Goal: Information Seeking & Learning: Compare options

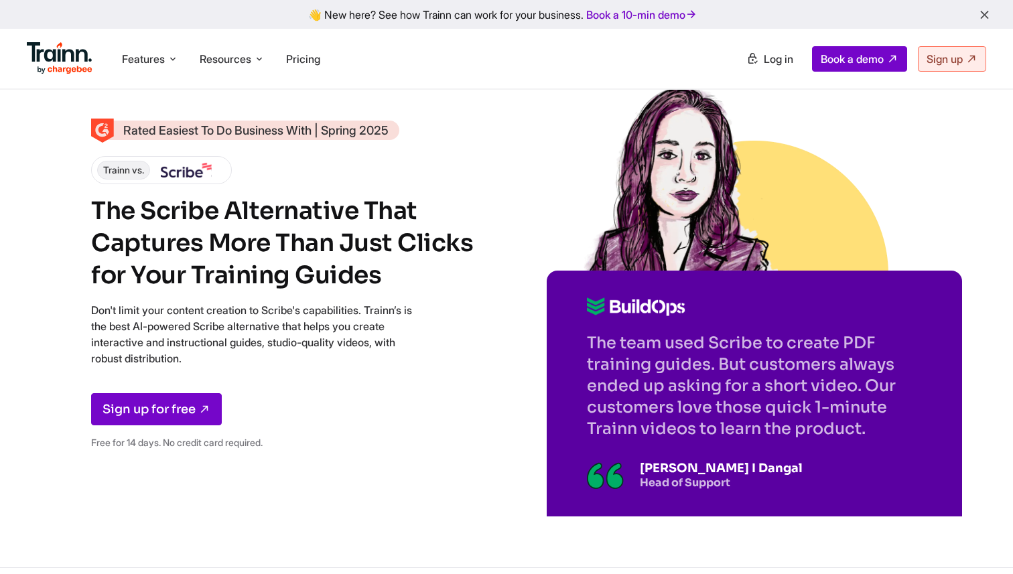
click at [998, 129] on div "Rated Easiest To Do Business With | Spring 2025 Trainn vs. The Scribe Alternati…" at bounding box center [506, 283] width 1013 height 567
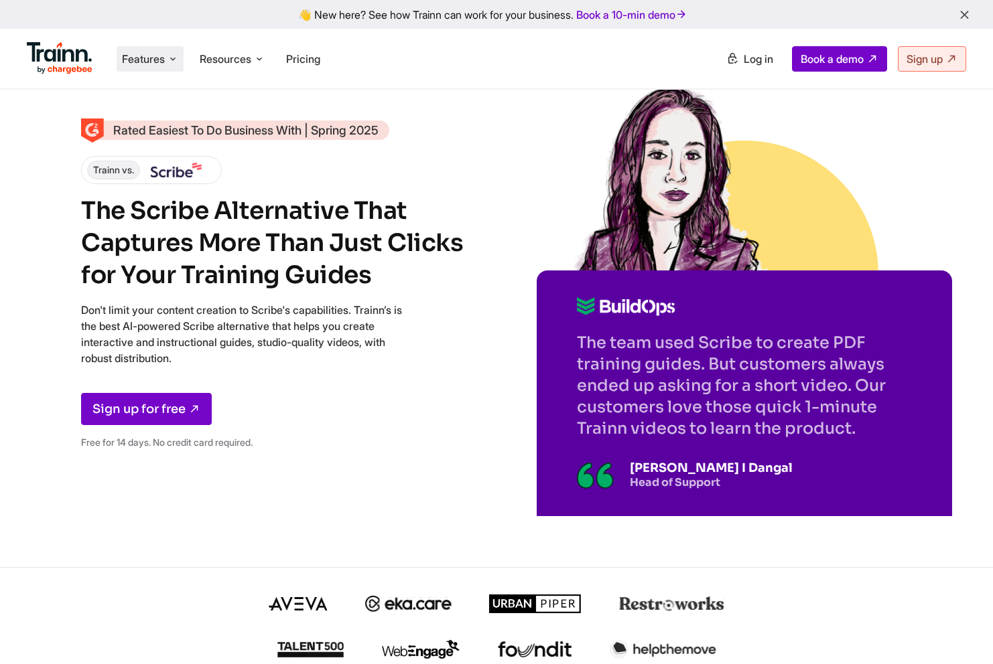
click at [148, 60] on span "Features" at bounding box center [143, 59] width 43 height 15
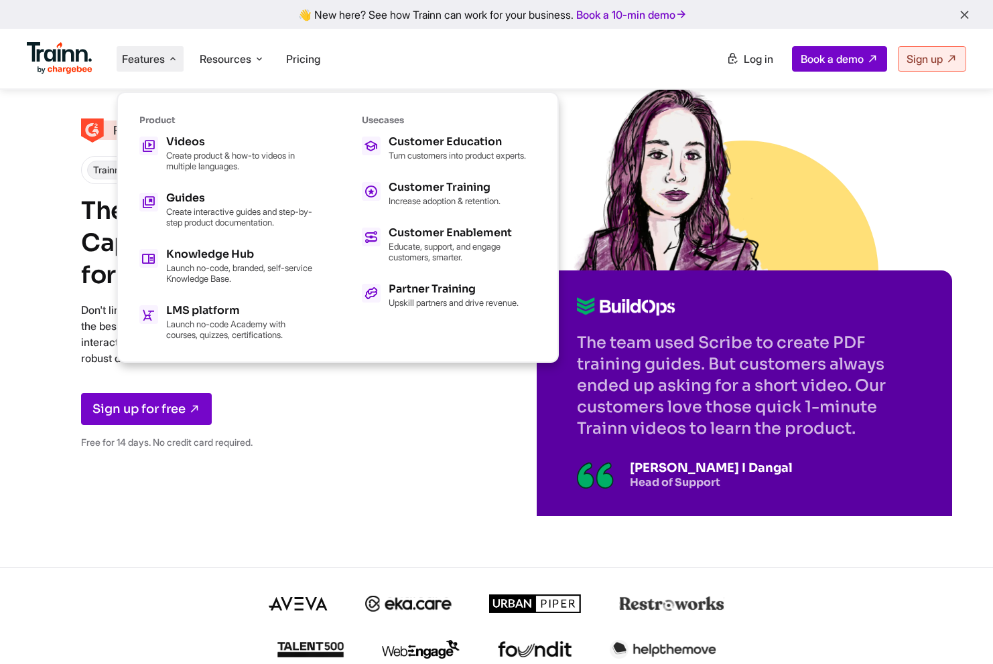
click at [49, 75] on link at bounding box center [60, 70] width 66 height 13
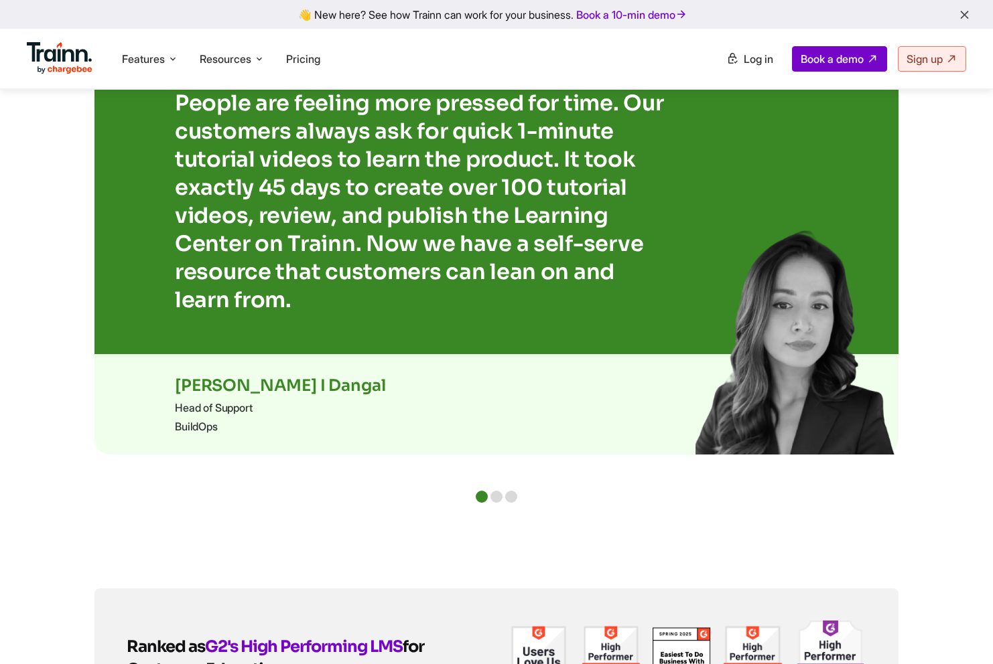
scroll to position [2801, 0]
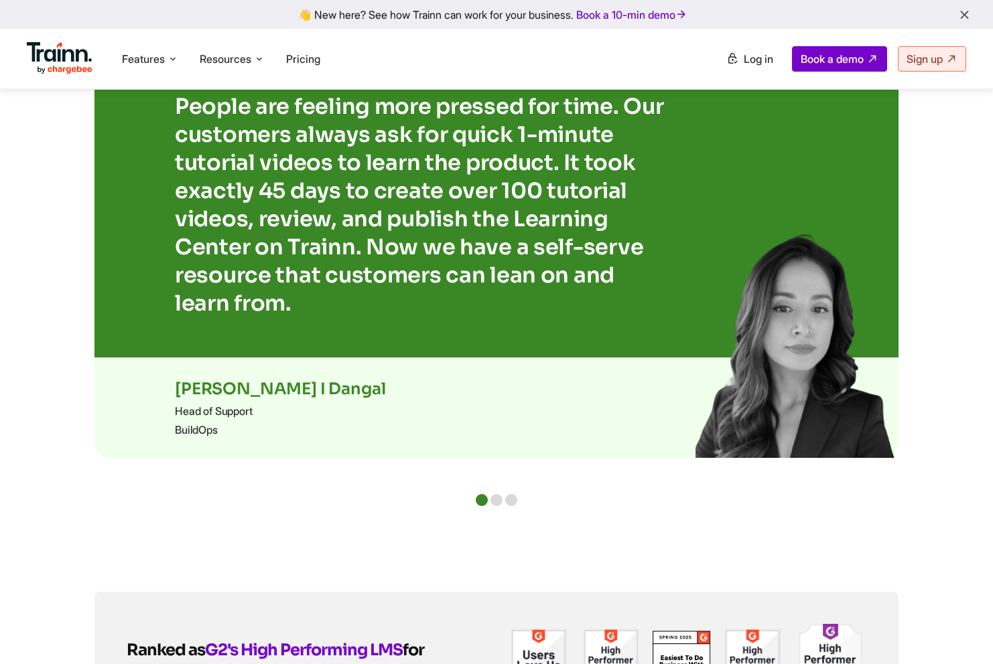
click at [496, 494] on div at bounding box center [496, 500] width 12 height 12
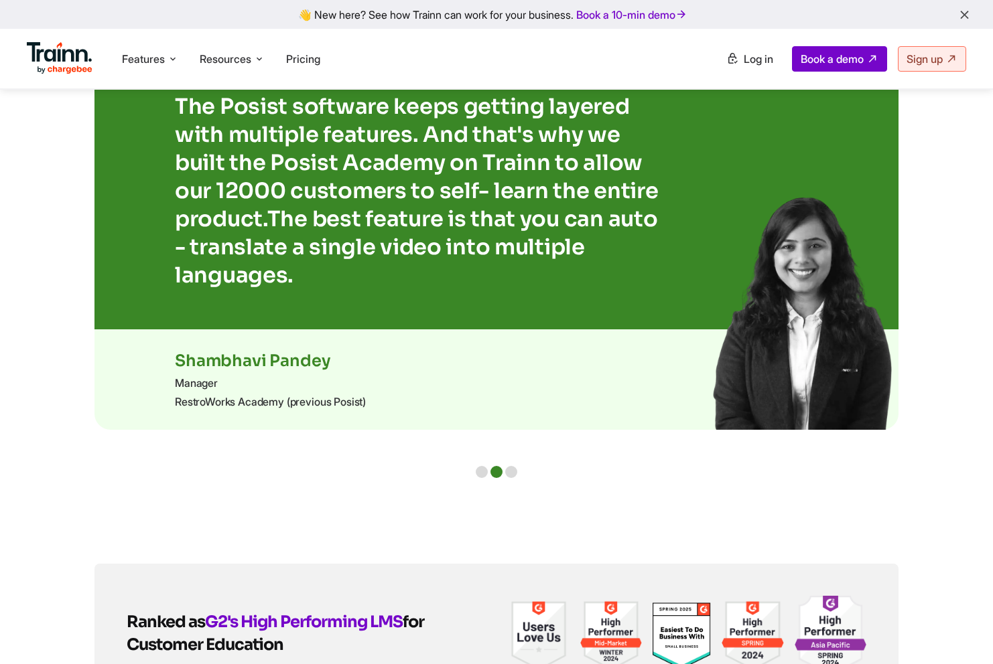
click at [512, 466] on div at bounding box center [511, 472] width 12 height 12
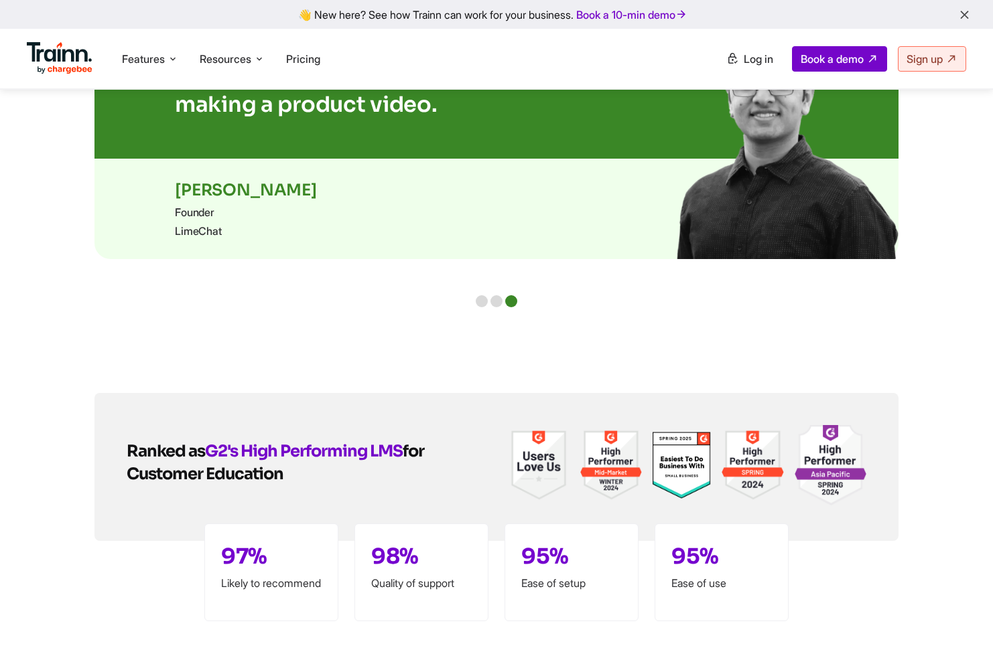
scroll to position [3027, 0]
drag, startPoint x: 796, startPoint y: 204, endPoint x: 930, endPoint y: 0, distance: 243.7
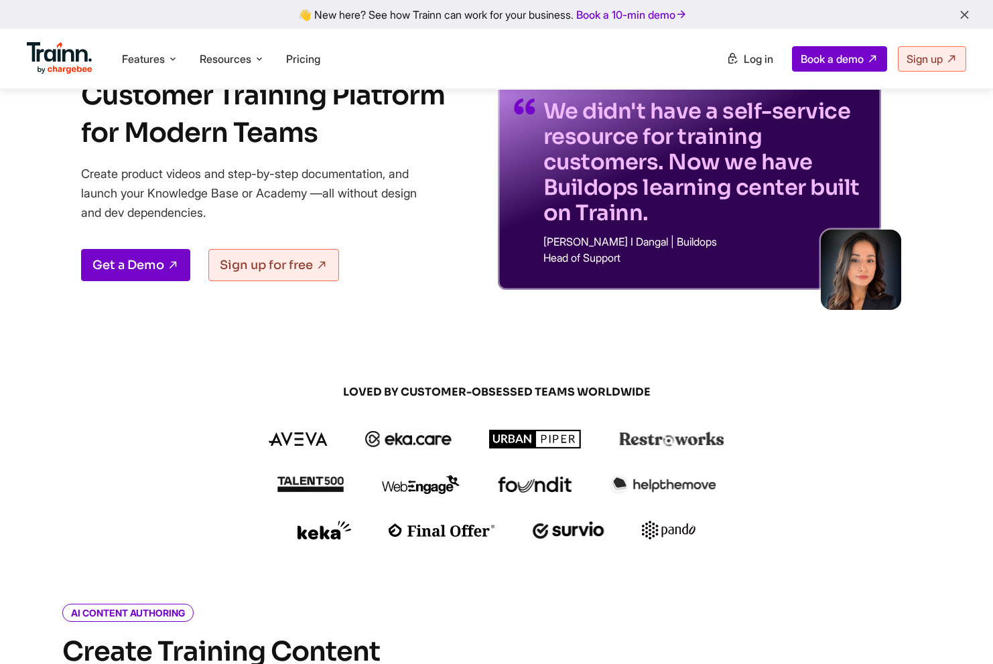
scroll to position [0, 0]
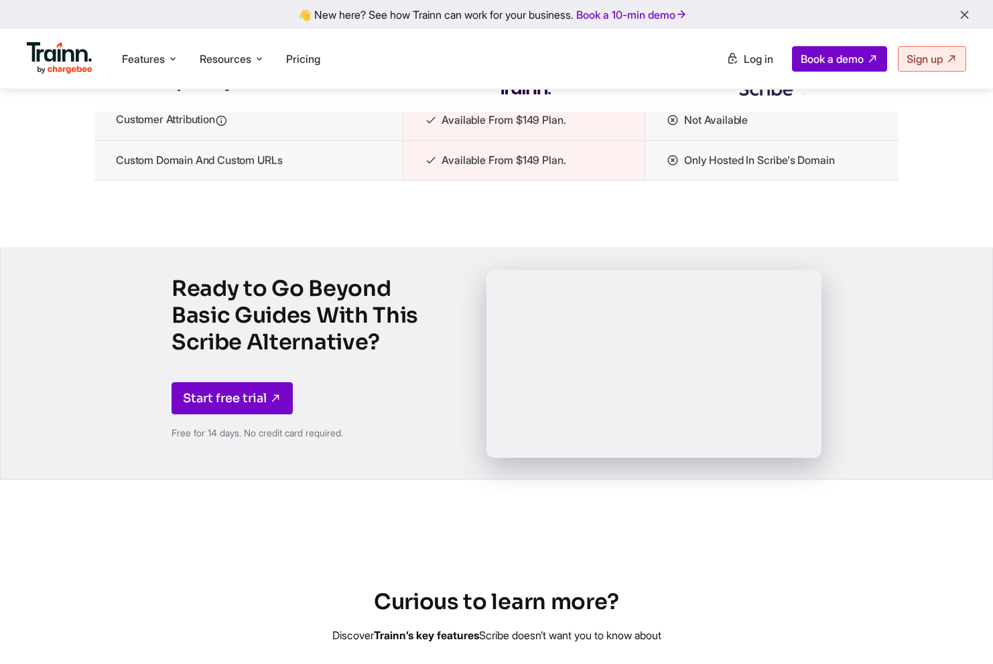
scroll to position [2282, 0]
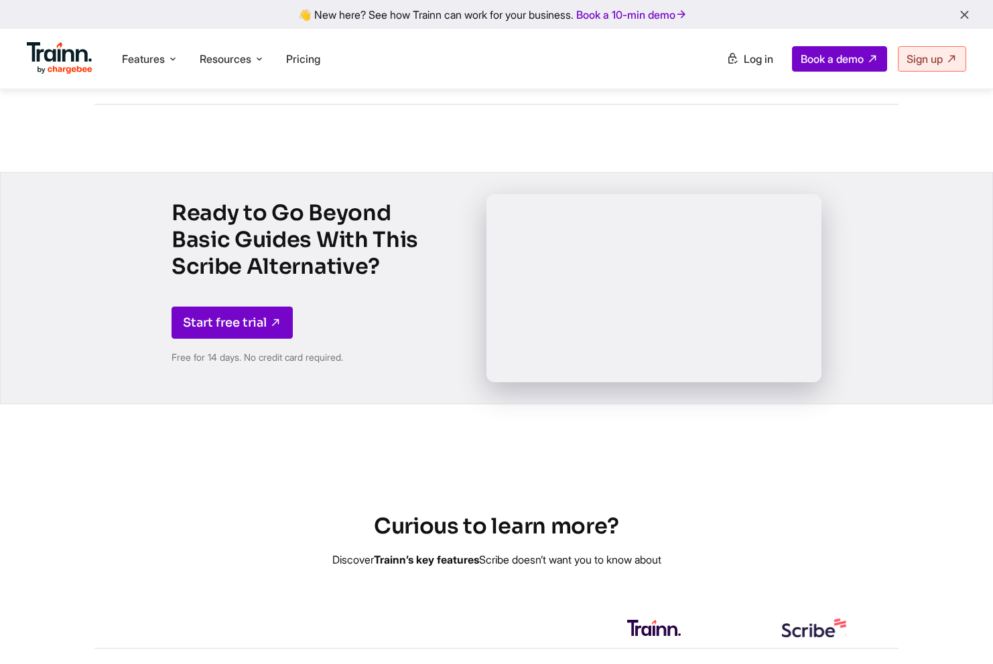
drag, startPoint x: 520, startPoint y: 259, endPoint x: 775, endPoint y: 17, distance: 351.0
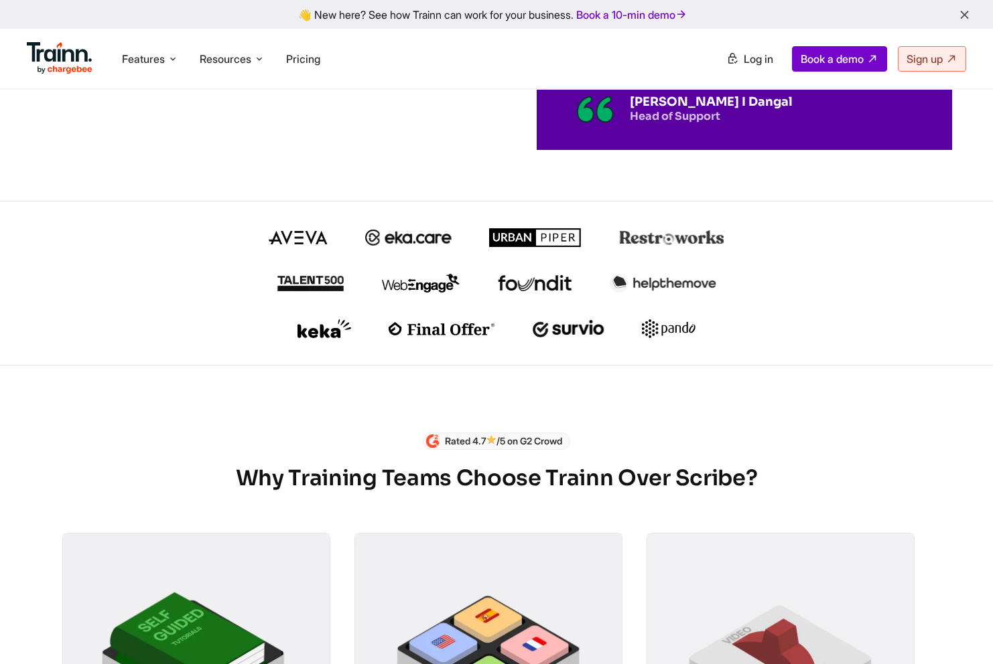
scroll to position [0, 0]
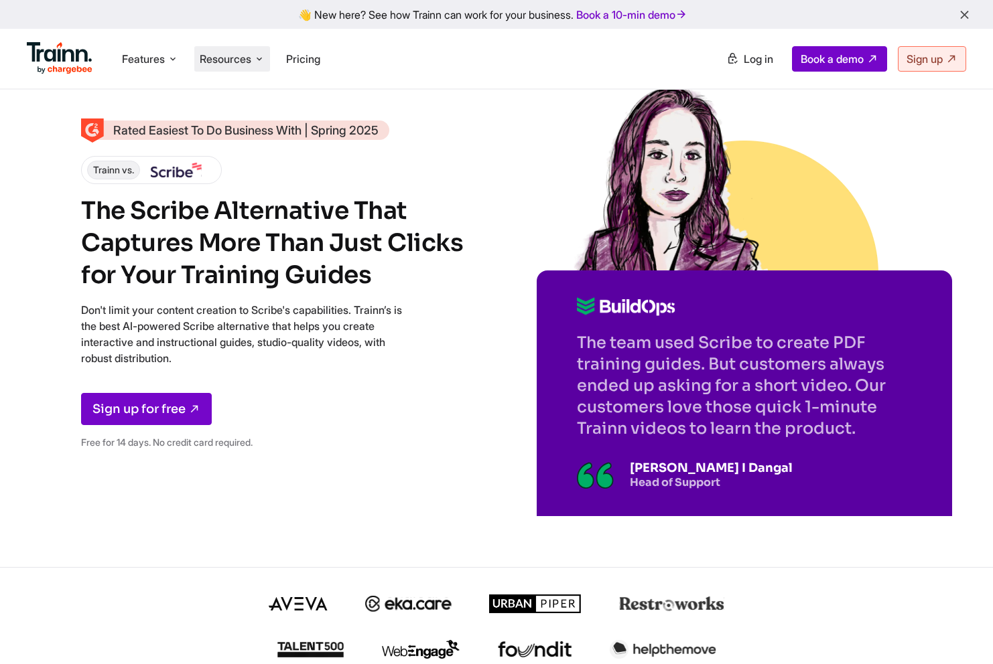
click at [216, 60] on span "Resources" at bounding box center [226, 59] width 52 height 15
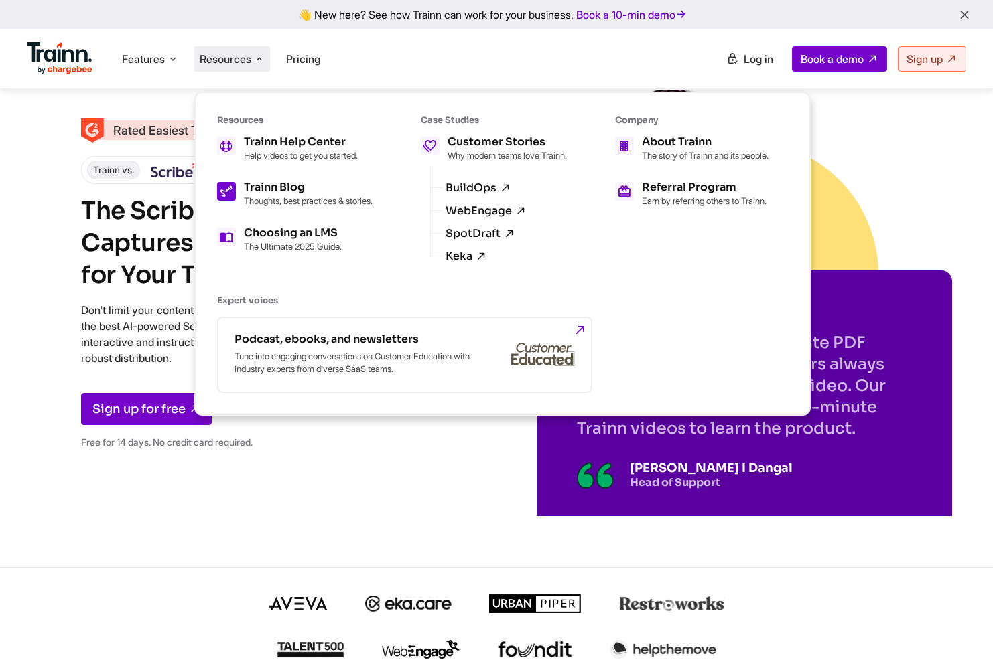
click at [281, 185] on div "Trainn Blog" at bounding box center [308, 187] width 129 height 11
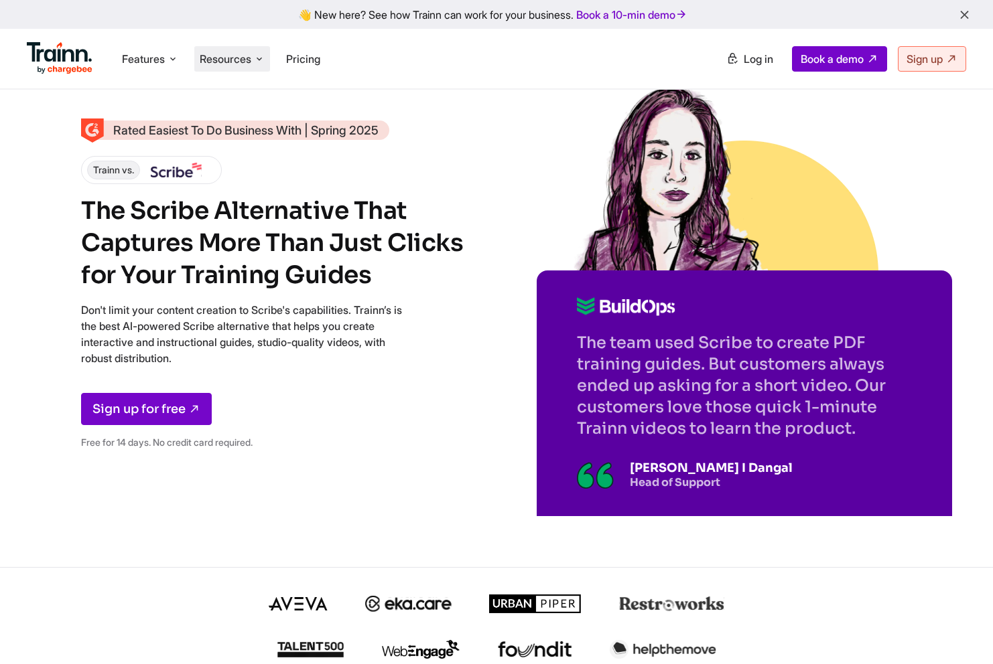
click at [230, 62] on span "Resources" at bounding box center [226, 59] width 52 height 15
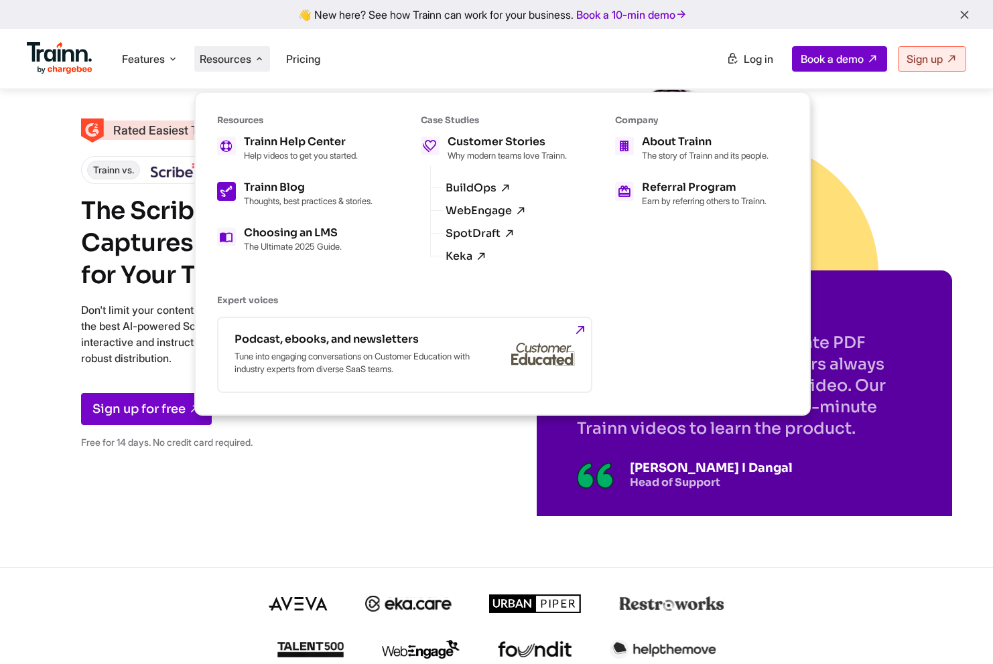
click at [266, 200] on p "Thoughts, best practices & stories." at bounding box center [308, 201] width 129 height 11
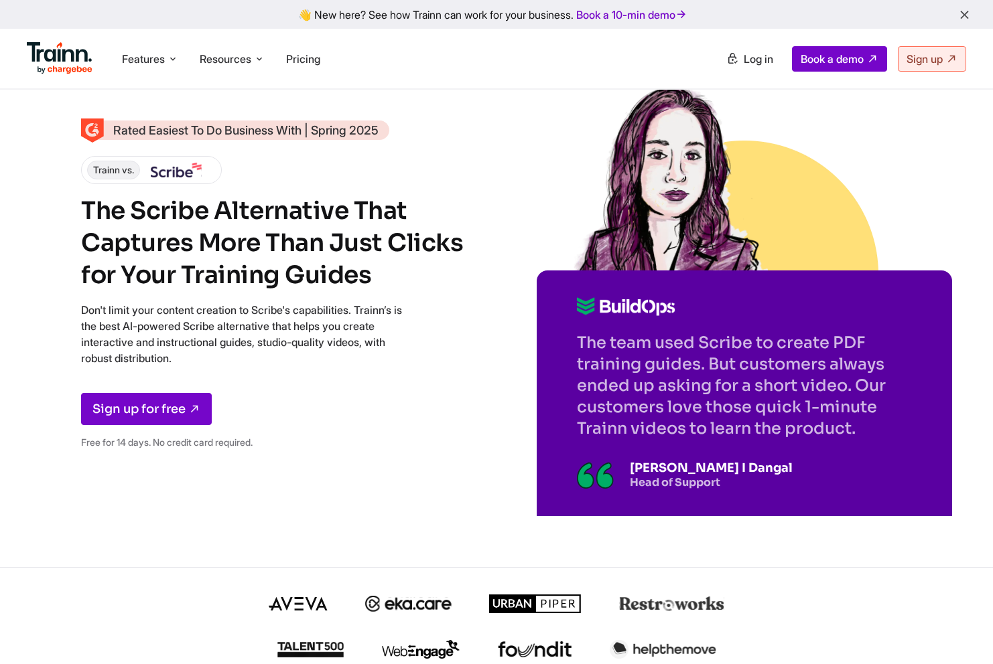
drag, startPoint x: 672, startPoint y: 194, endPoint x: 747, endPoint y: 1, distance: 207.2
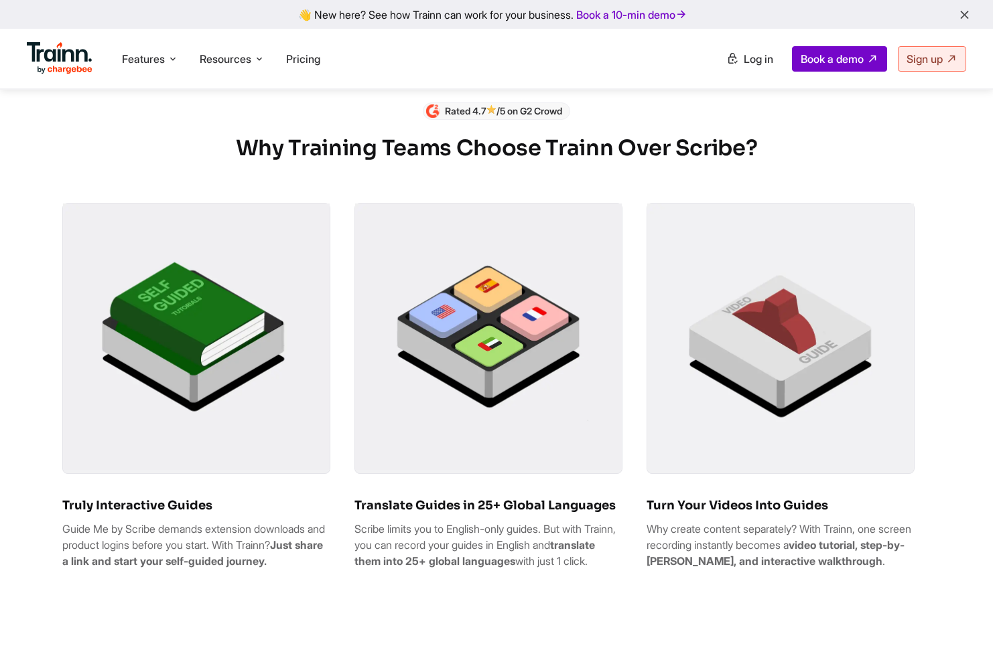
scroll to position [701, 0]
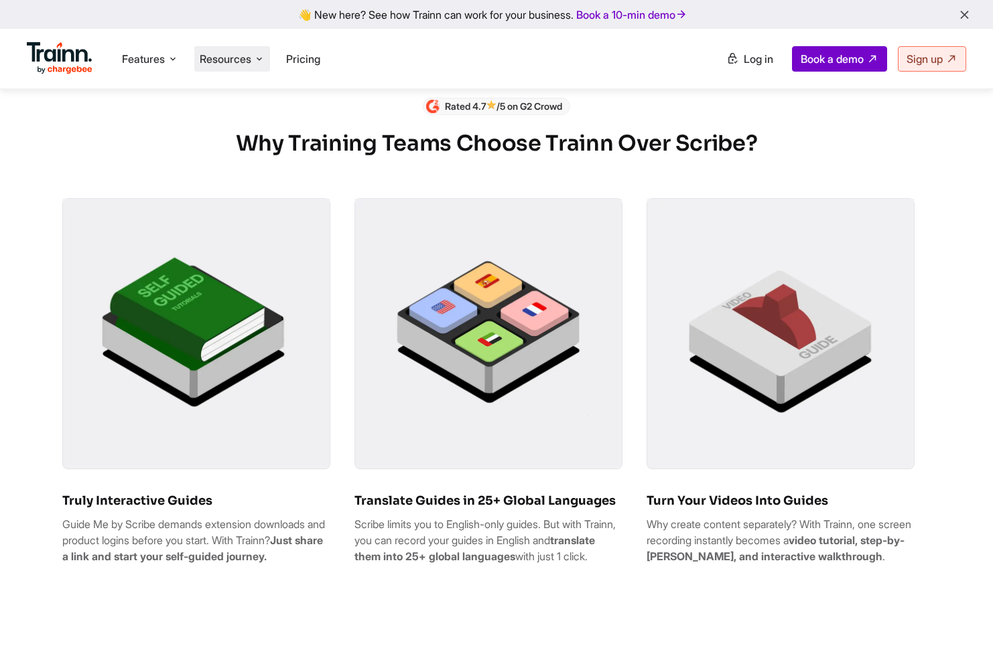
click at [239, 55] on span "Resources" at bounding box center [226, 59] width 52 height 15
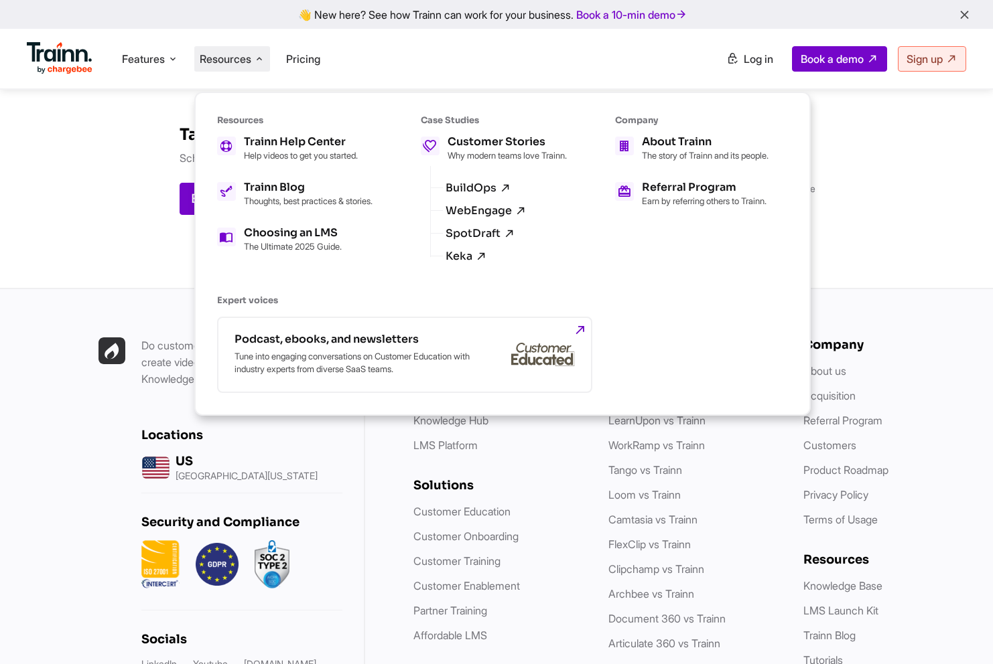
scroll to position [4496, 0]
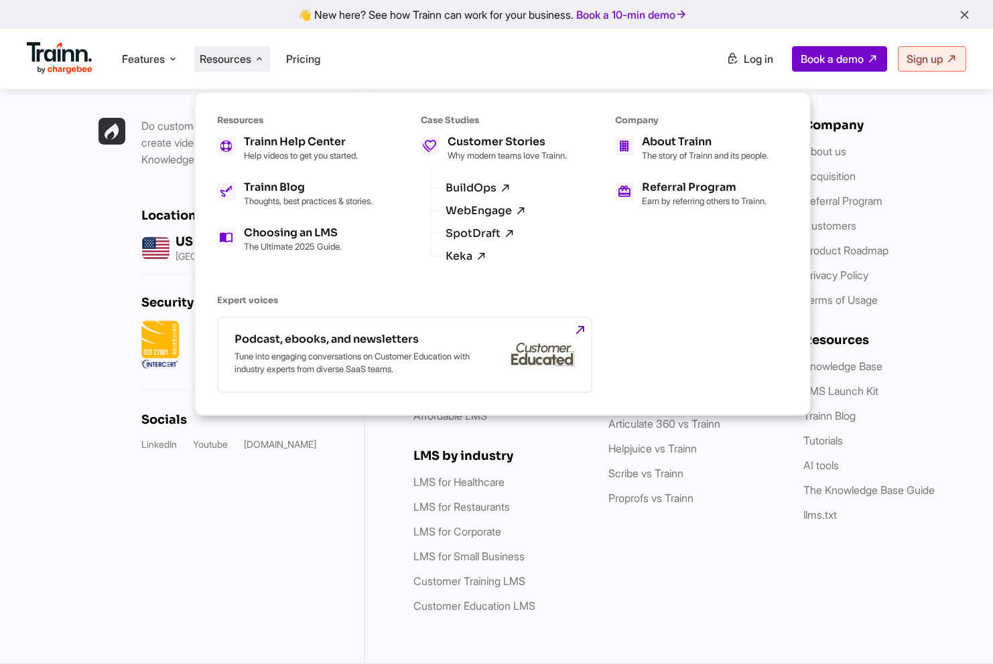
click at [226, 573] on div "Do customer training under one roof — create videos & guides, set up a Knowledg…" at bounding box center [182, 366] width 365 height 593
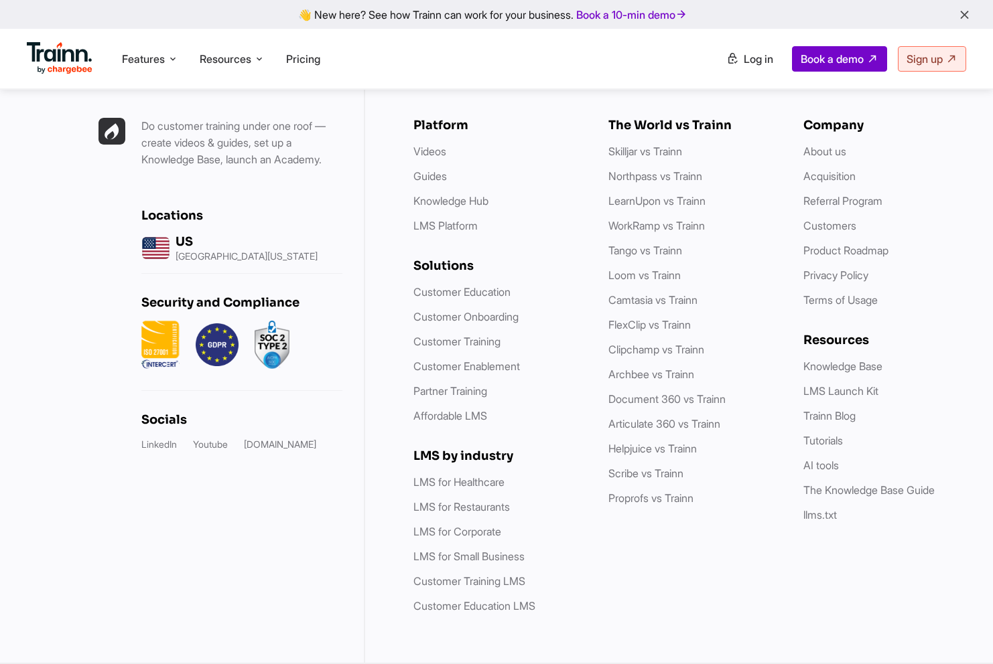
click at [226, 573] on div "Do customer training under one roof — create videos & guides, set up a Knowledg…" at bounding box center [182, 366] width 365 height 593
click at [448, 419] on link "Affordable LMS" at bounding box center [450, 415] width 74 height 13
click at [654, 498] on link "Proprofs vs Trainn" at bounding box center [650, 498] width 85 height 13
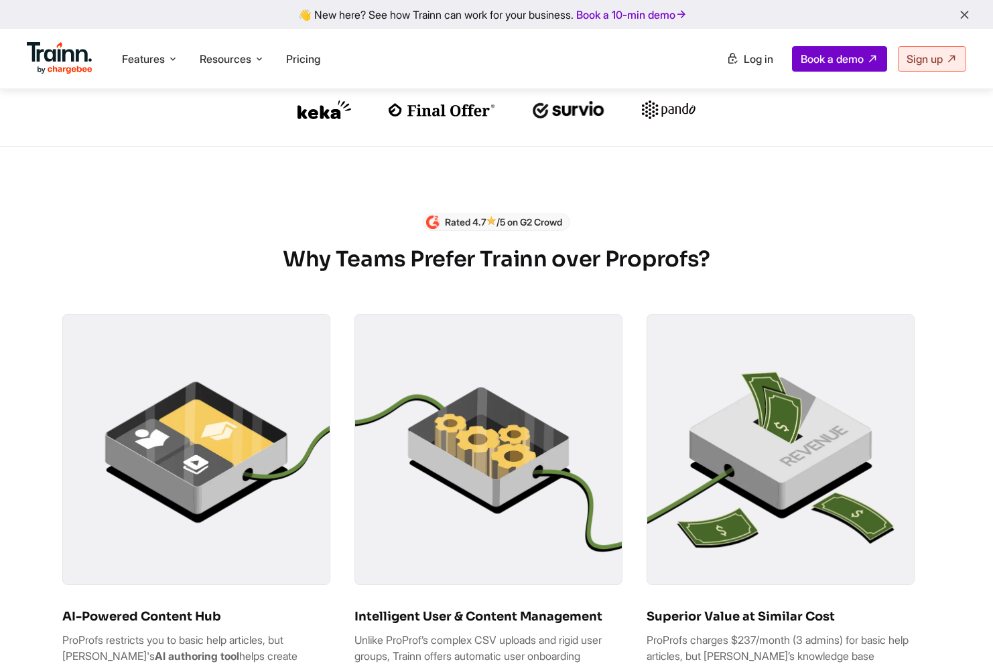
scroll to position [721, 0]
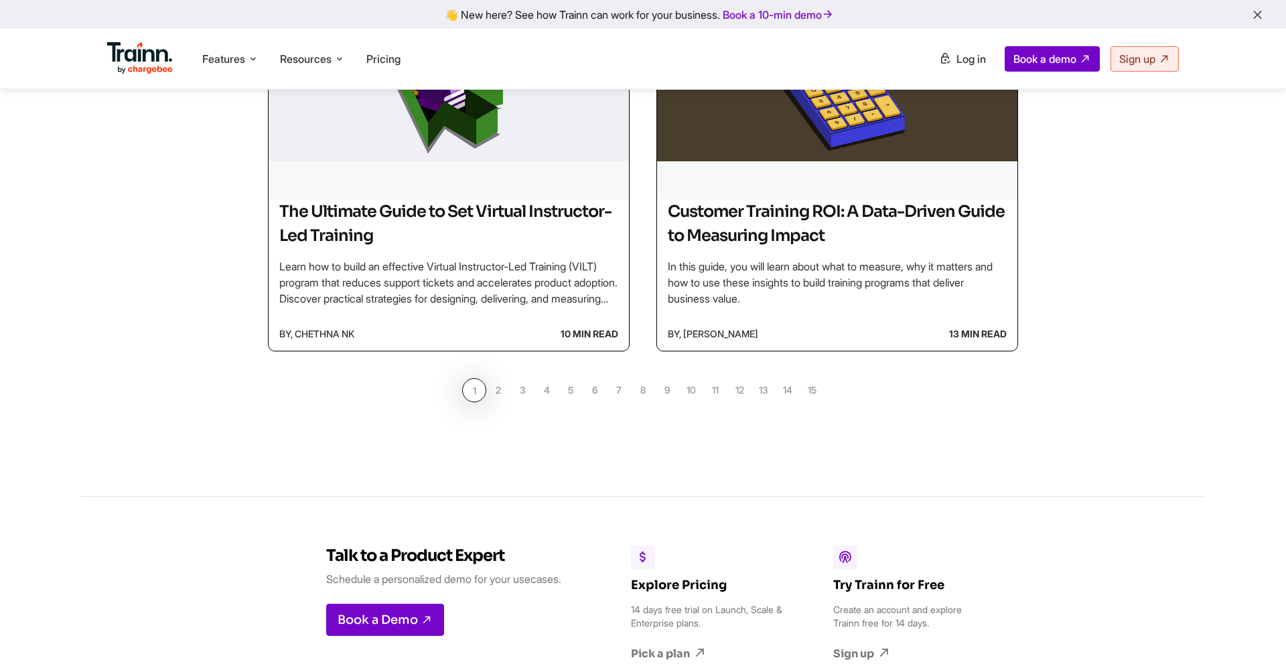
scroll to position [1250, 0]
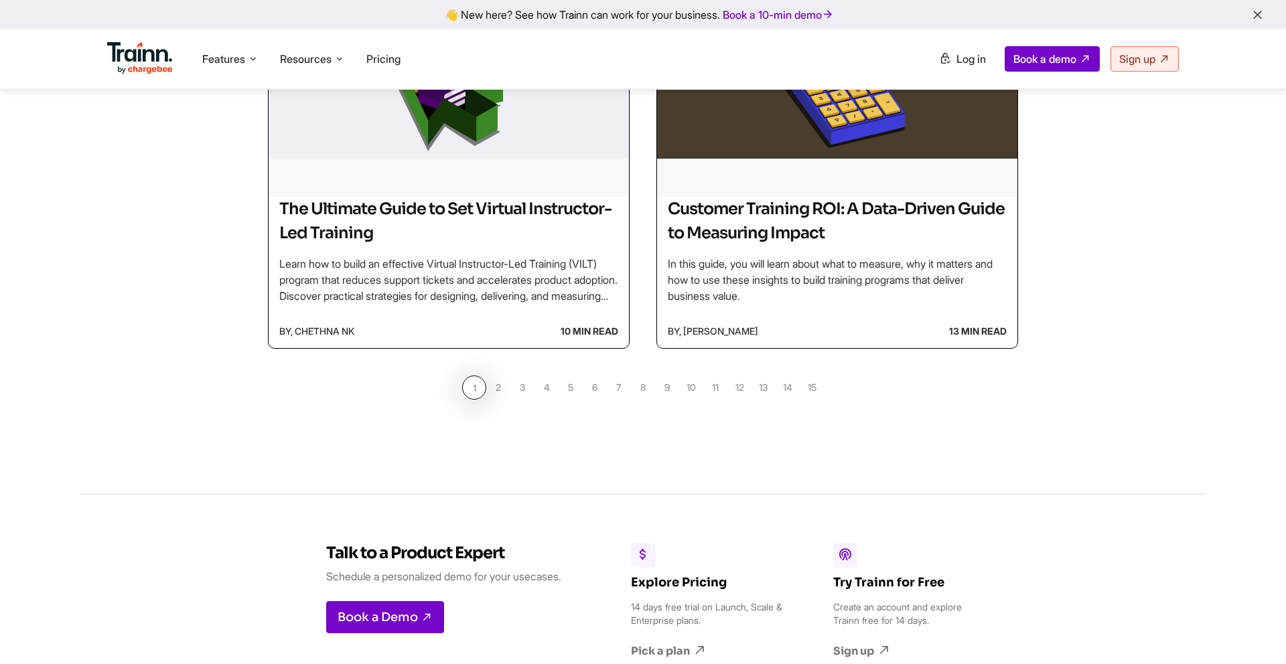
click at [494, 394] on link "2" at bounding box center [498, 388] width 24 height 24
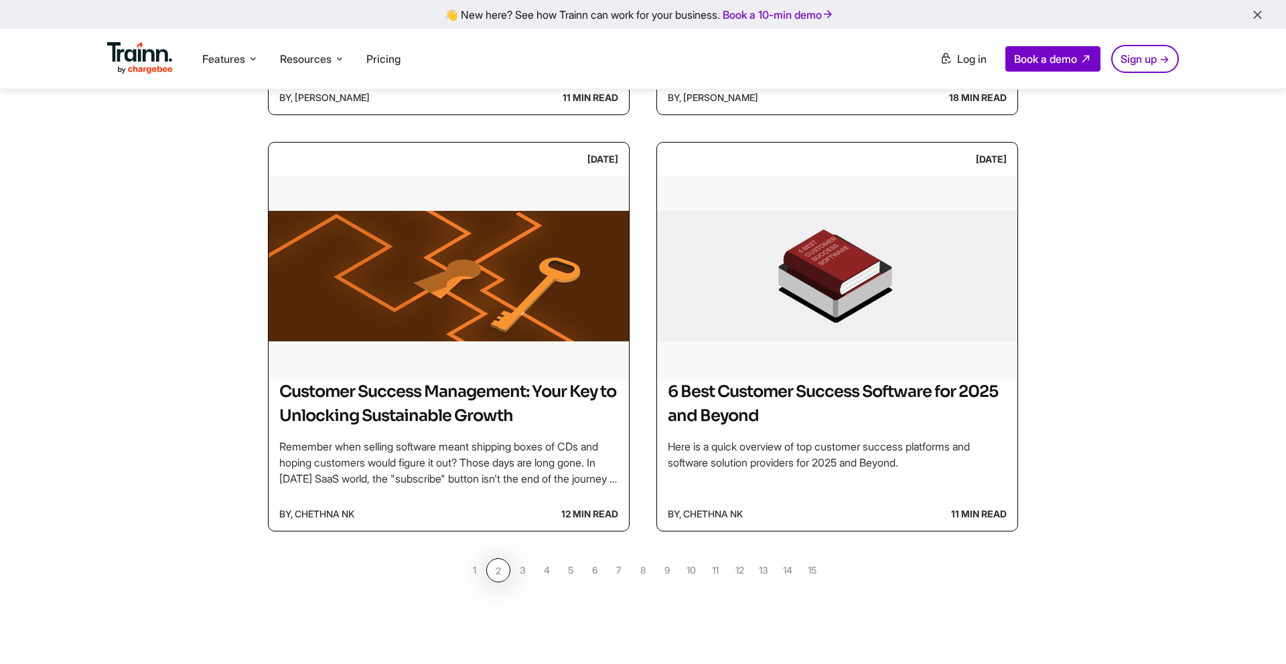
scroll to position [1071, 0]
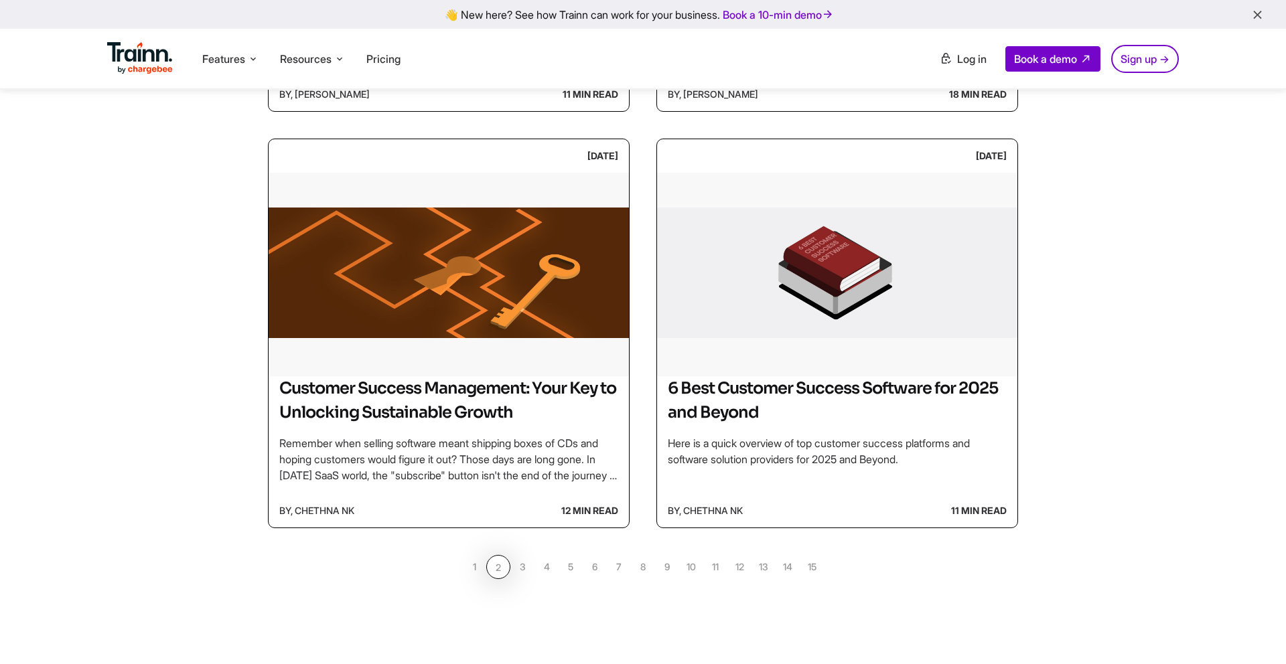
click at [522, 566] on link "3" at bounding box center [522, 567] width 24 height 24
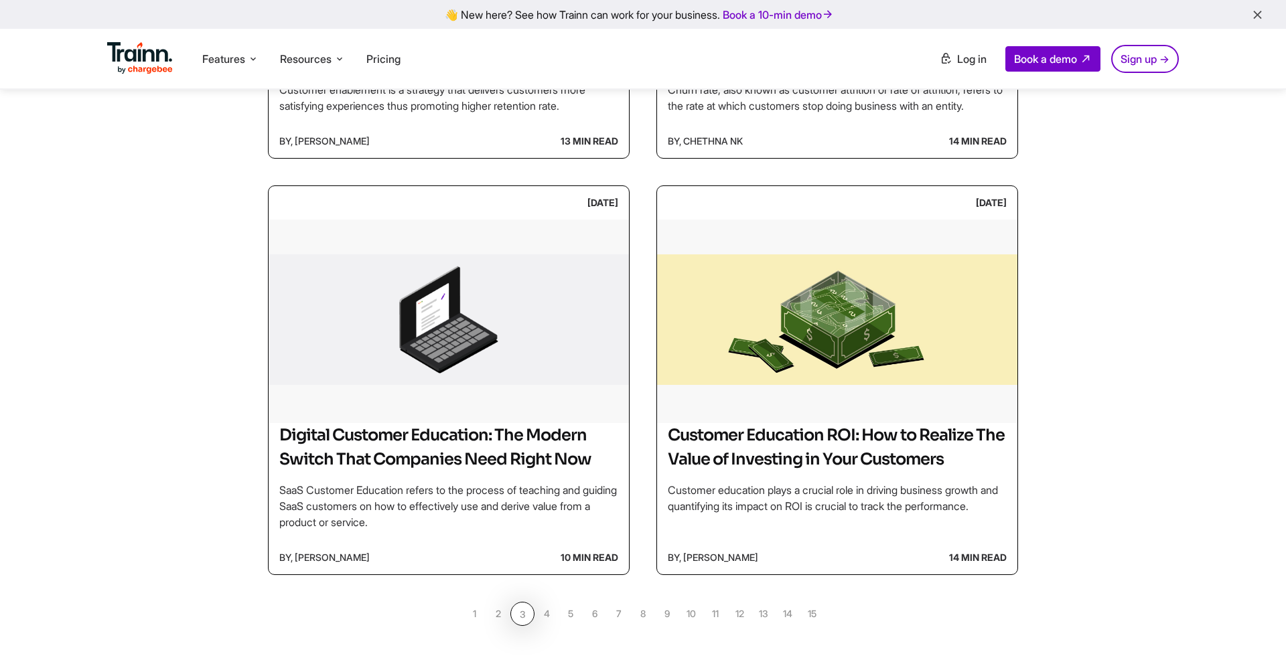
scroll to position [1192, 0]
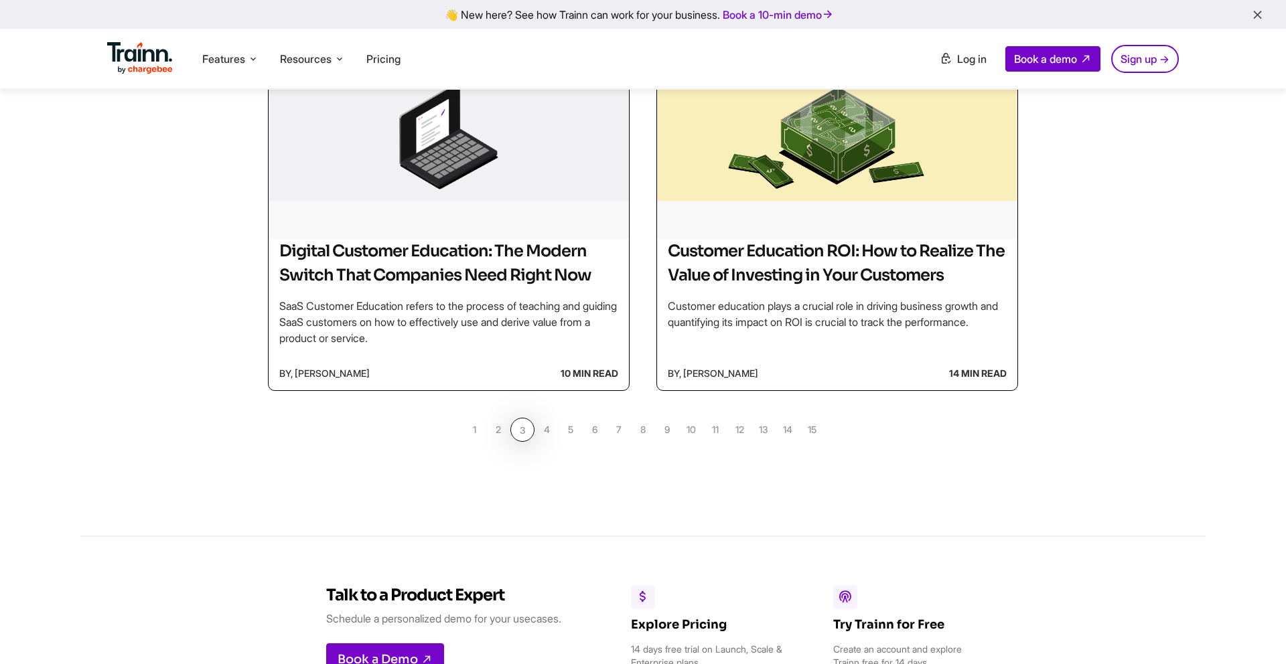
click at [545, 442] on link "4" at bounding box center [546, 430] width 24 height 24
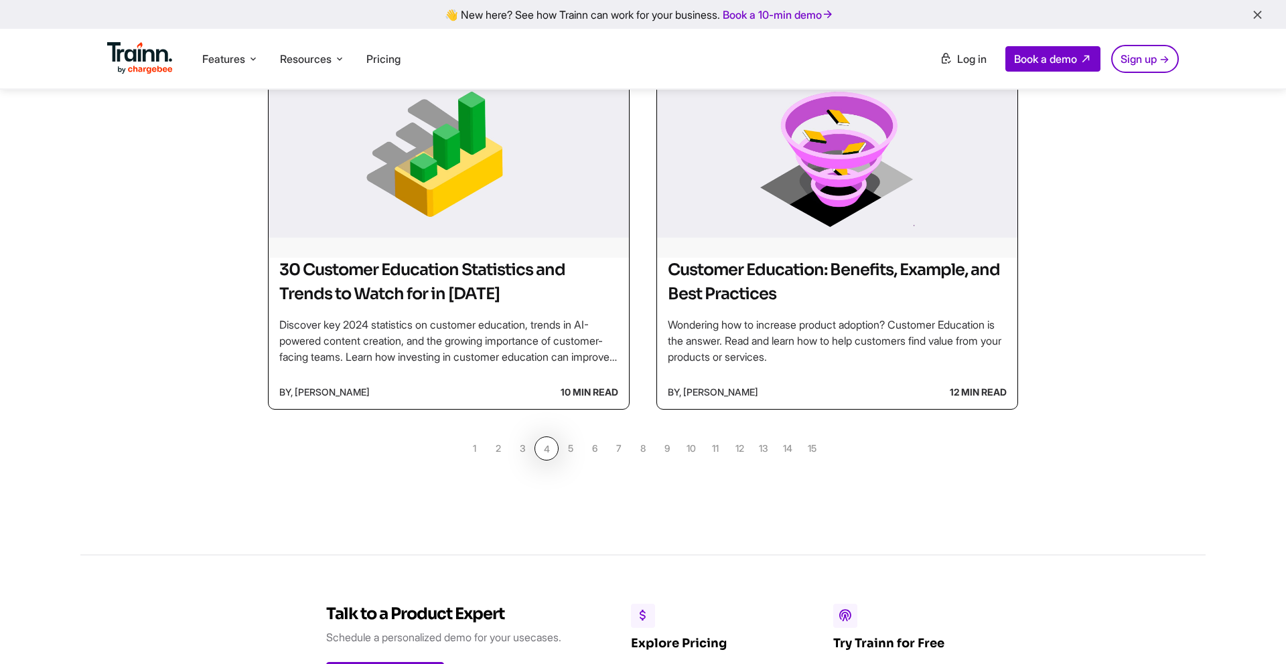
scroll to position [1188, 0]
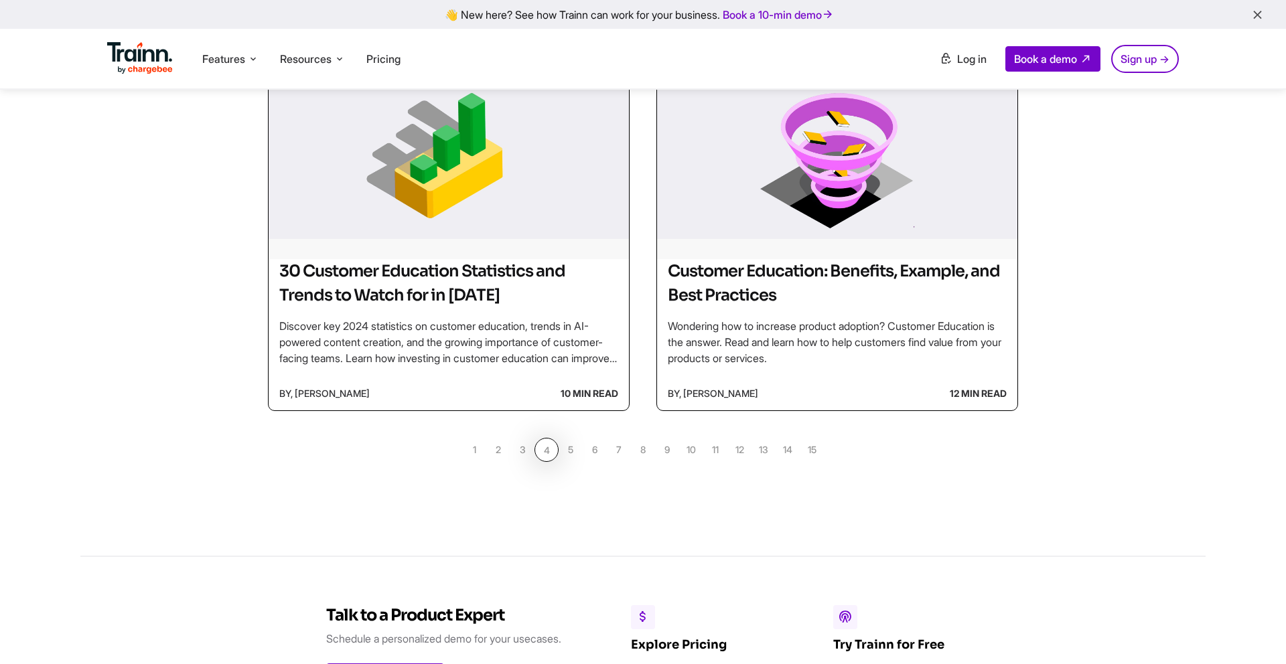
click at [569, 452] on link "5" at bounding box center [571, 450] width 24 height 24
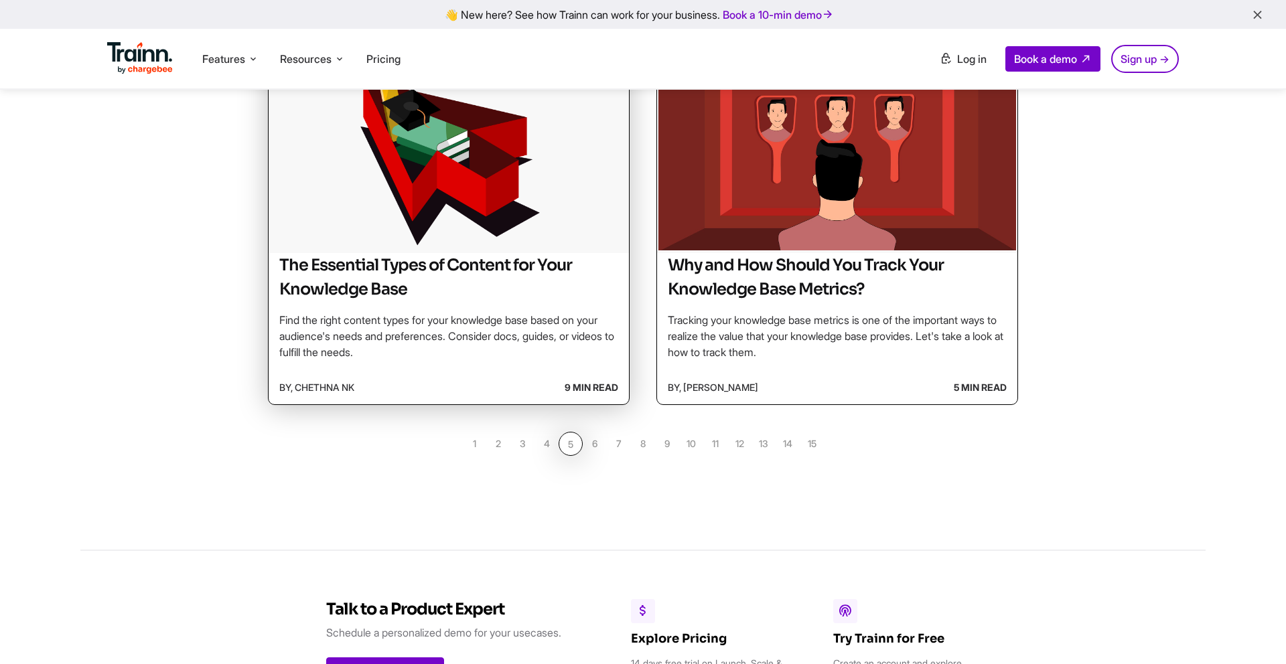
scroll to position [1193, 0]
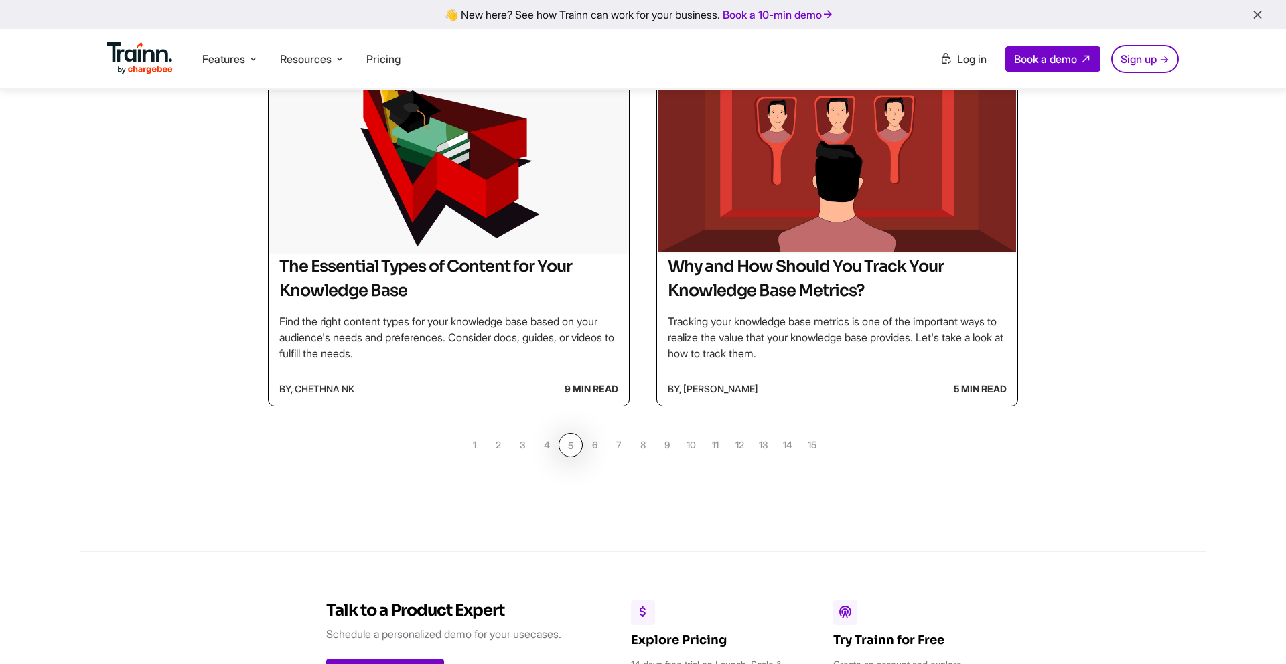
click at [549, 449] on link "4" at bounding box center [546, 445] width 24 height 24
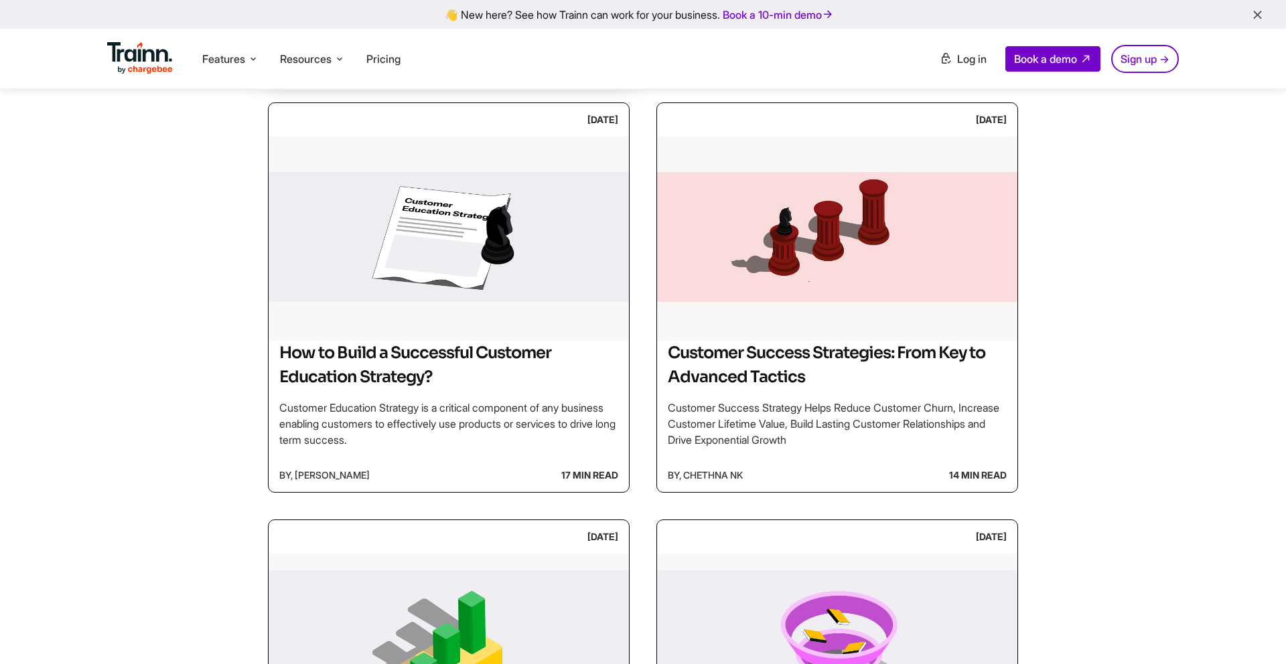
scroll to position [855, 0]
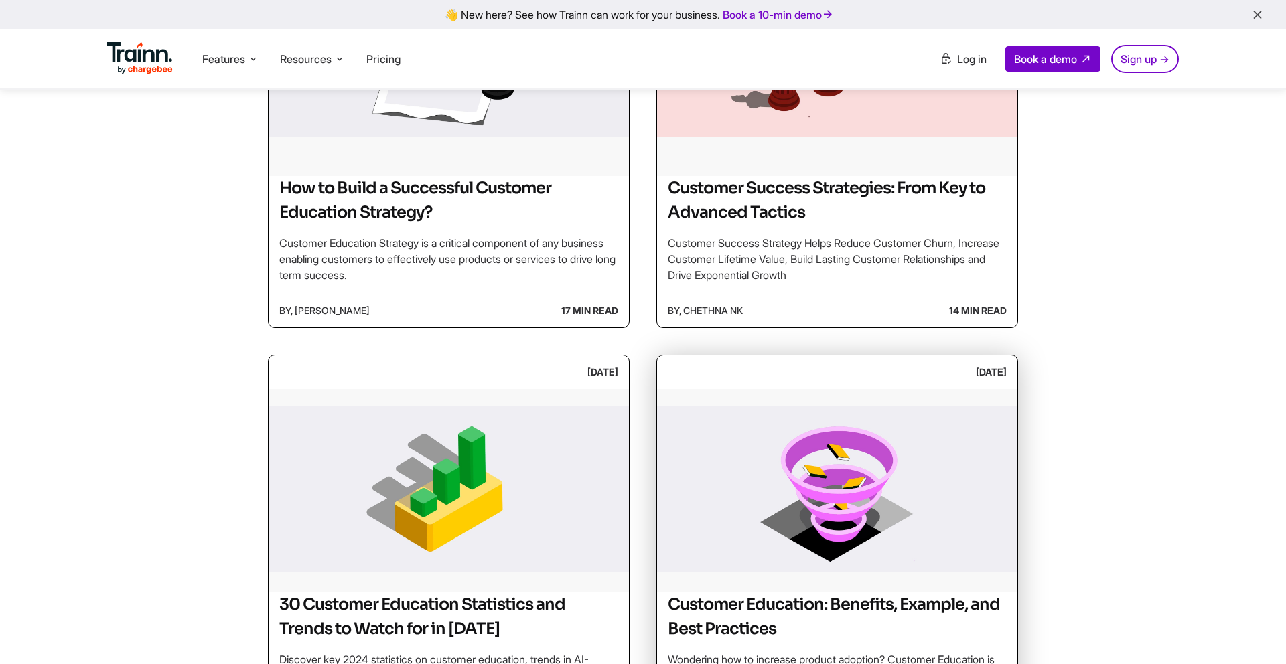
click at [885, 401] on img at bounding box center [837, 489] width 360 height 201
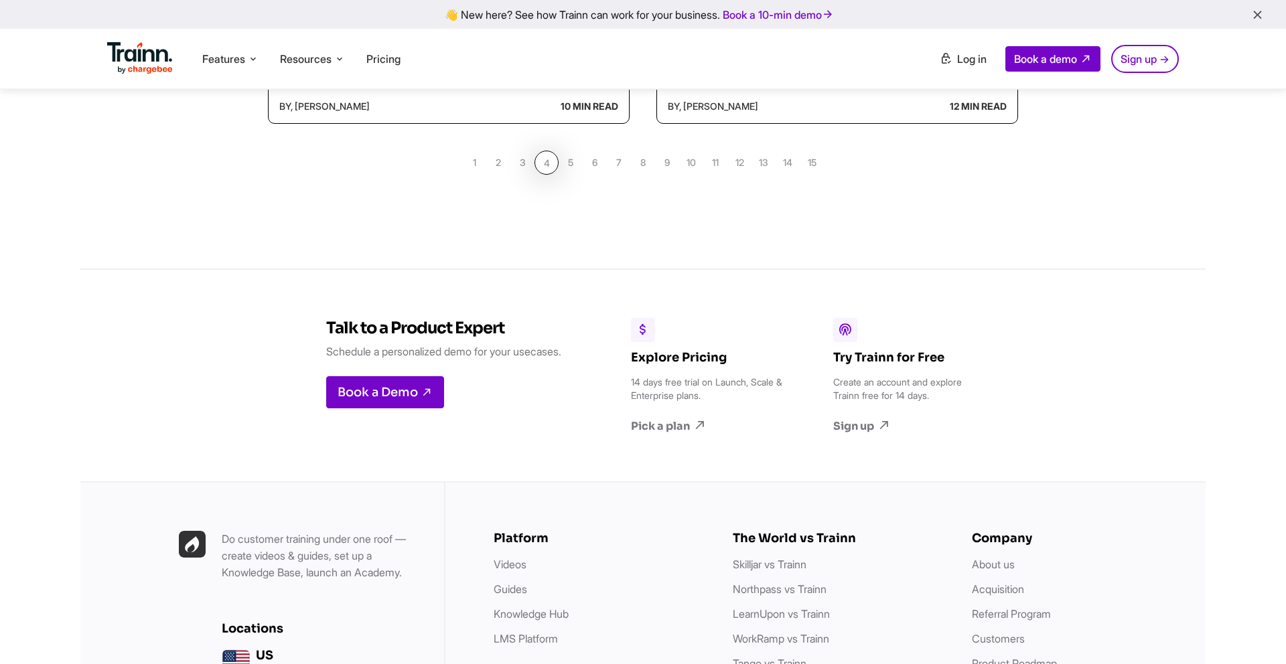
scroll to position [1295, 0]
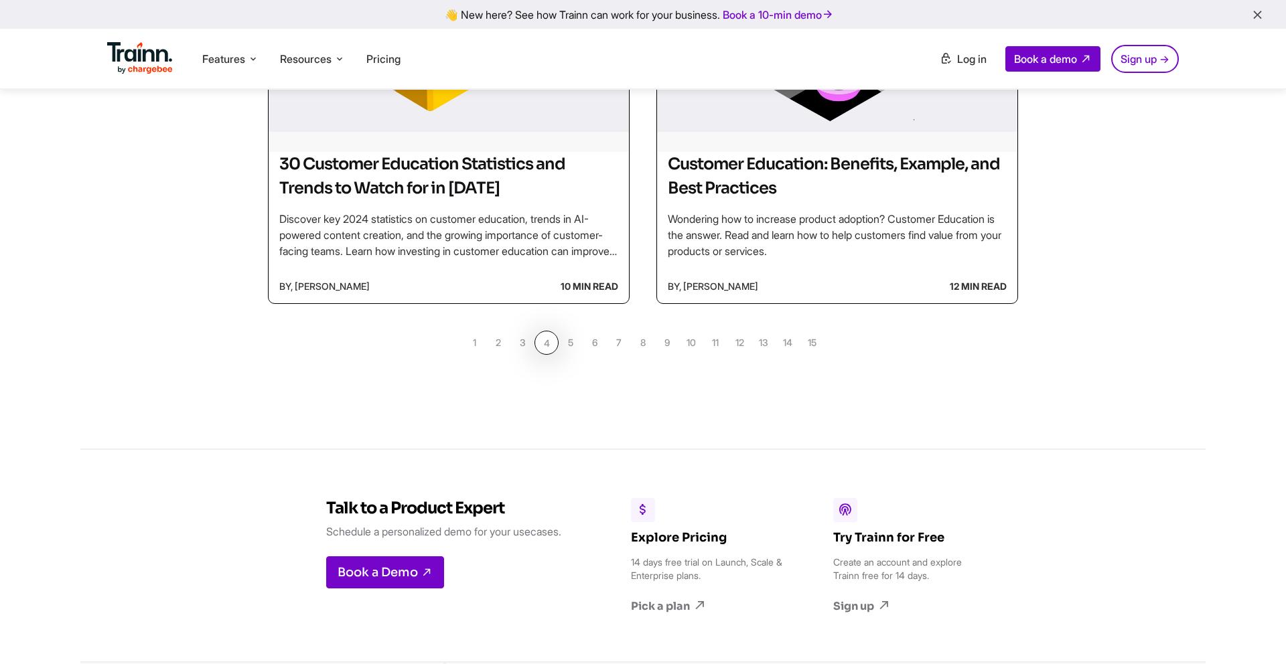
click at [525, 346] on link "3" at bounding box center [522, 343] width 24 height 24
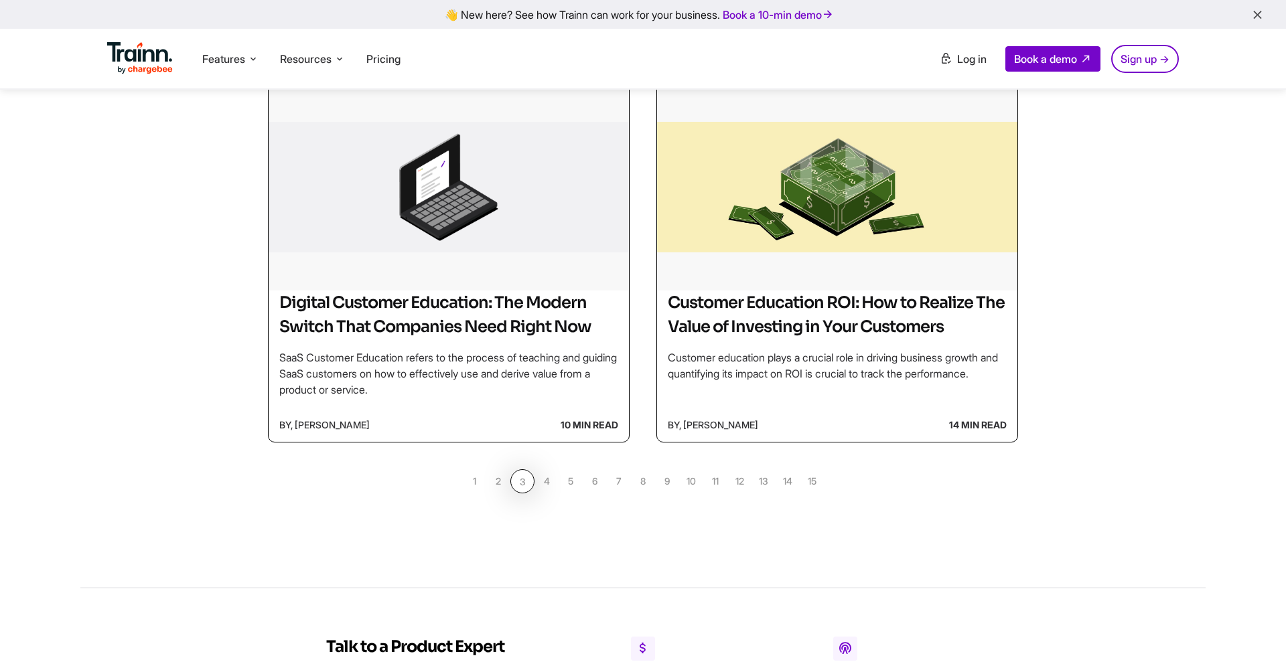
scroll to position [1142, 0]
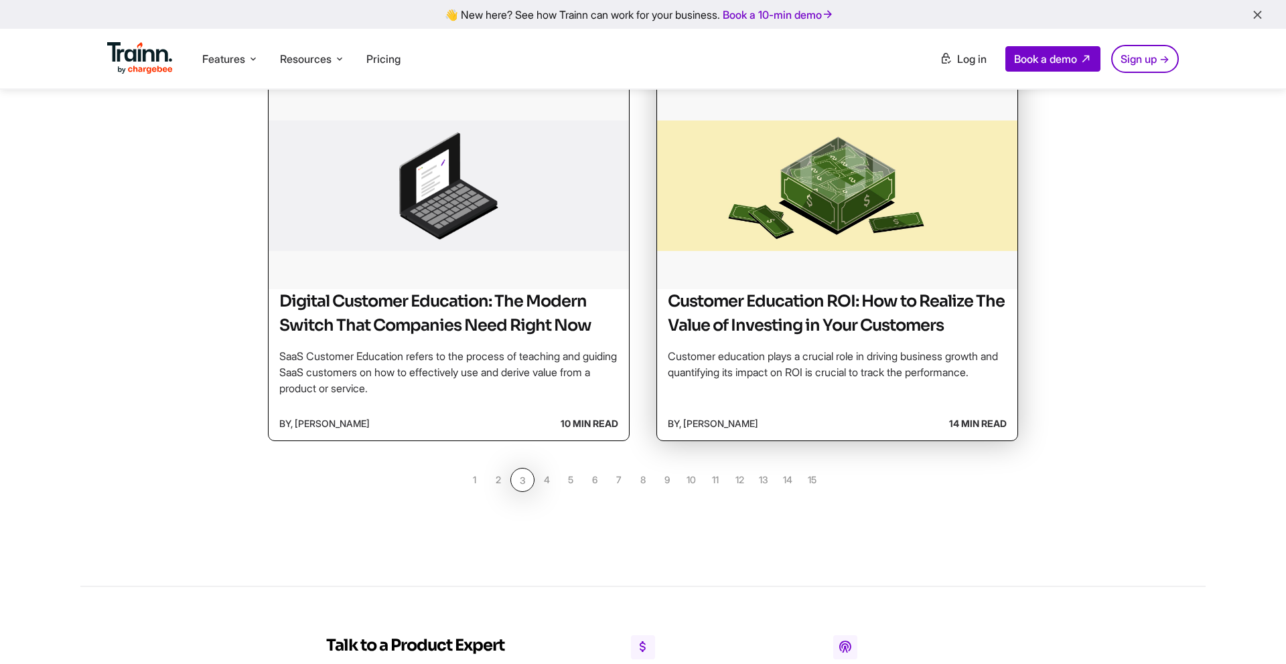
click at [777, 220] on img at bounding box center [837, 186] width 360 height 201
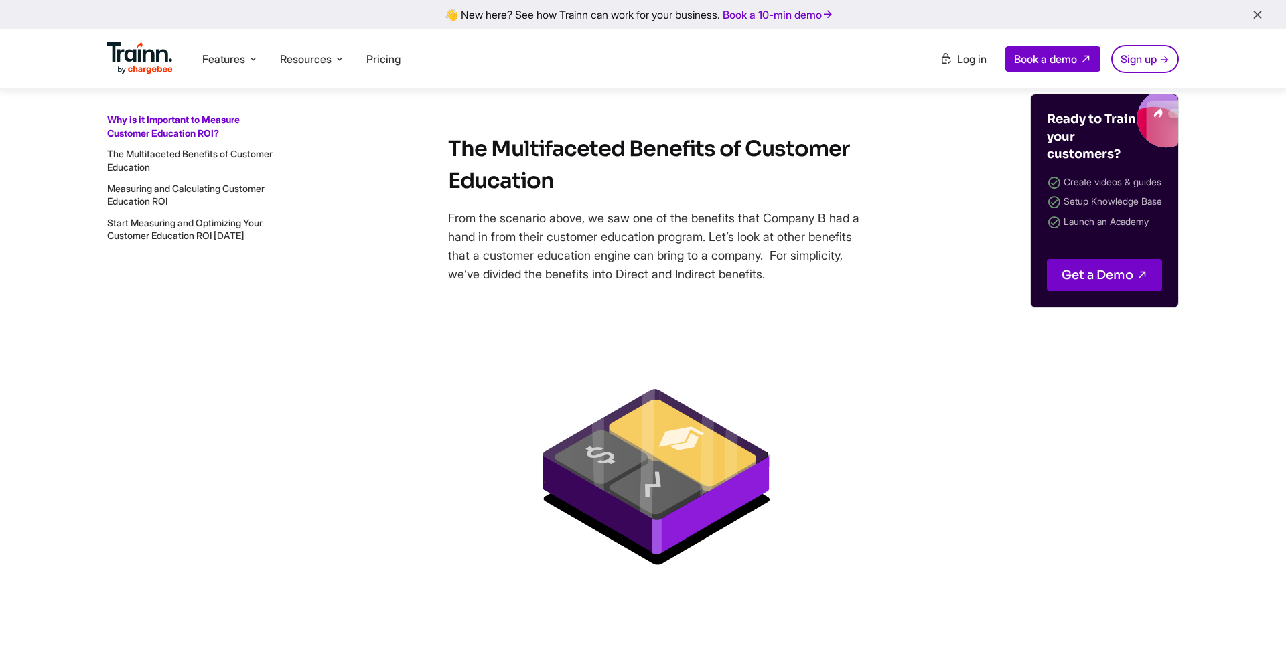
scroll to position [1593, 0]
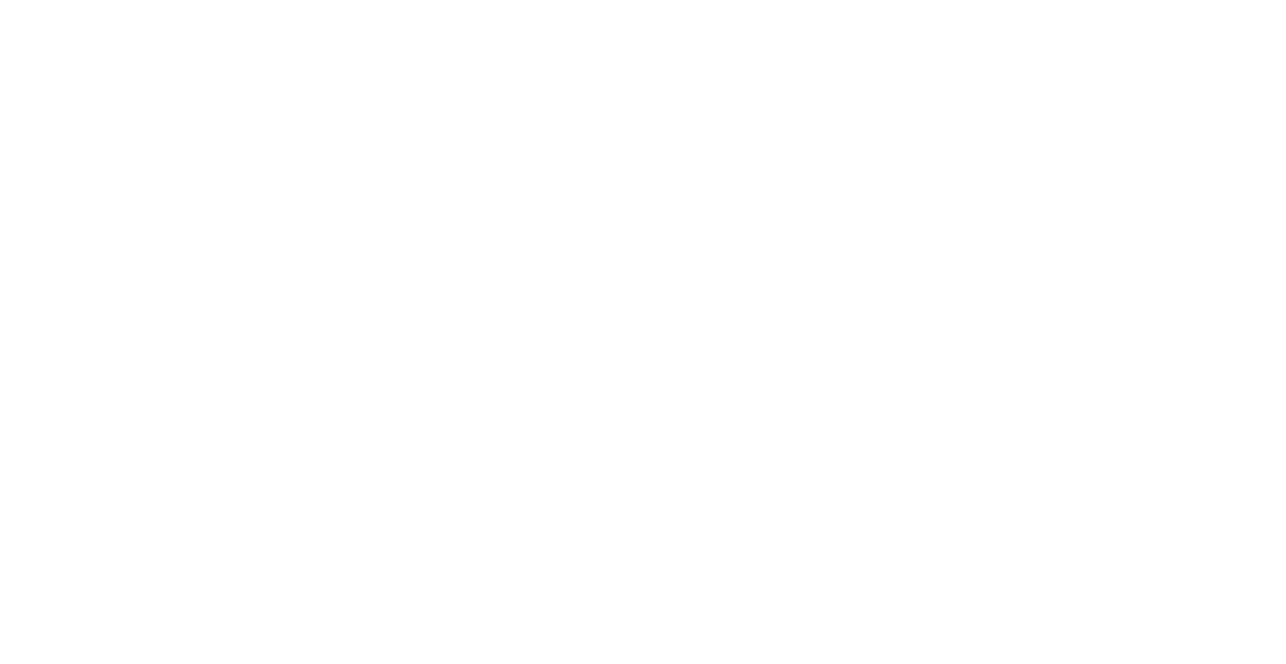
scroll to position [1142, 0]
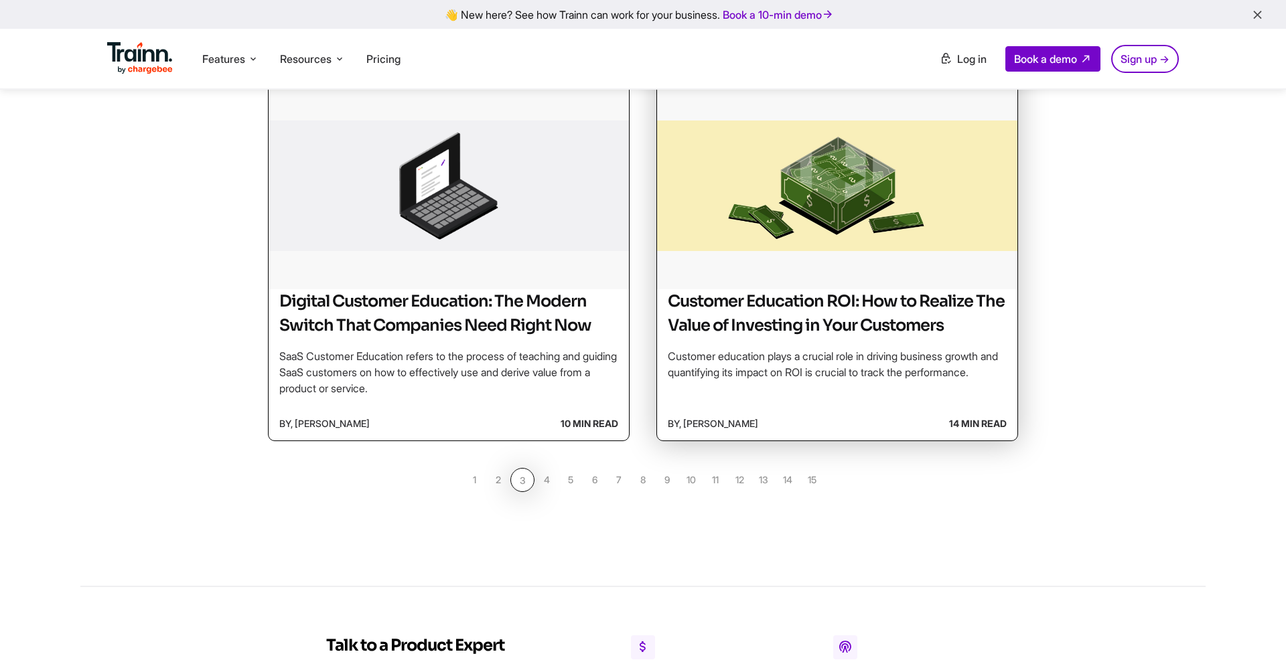
click at [728, 407] on div "Customer Education ROI: How to Realize The Value of Investing in Your Customers…" at bounding box center [837, 348] width 360 height 118
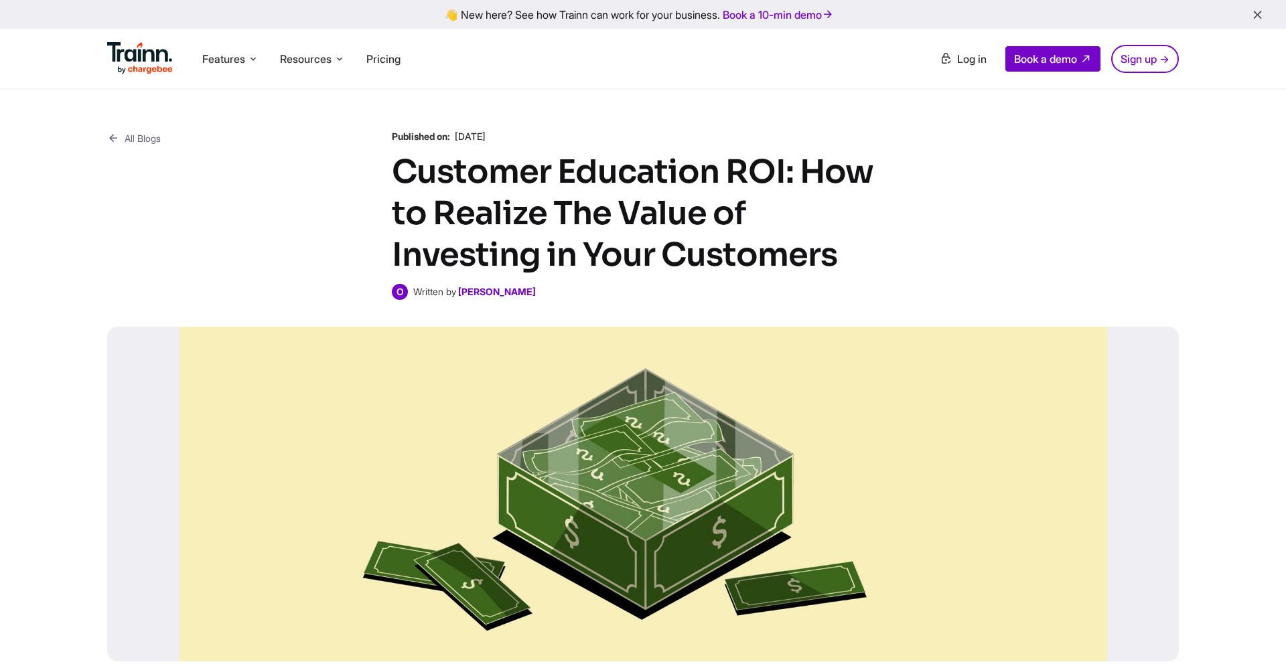
drag, startPoint x: 433, startPoint y: 309, endPoint x: 454, endPoint y: 469, distance: 161.4
click at [454, 470] on div "All Blogs Published on: 23 Oct , 2024 Customer Education ROI: How to Realize Th…" at bounding box center [642, 396] width 1125 height 612
drag, startPoint x: 518, startPoint y: 305, endPoint x: 423, endPoint y: 303, distance: 94.4
click at [423, 303] on div "All Blogs Published on: 23 Oct , 2024 Customer Education ROI: How to Realize Th…" at bounding box center [642, 396] width 1125 height 612
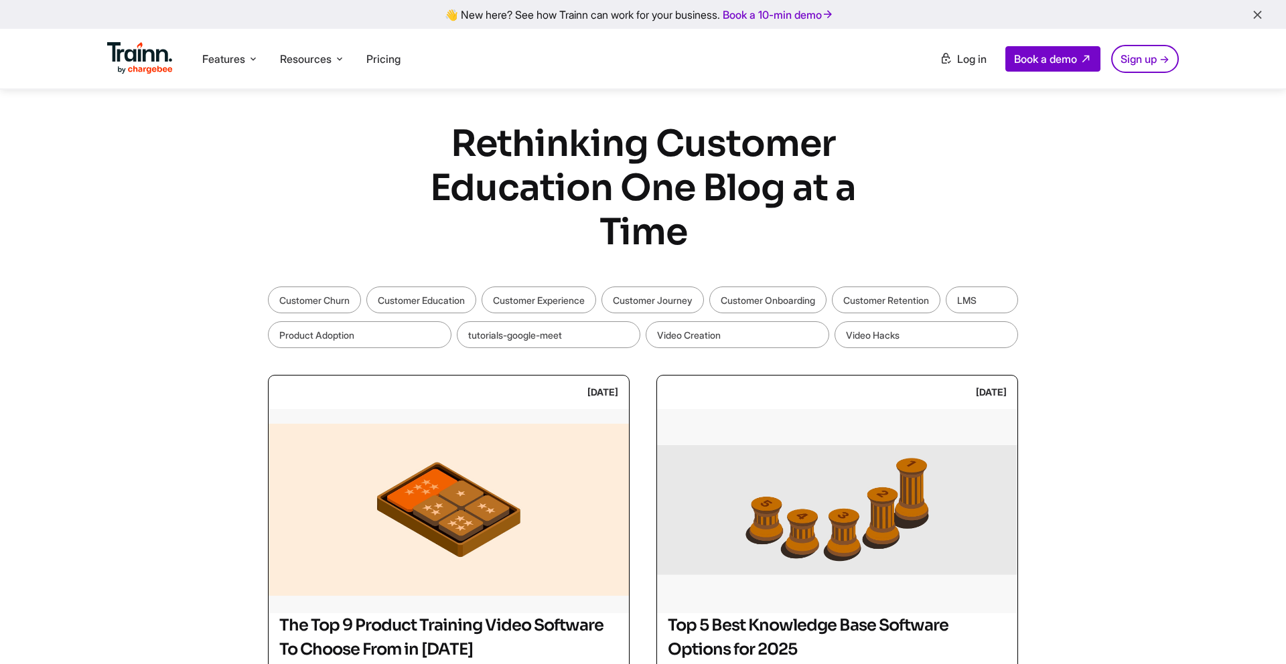
scroll to position [1142, 0]
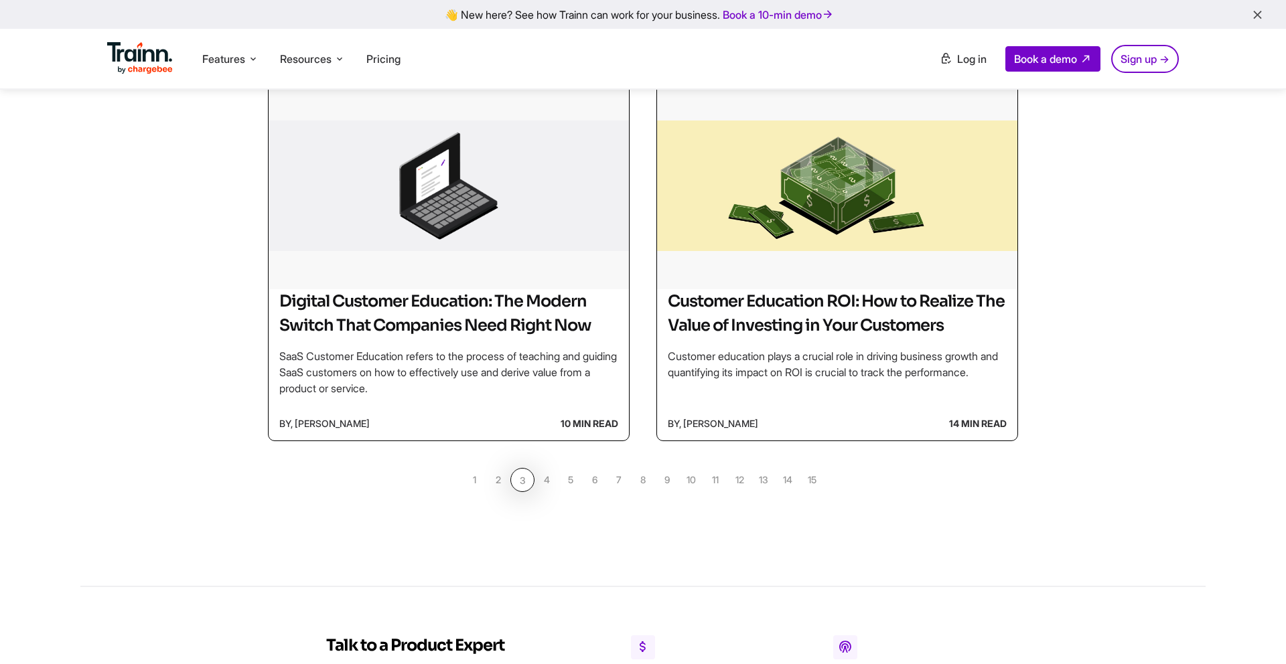
click at [500, 492] on link "2" at bounding box center [498, 480] width 24 height 24
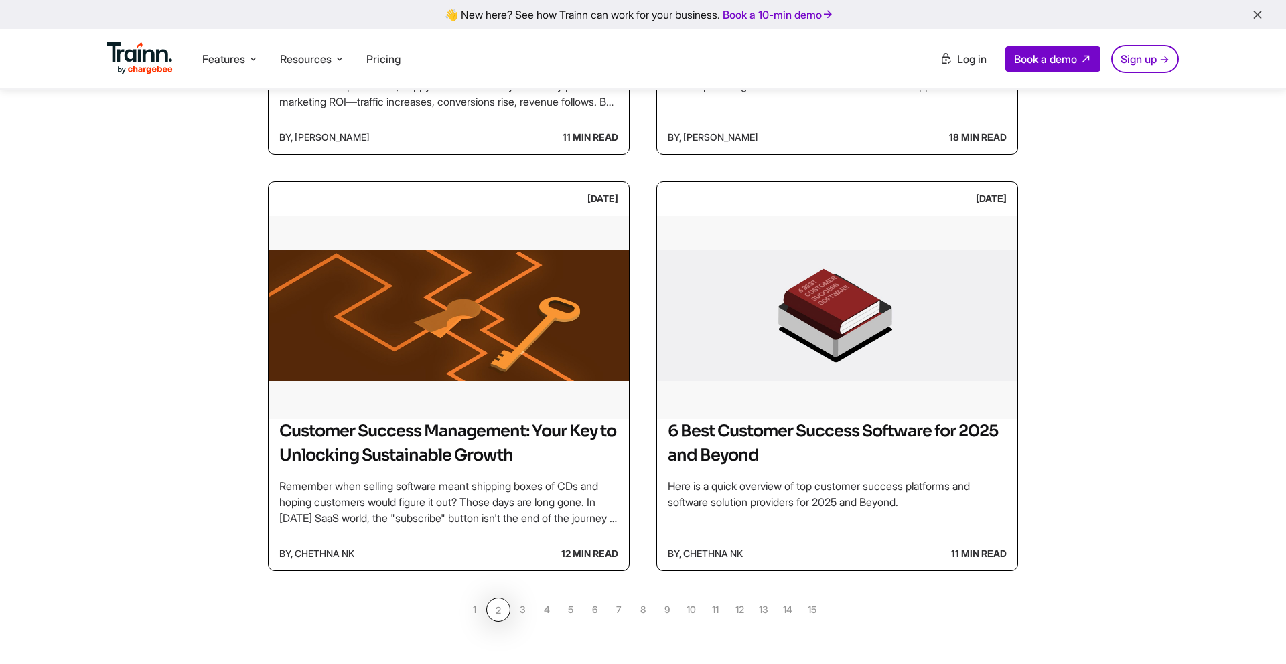
scroll to position [925, 0]
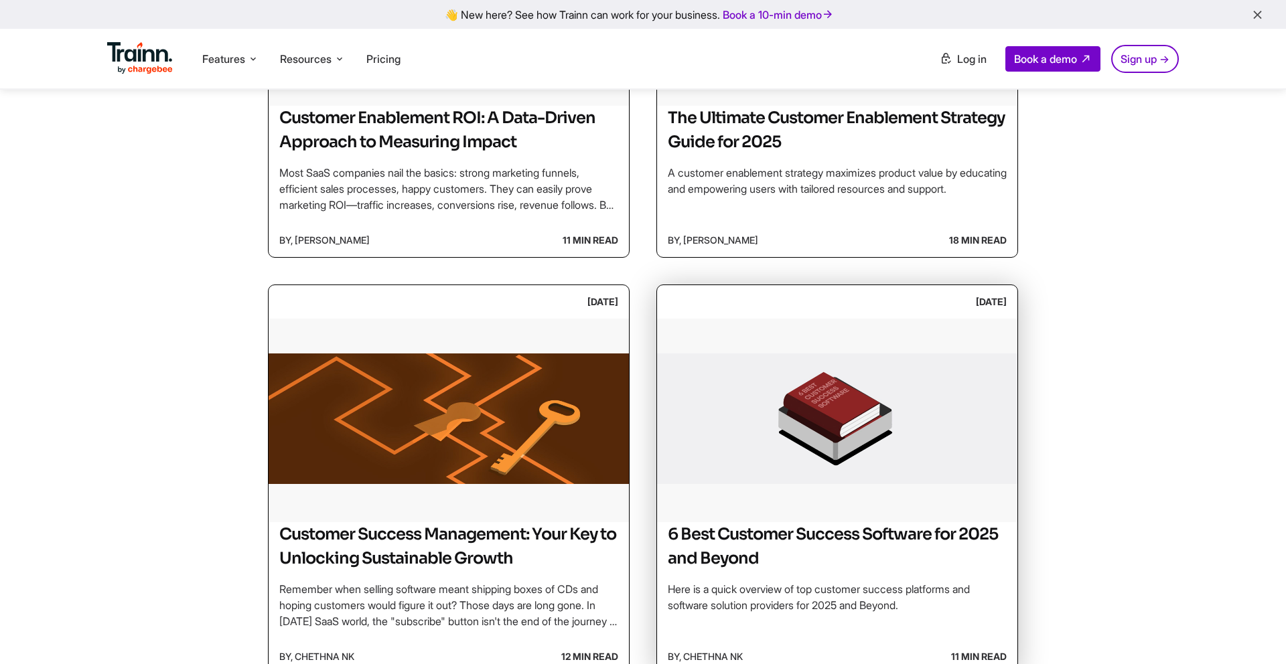
click at [801, 474] on img at bounding box center [837, 419] width 360 height 201
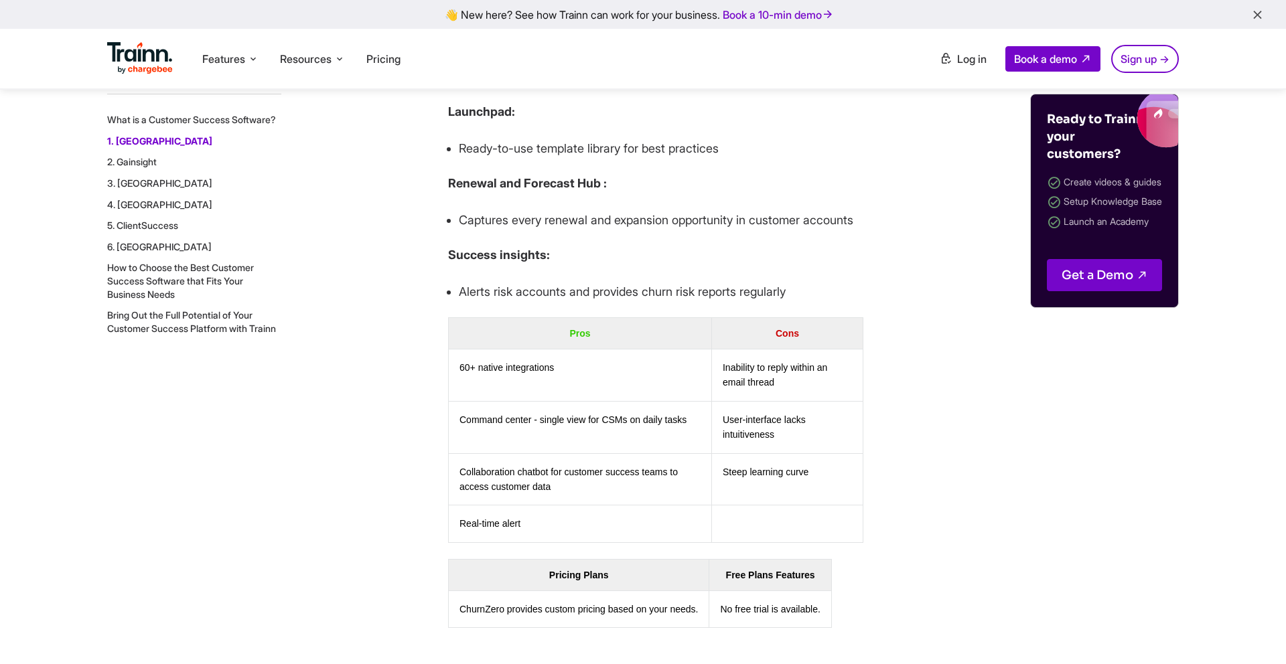
scroll to position [2402, 0]
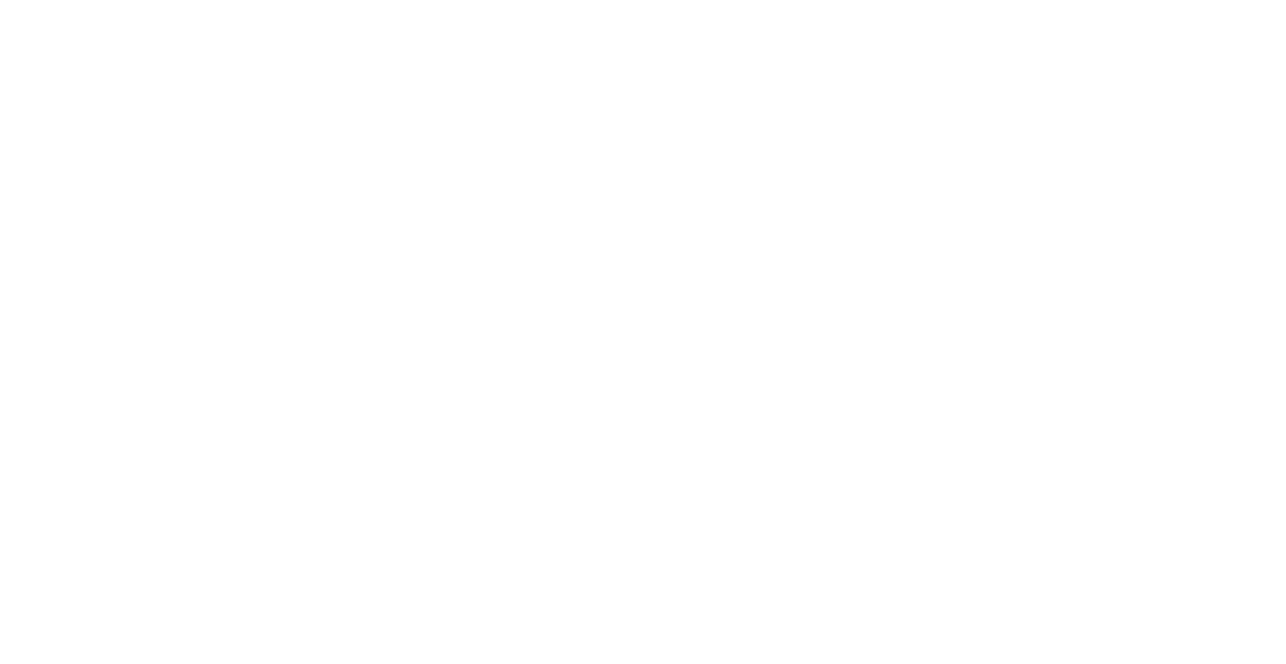
scroll to position [925, 0]
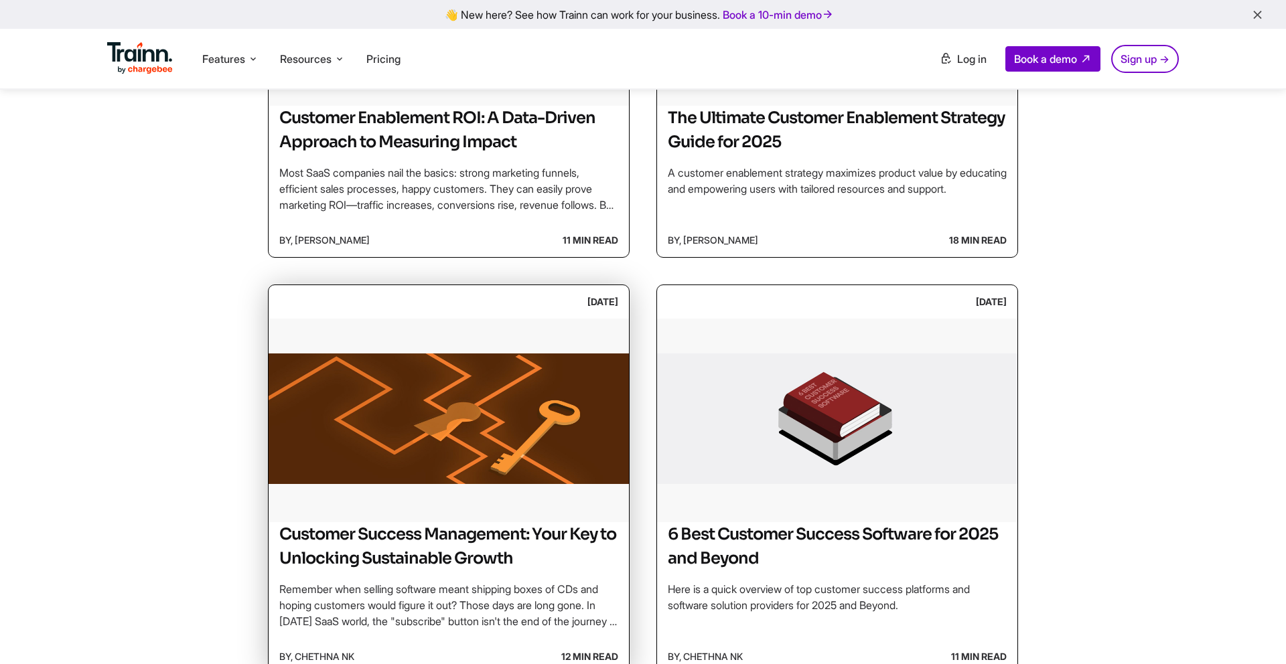
click at [500, 532] on h2 "Customer Success Management: Your Key to Unlocking Sustainable Growth" at bounding box center [448, 546] width 339 height 48
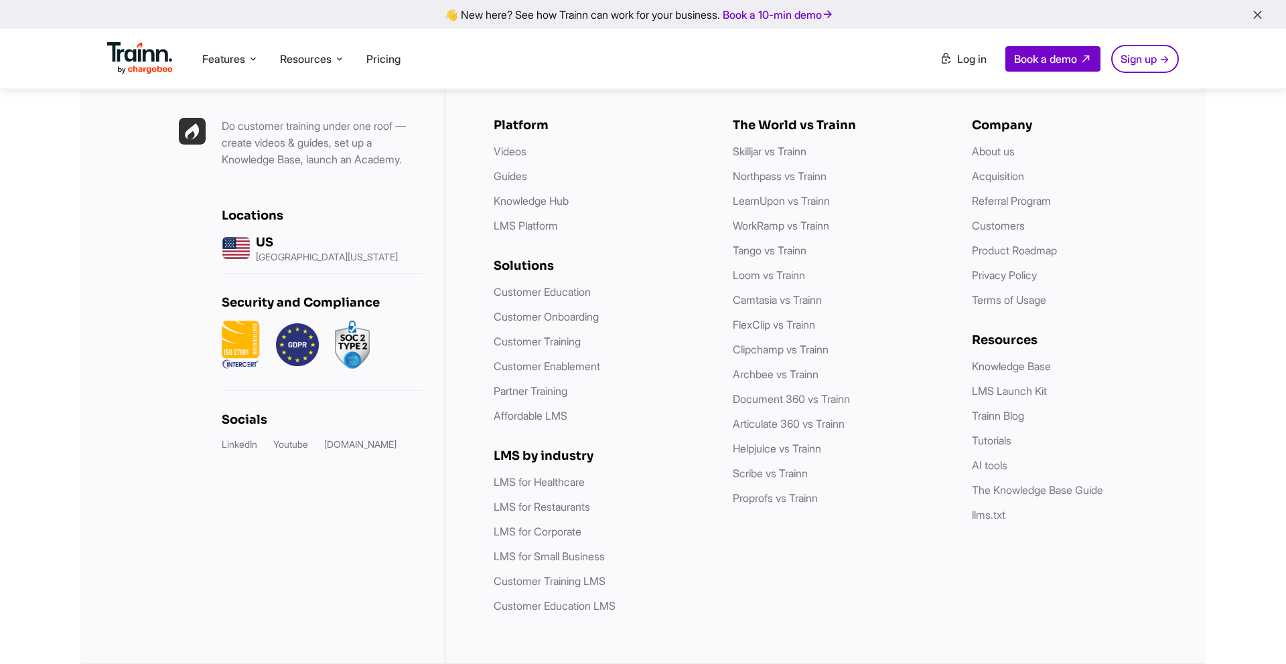
scroll to position [926, 0]
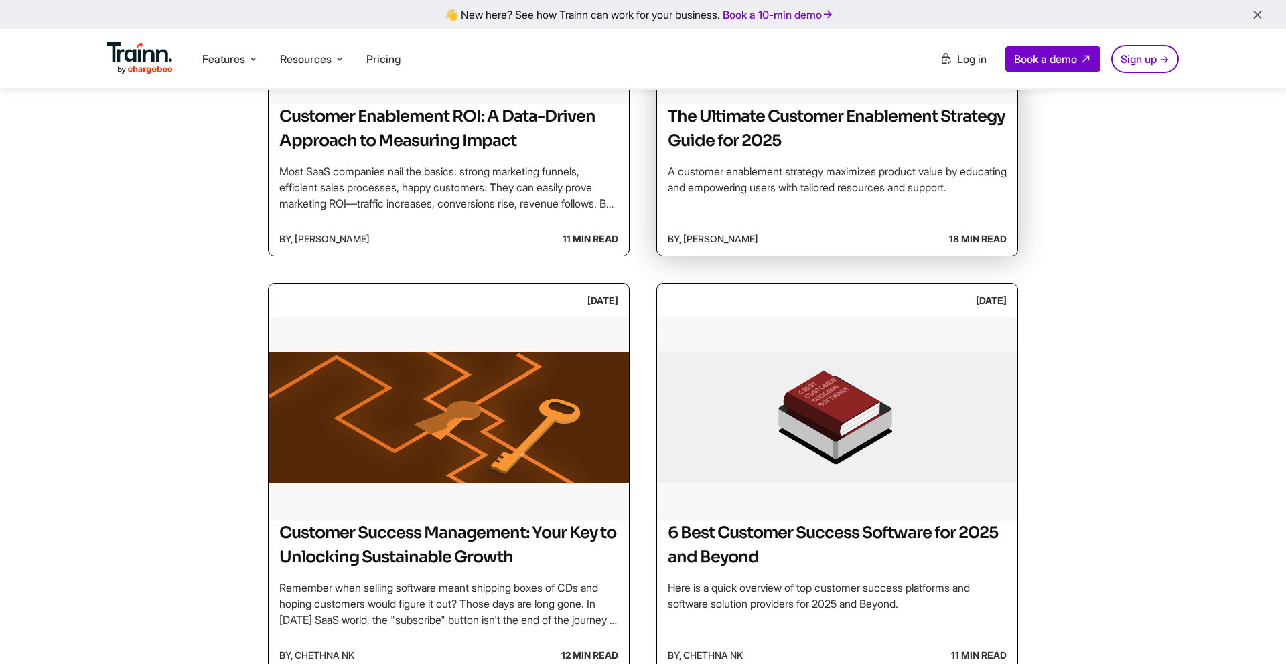
click at [875, 190] on p "A customer enablement strategy maximizes product value by educating and empower…" at bounding box center [837, 179] width 339 height 32
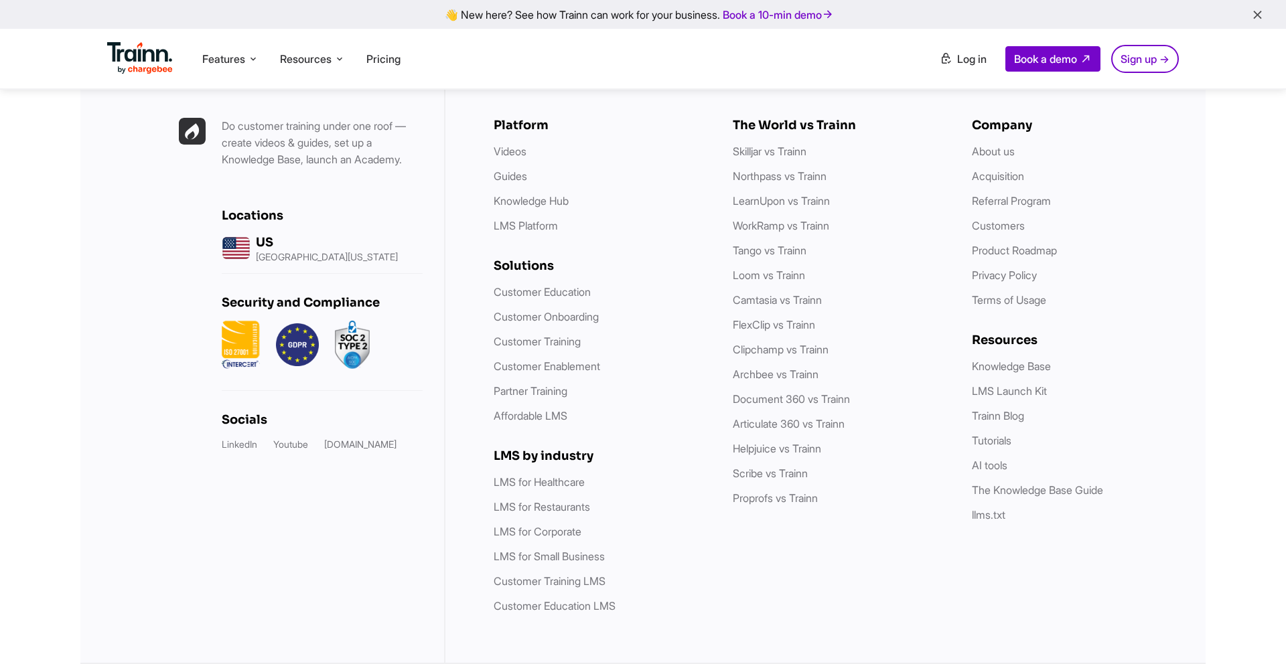
scroll to position [928, 0]
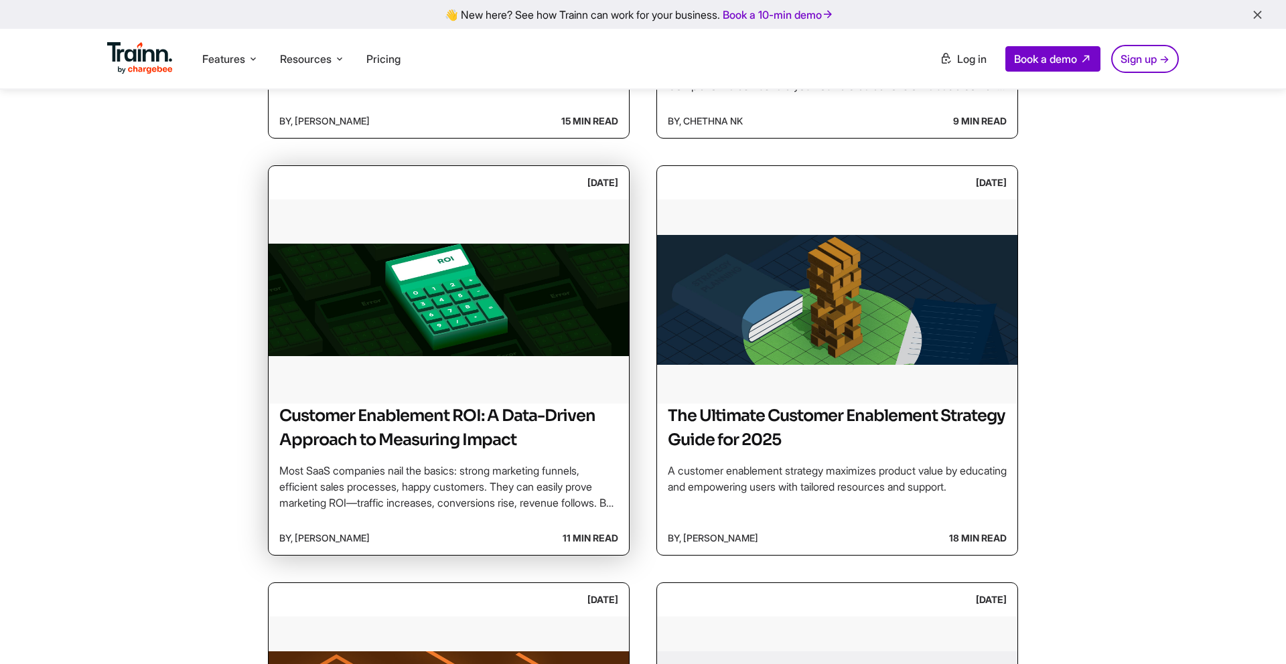
click at [517, 410] on h2 "Customer Enablement ROI: A Data-Driven Approach to Measuring Impact" at bounding box center [448, 428] width 339 height 48
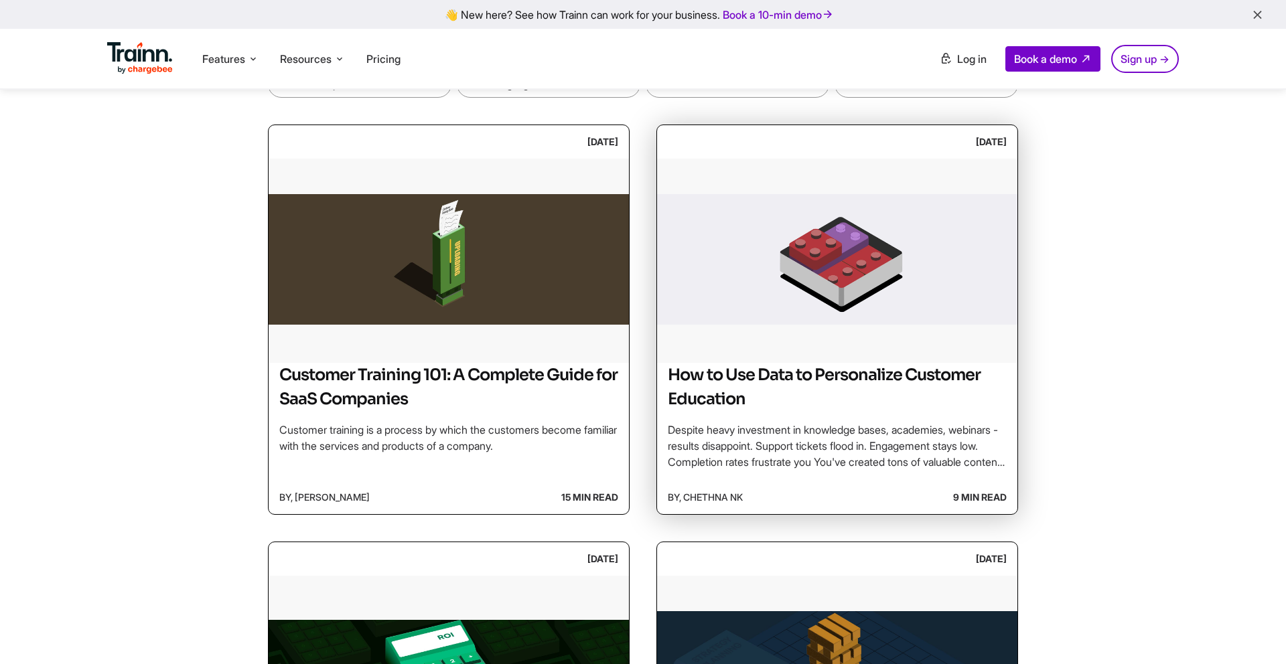
click at [856, 316] on img at bounding box center [837, 259] width 360 height 201
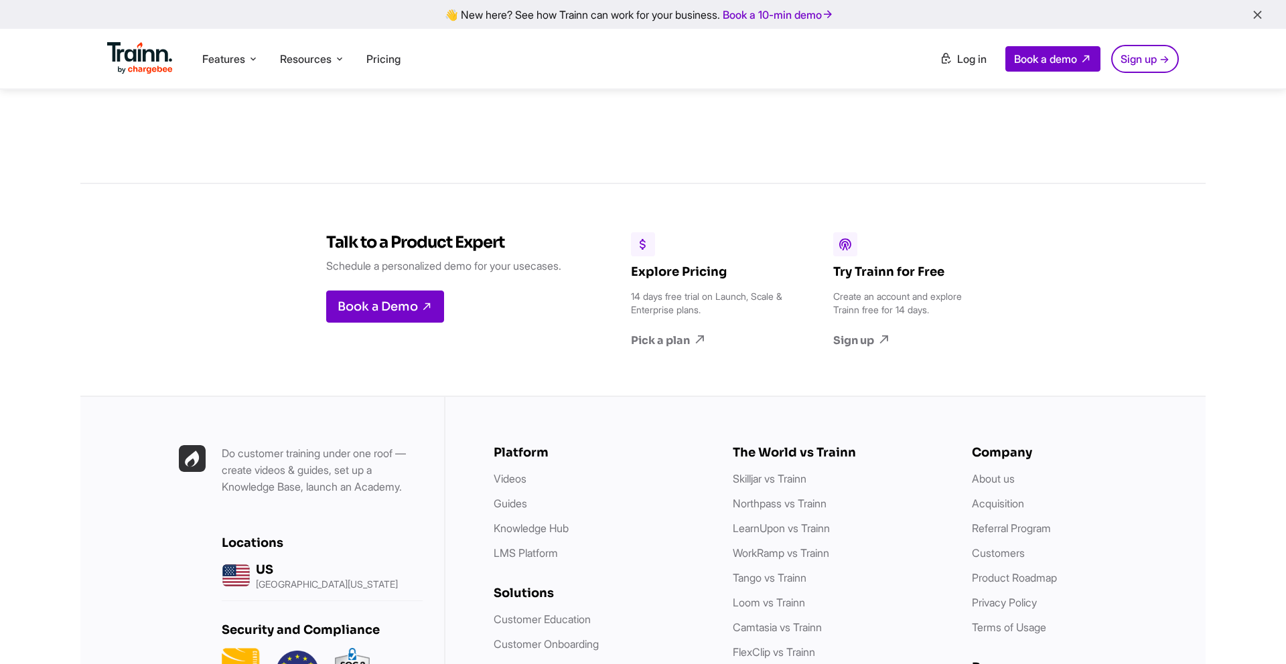
scroll to position [9411, 0]
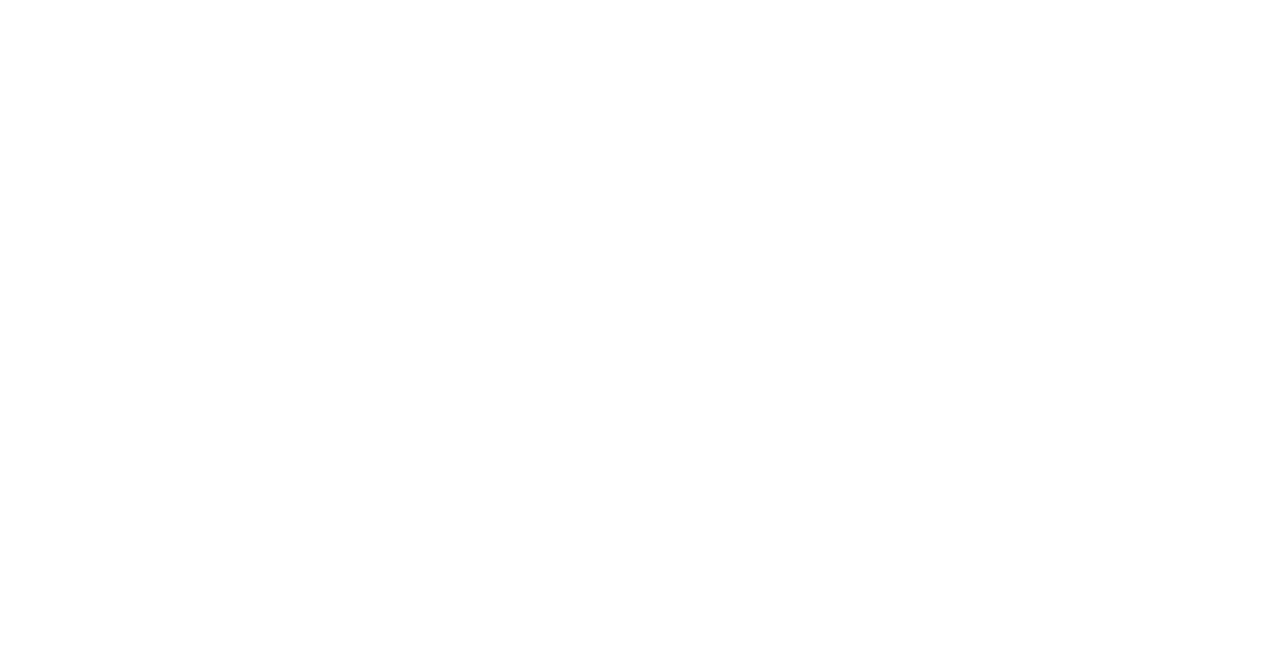
scroll to position [1142, 0]
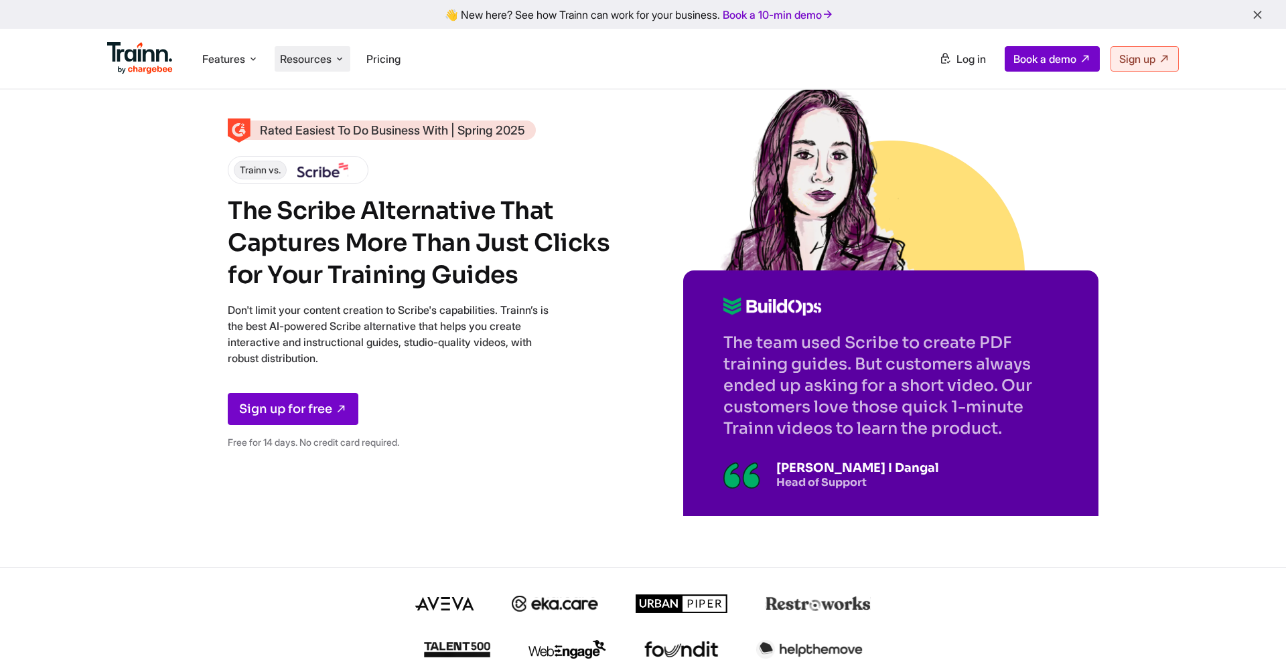
click at [328, 60] on span "Resources" at bounding box center [306, 59] width 52 height 15
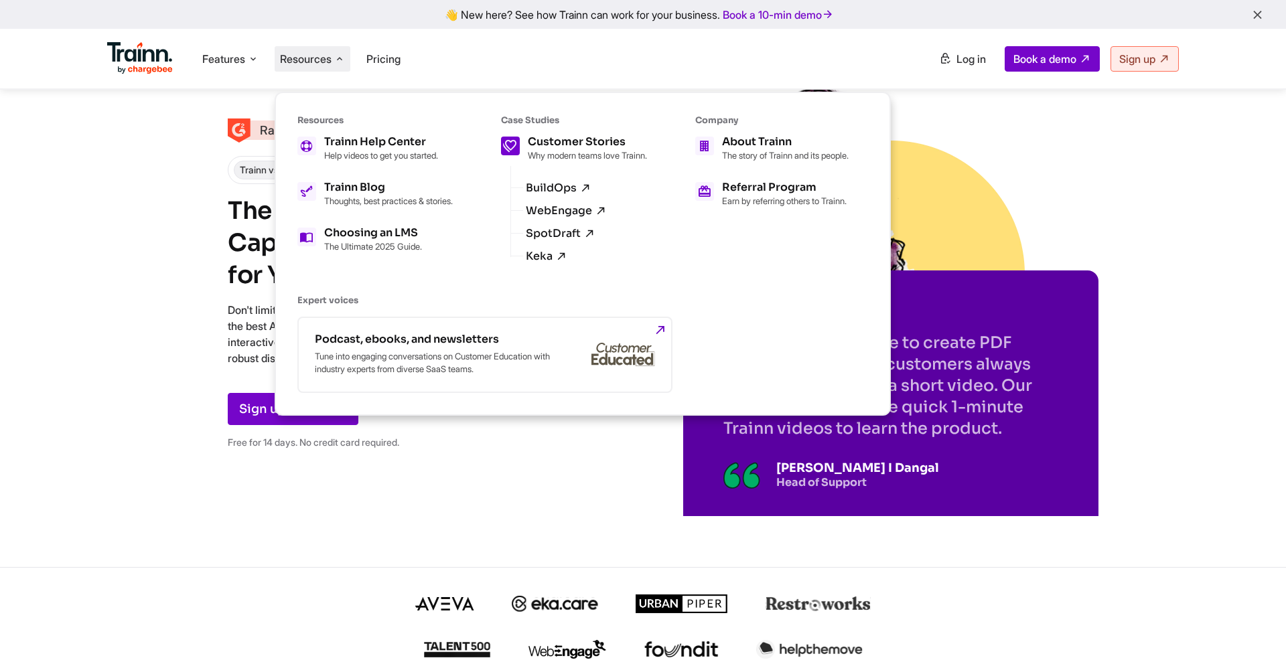
click at [548, 157] on p "Why modern teams love Trainn." at bounding box center [587, 155] width 119 height 11
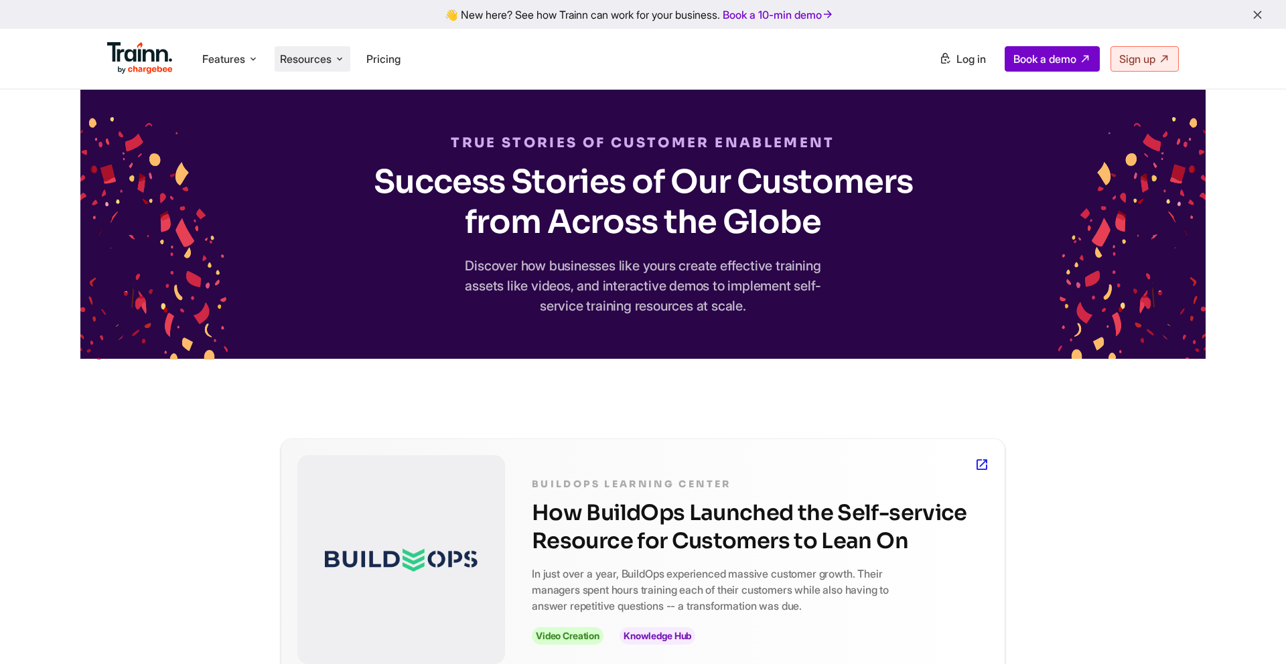
click at [305, 56] on span "Resources" at bounding box center [306, 59] width 52 height 15
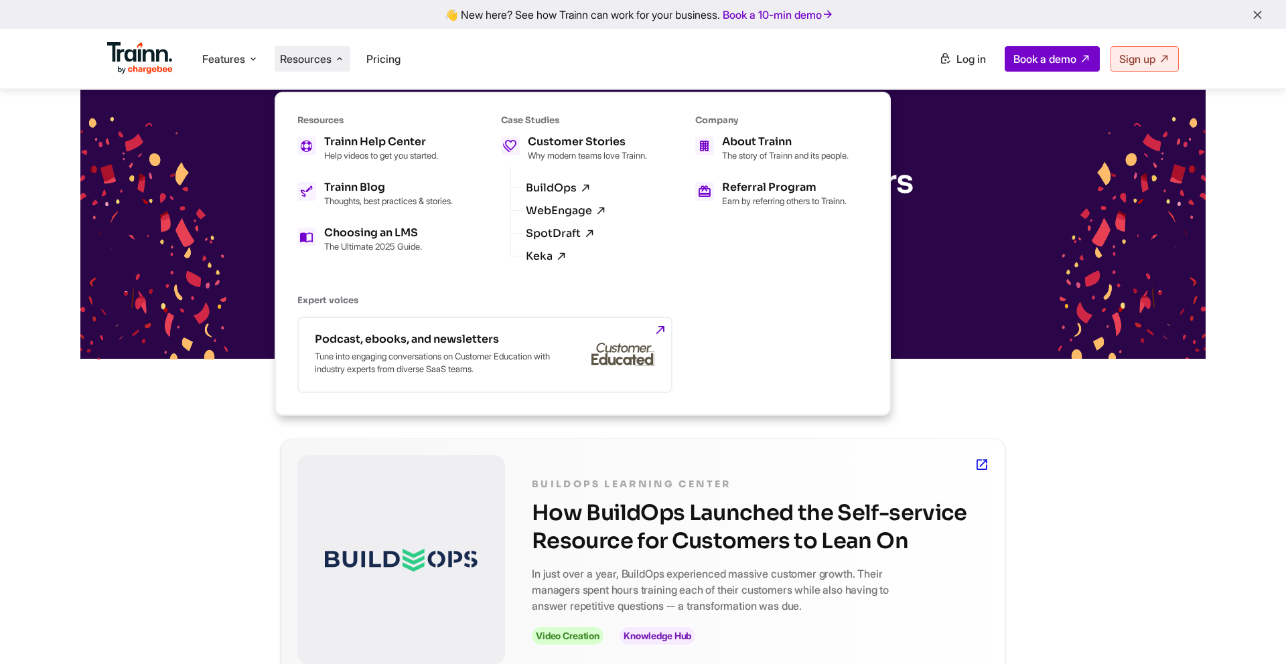
click at [145, 62] on img at bounding box center [140, 58] width 66 height 32
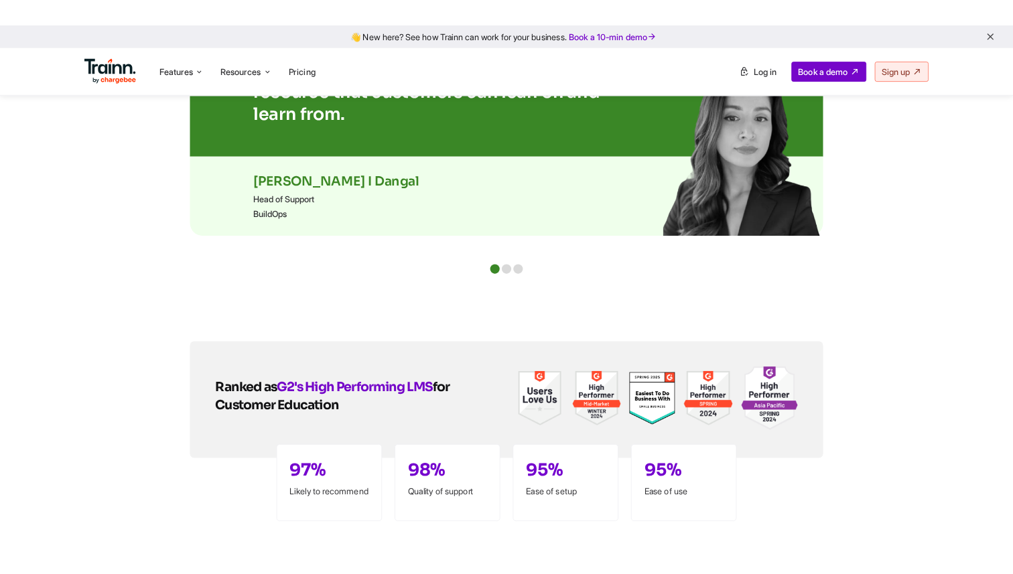
scroll to position [2698, 0]
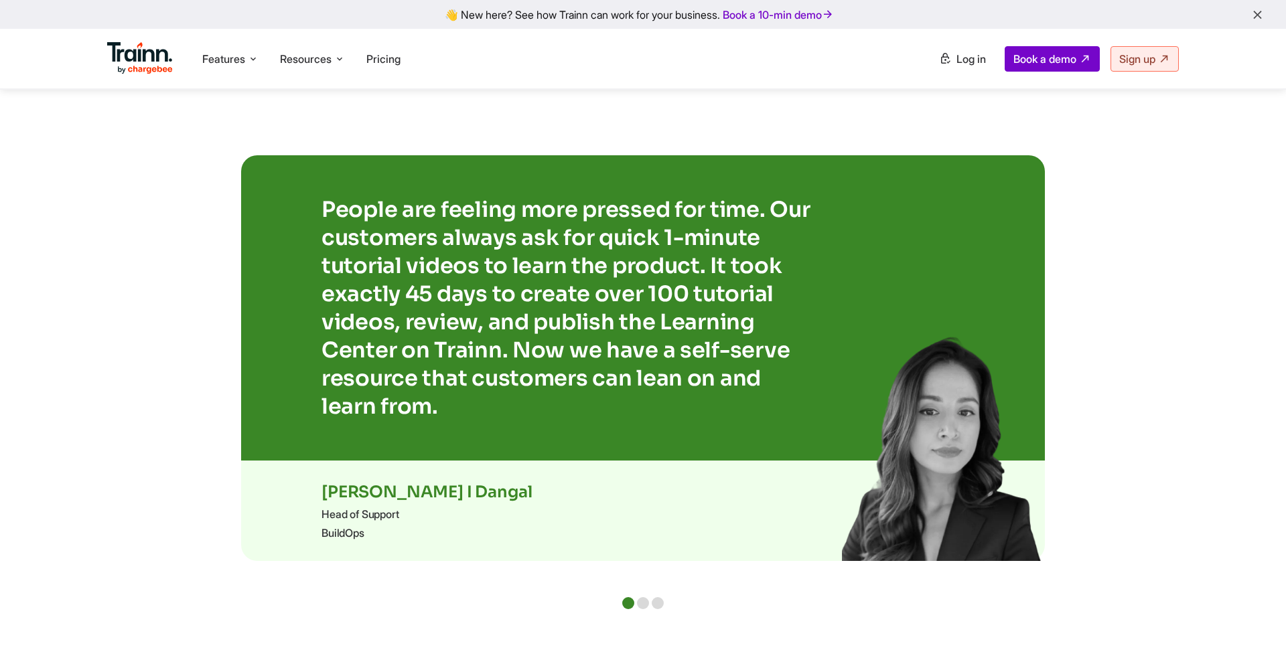
click at [642, 597] on div at bounding box center [643, 603] width 12 height 12
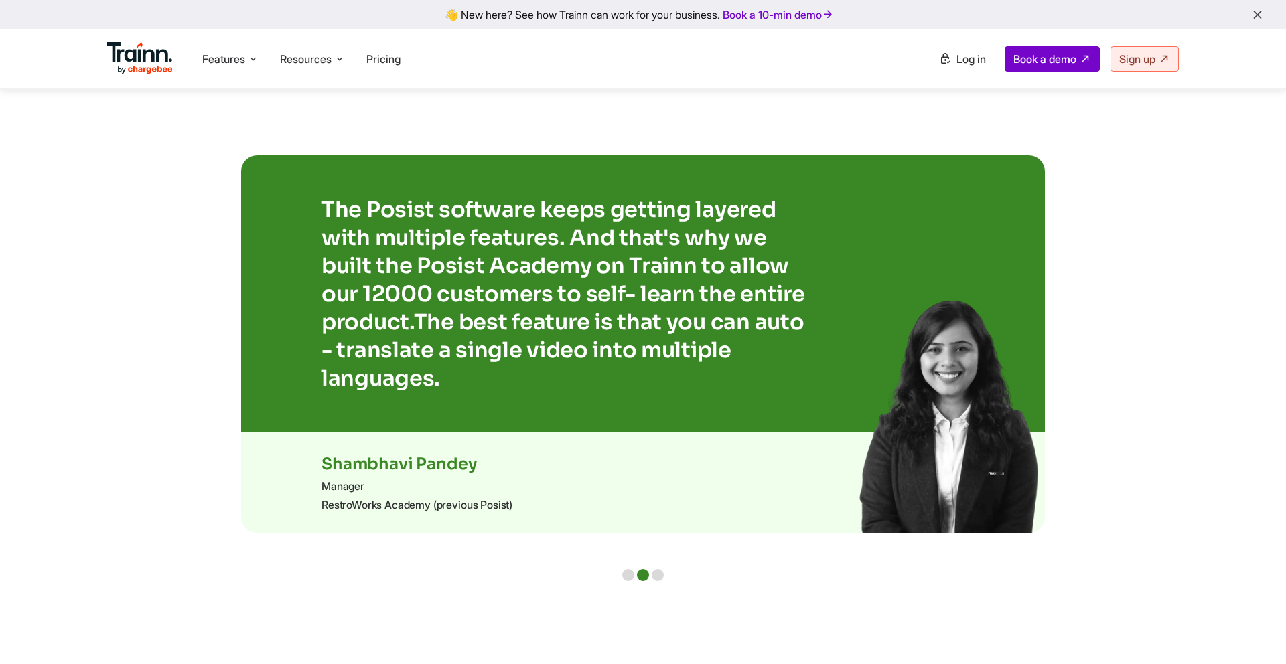
click at [658, 569] on div at bounding box center [658, 575] width 12 height 12
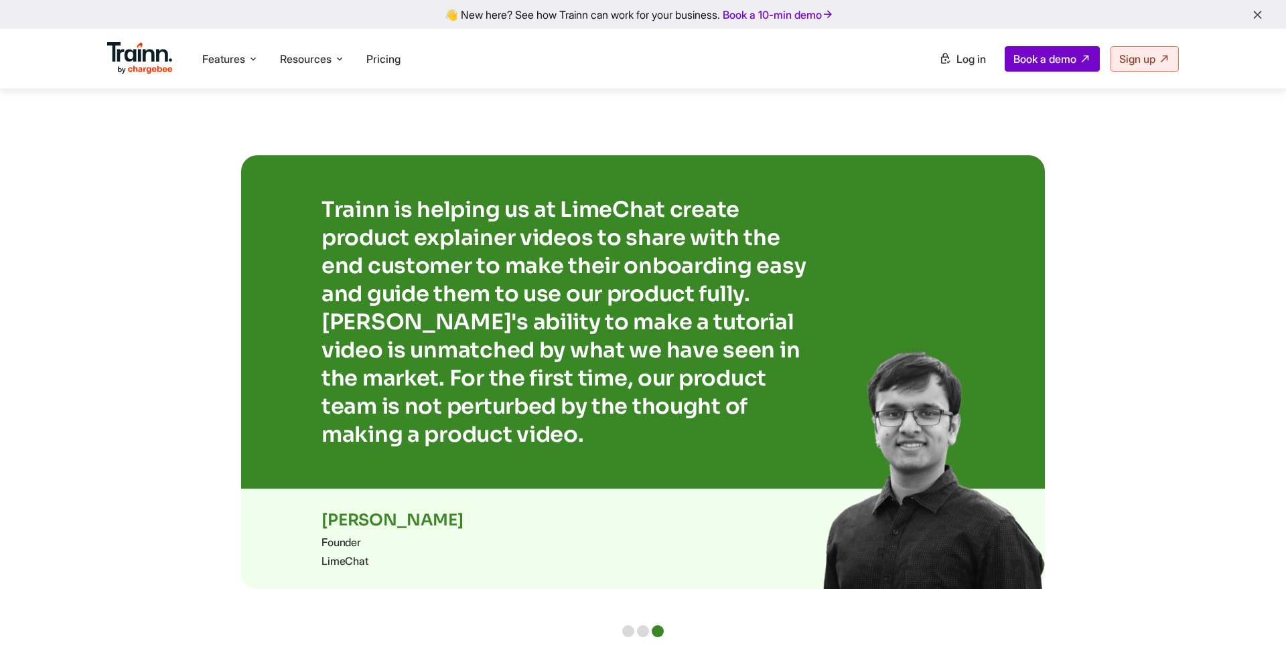
click at [629, 626] on div at bounding box center [628, 632] width 12 height 12
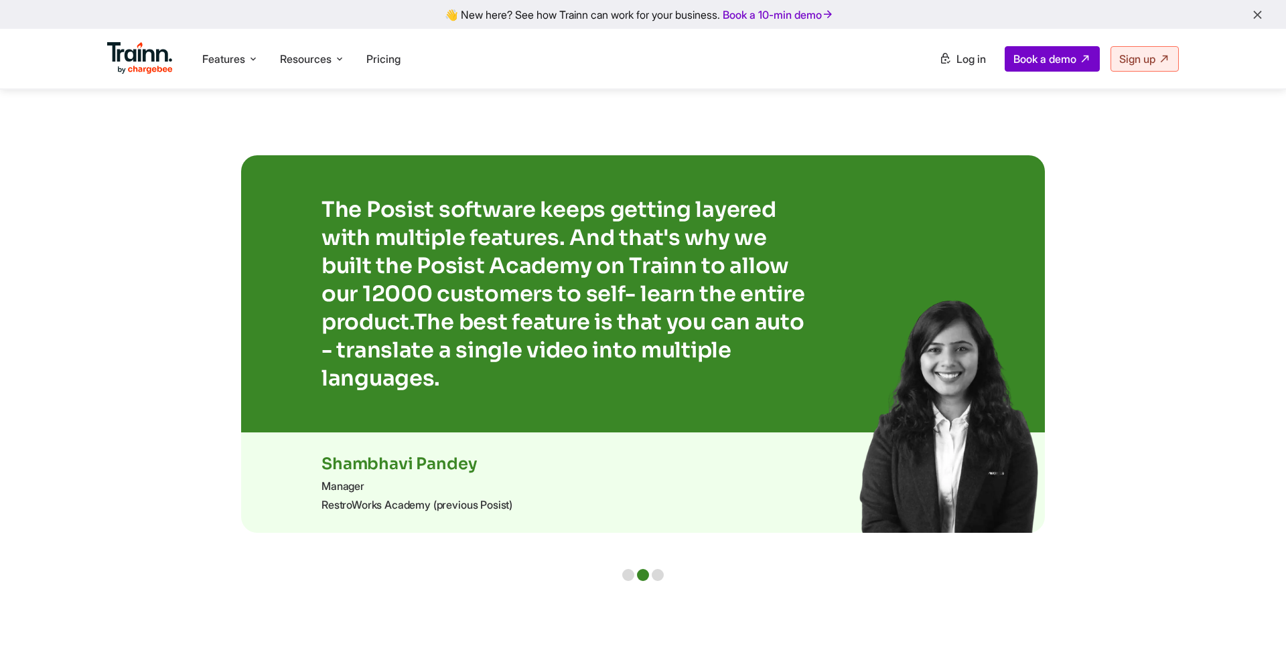
click at [627, 569] on div at bounding box center [628, 575] width 12 height 12
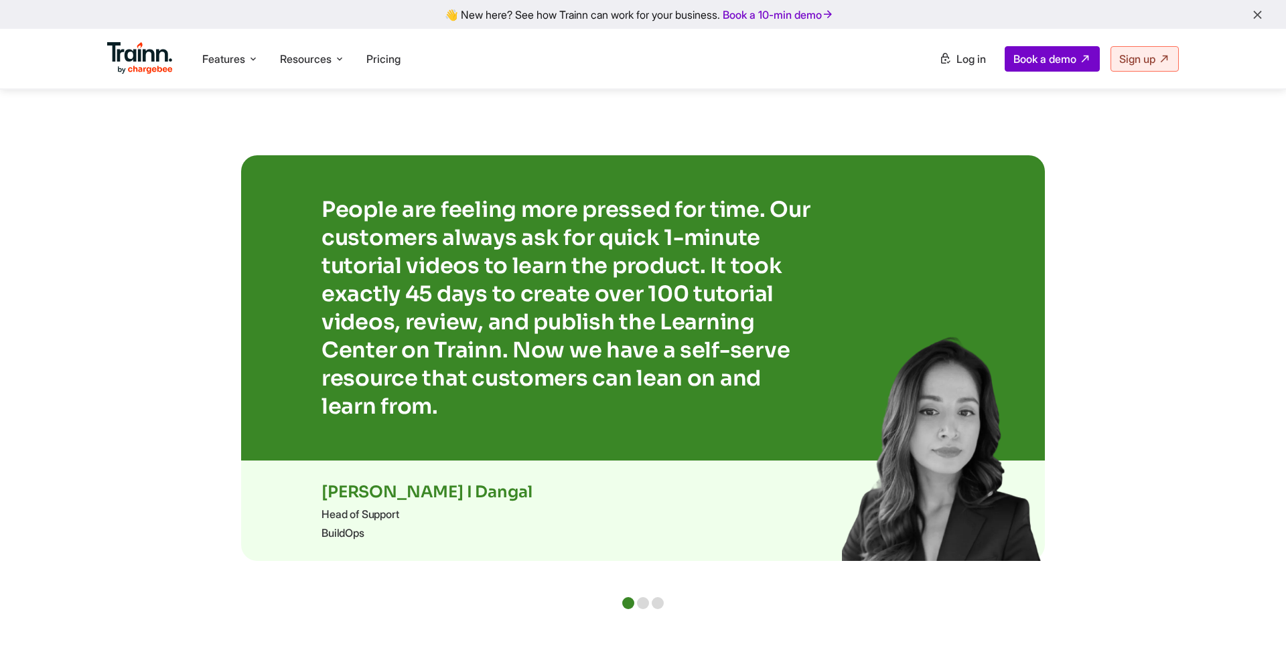
click at [653, 597] on div at bounding box center [658, 603] width 12 height 12
click at [661, 597] on div at bounding box center [658, 603] width 12 height 12
click at [657, 597] on div at bounding box center [658, 603] width 12 height 12
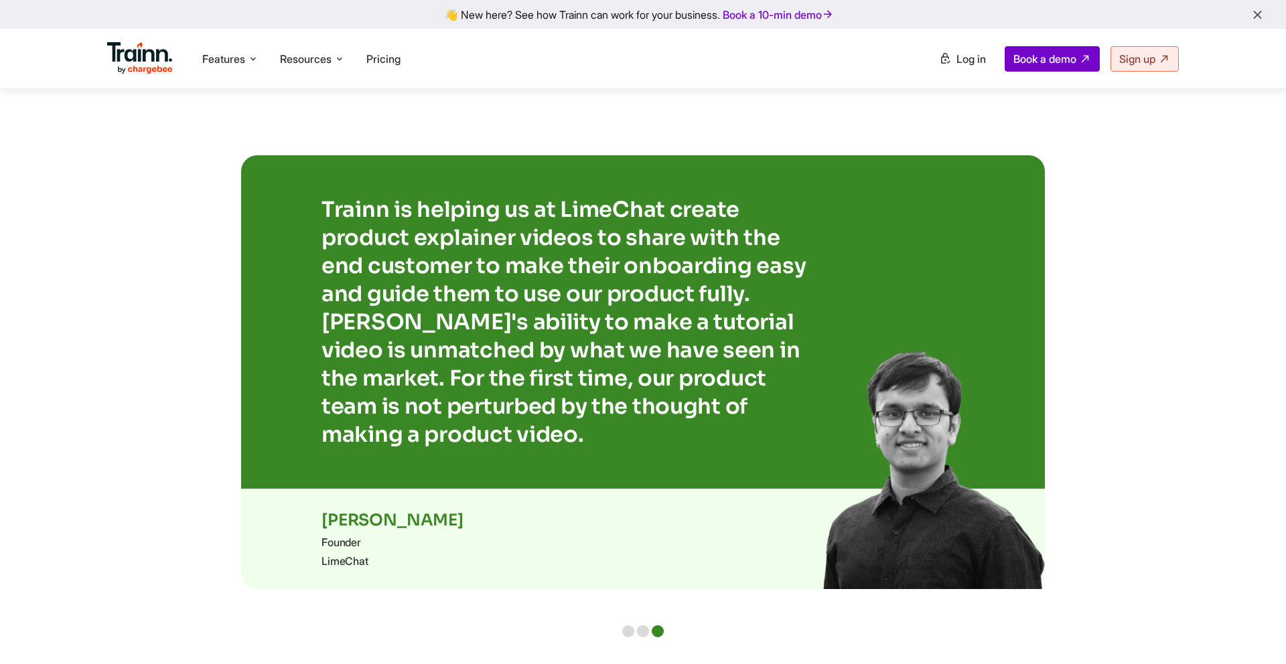
click at [624, 626] on div at bounding box center [628, 632] width 12 height 12
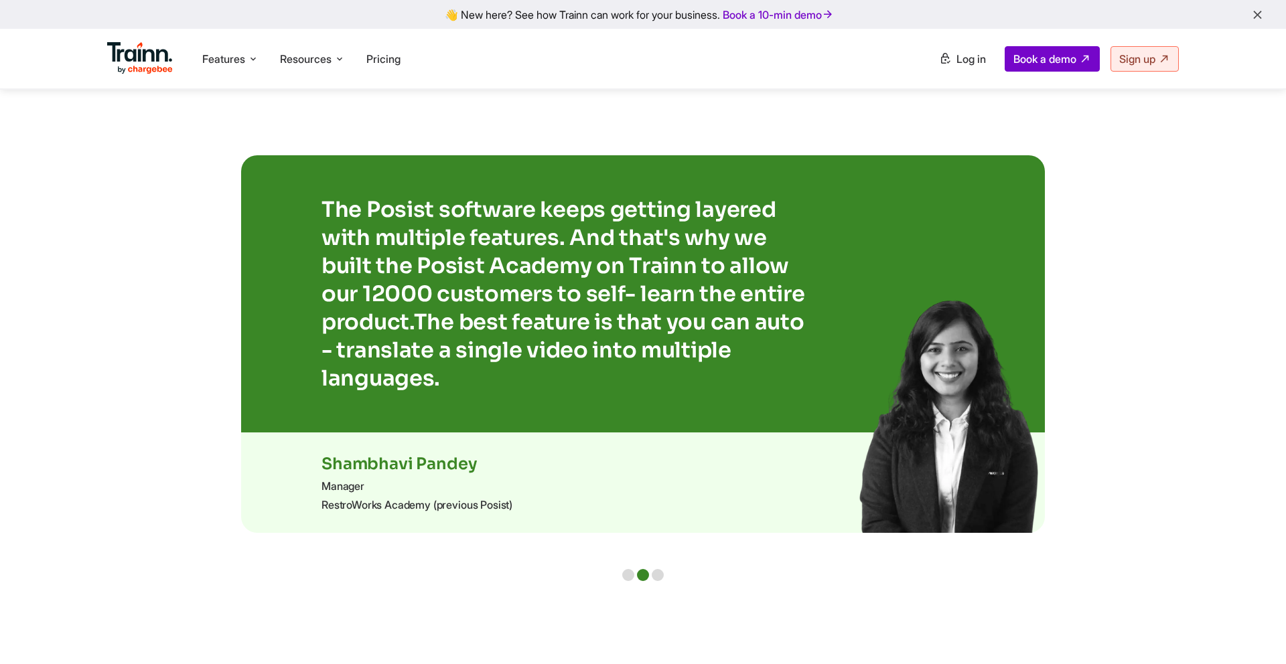
click at [630, 569] on div at bounding box center [628, 575] width 12 height 12
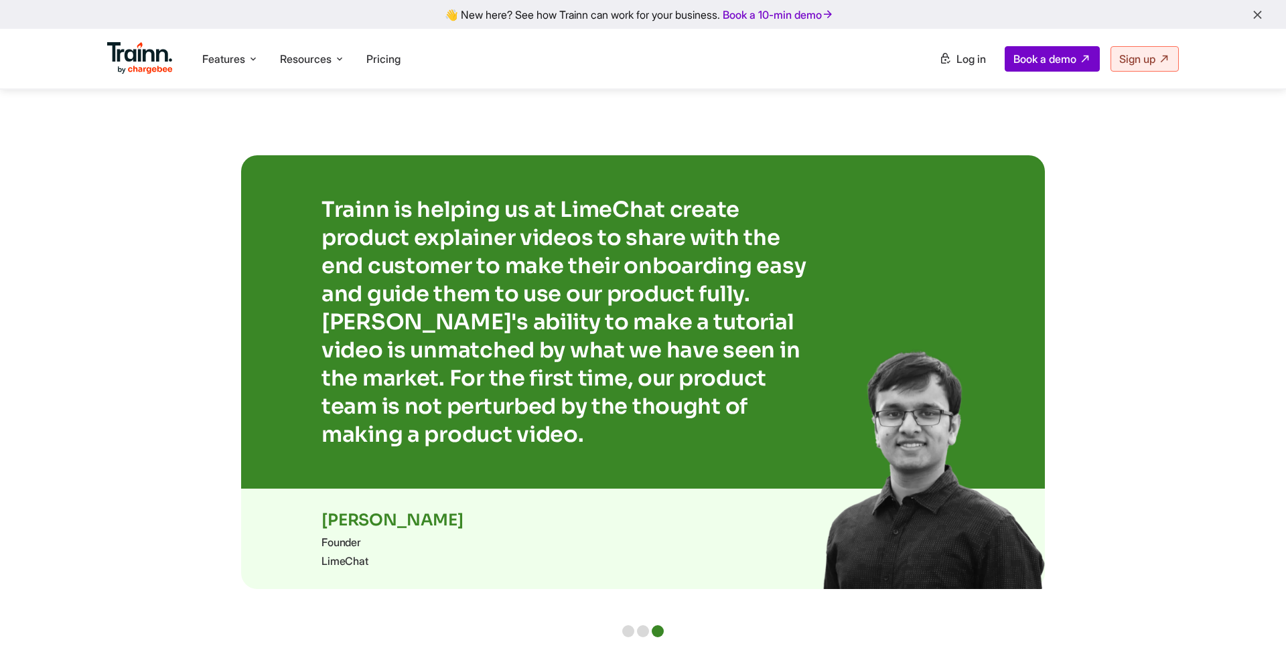
click at [630, 626] on div at bounding box center [628, 632] width 12 height 12
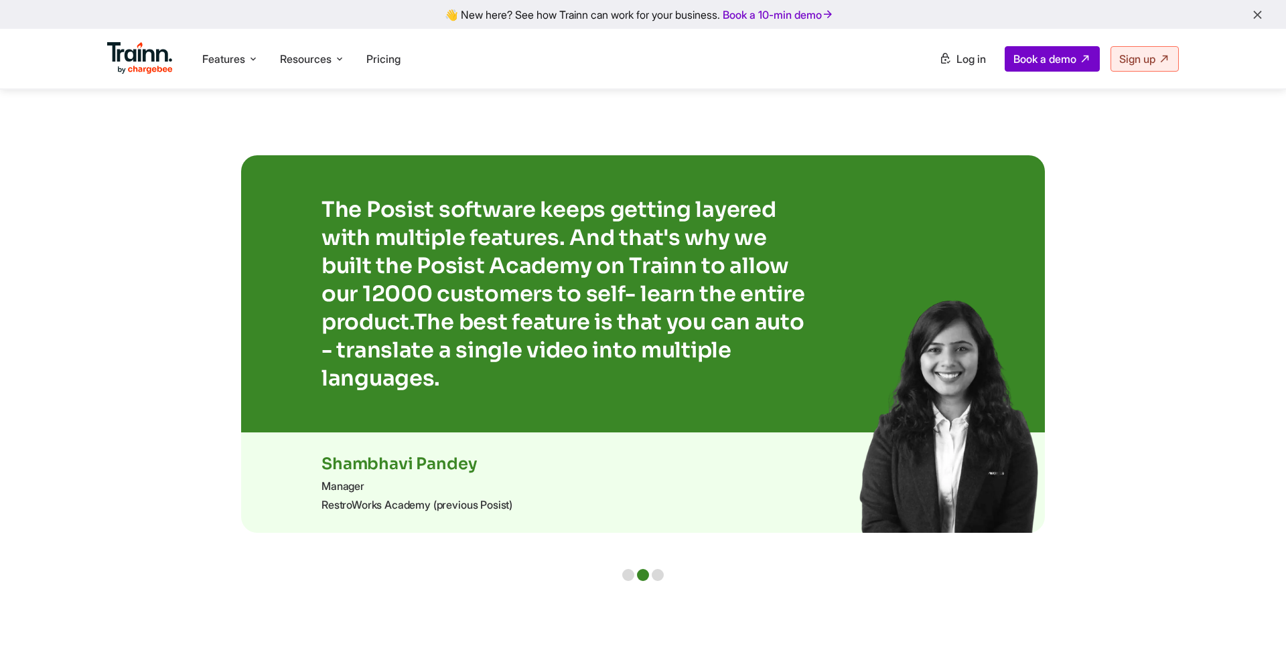
click at [628, 569] on div at bounding box center [628, 575] width 12 height 12
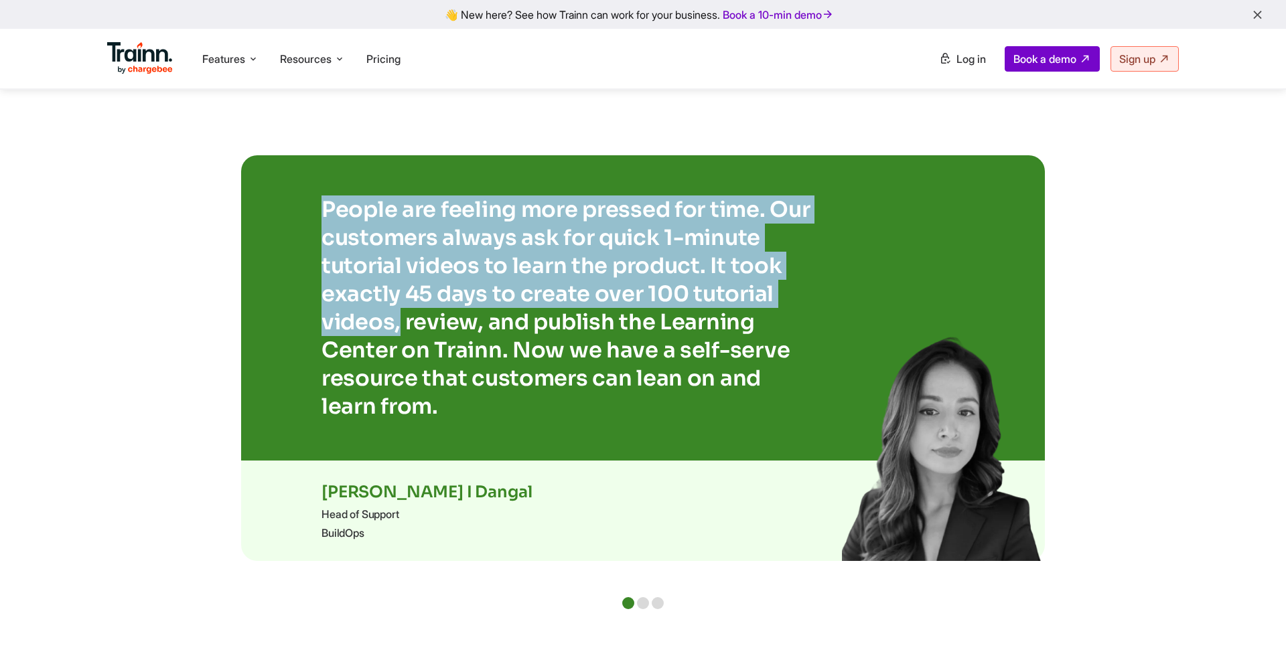
drag, startPoint x: 323, startPoint y: 192, endPoint x: 398, endPoint y: 301, distance: 133.4
click at [398, 302] on p "People are feeling more pressed for time. Our customers always ask for quick 1-…" at bounding box center [569, 308] width 496 height 225
copy p "People are feeling more pressed for time. Our customers always ask for quick 1-…"
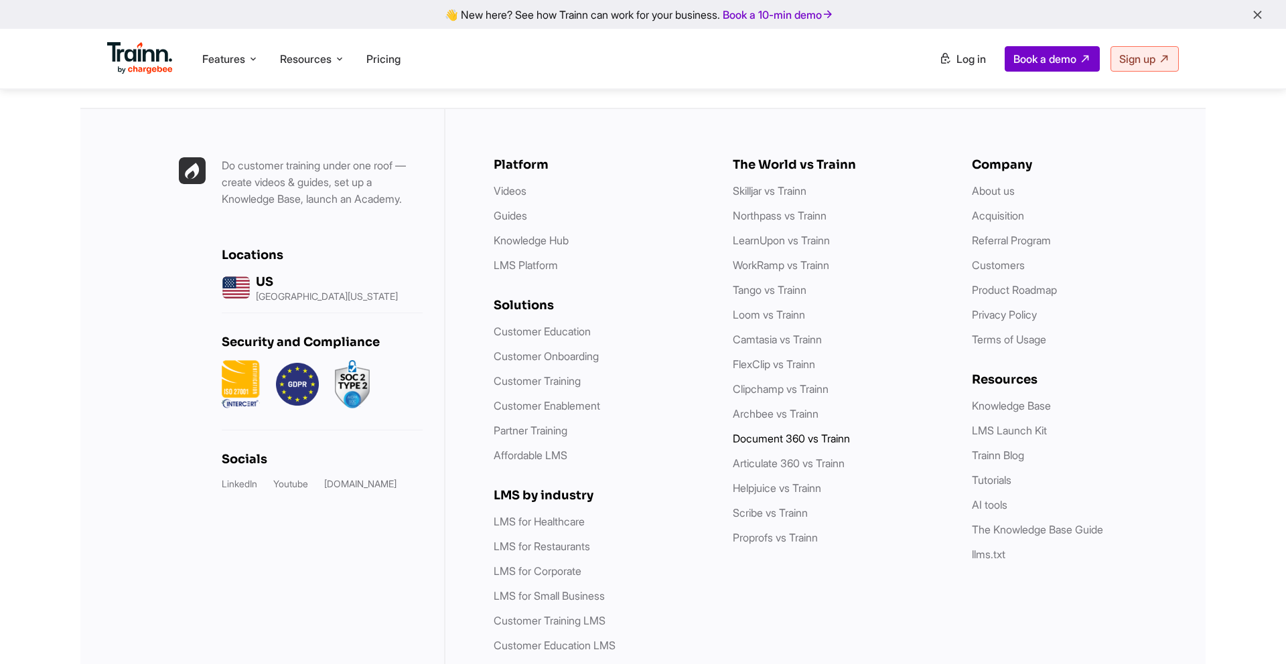
scroll to position [5120, 0]
click at [754, 421] on link "Archbee vs Trainn" at bounding box center [776, 413] width 86 height 13
click at [785, 445] on link "Document 360 vs Trainn" at bounding box center [791, 438] width 117 height 13
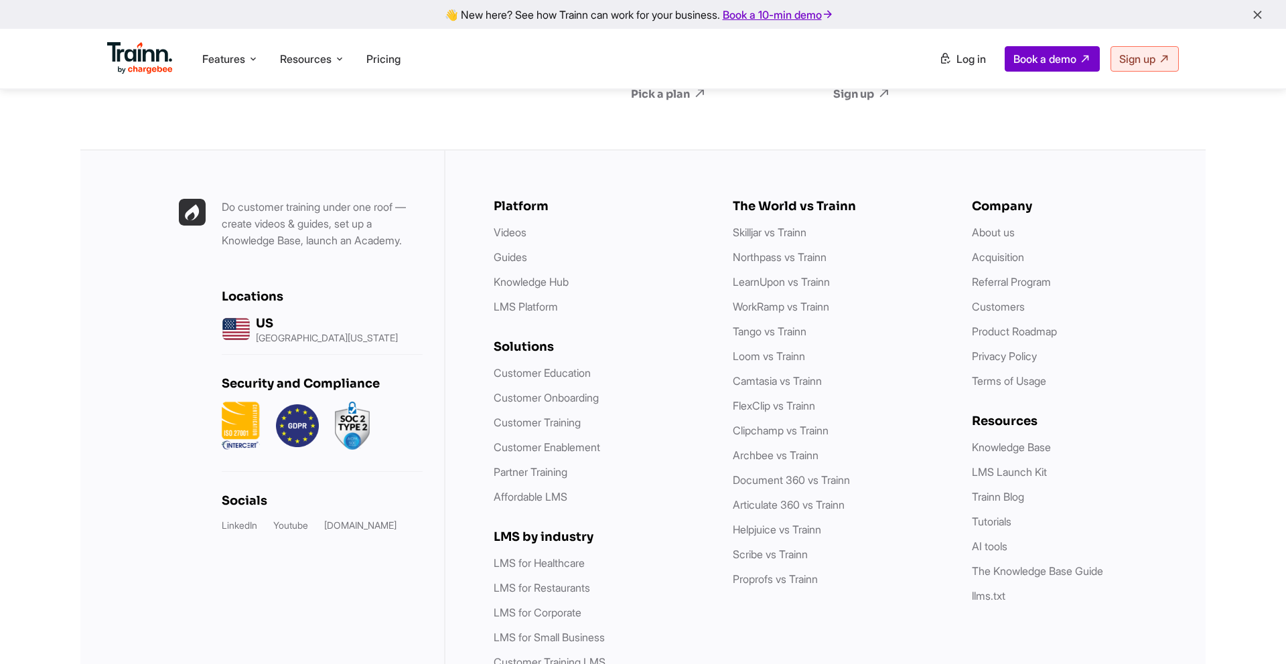
scroll to position [5162, 0]
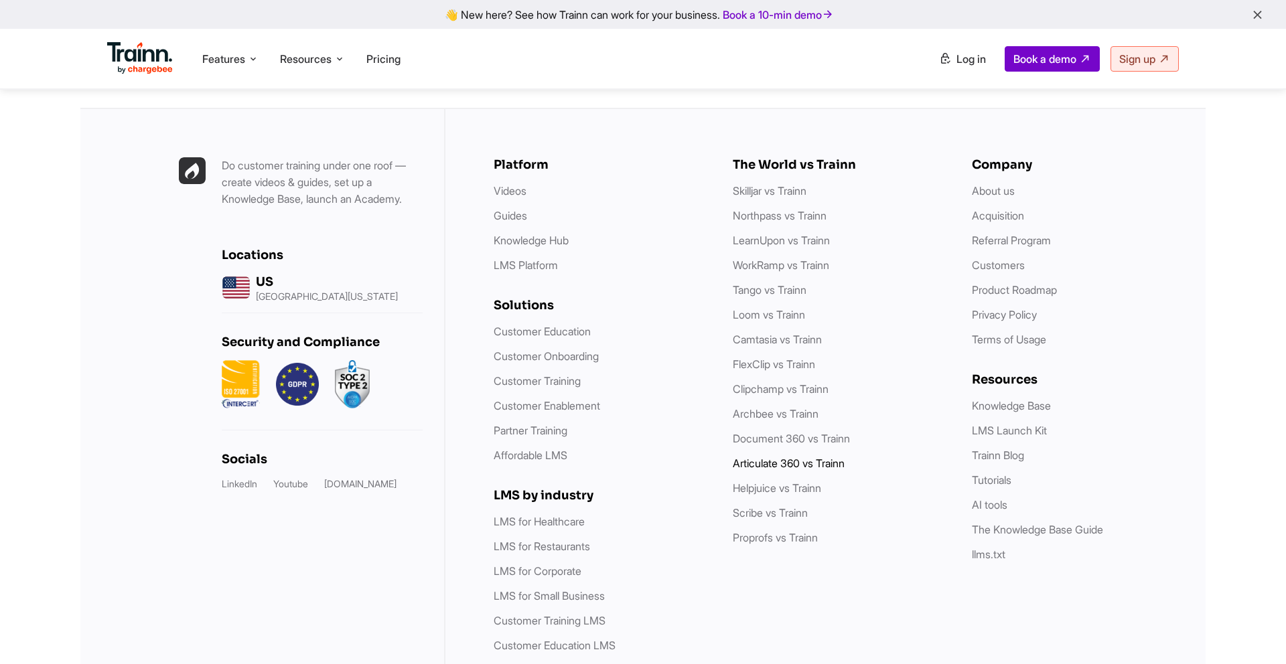
click at [780, 470] on link "Articulate 360 vs Trainn" at bounding box center [789, 463] width 112 height 13
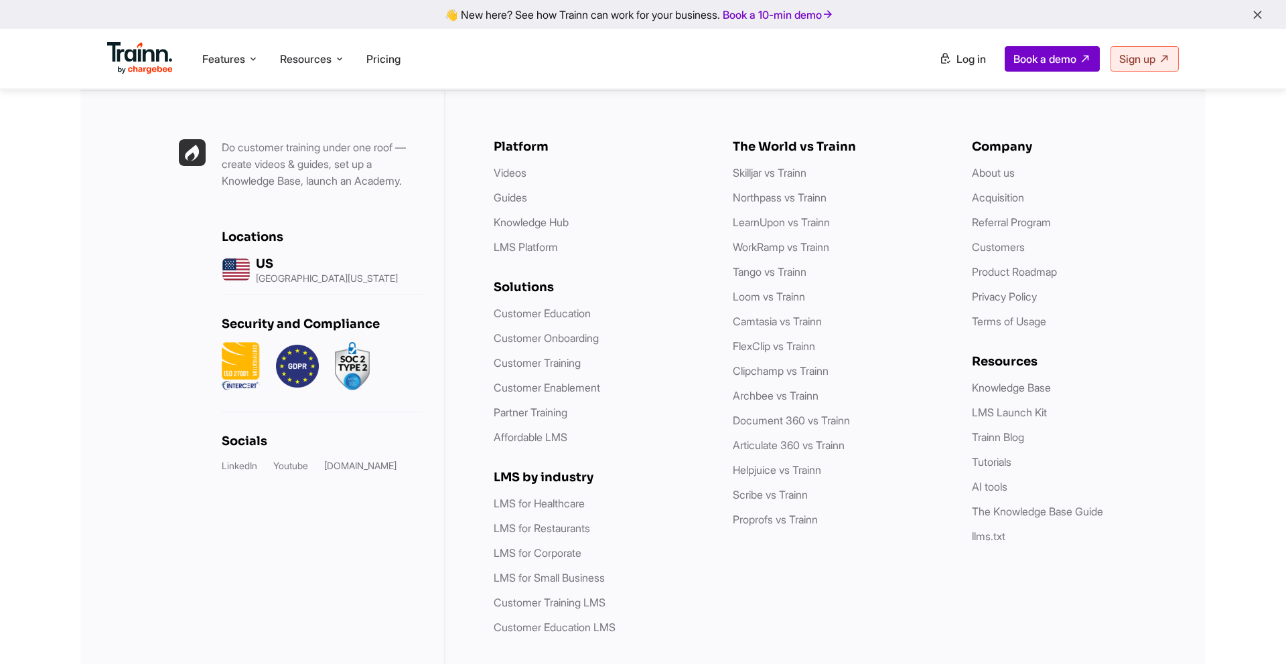
scroll to position [5144, 0]
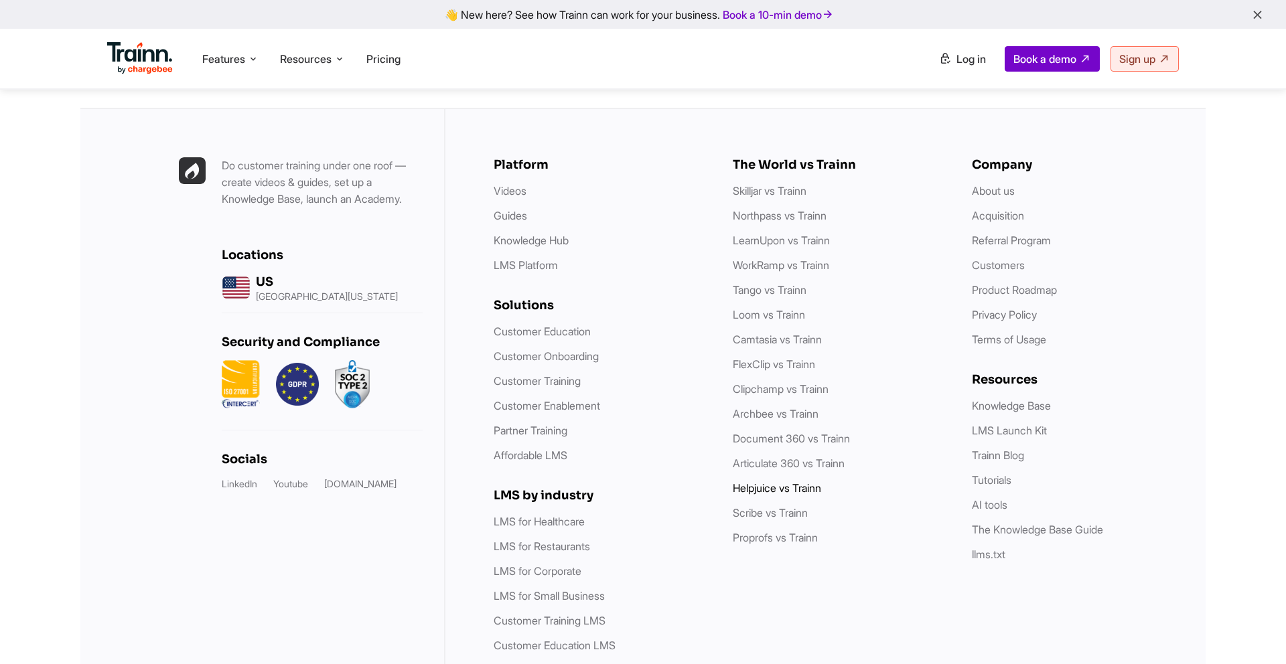
click at [761, 495] on link "Helpjuice vs Trainn" at bounding box center [777, 488] width 88 height 13
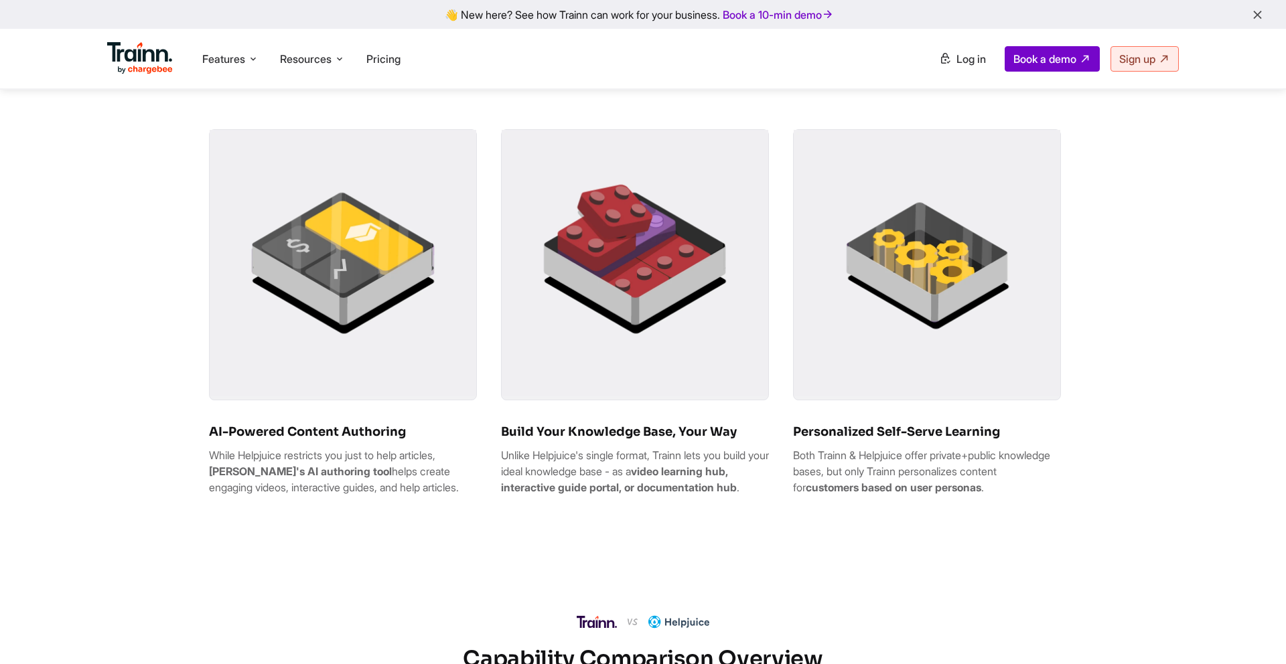
scroll to position [720, 0]
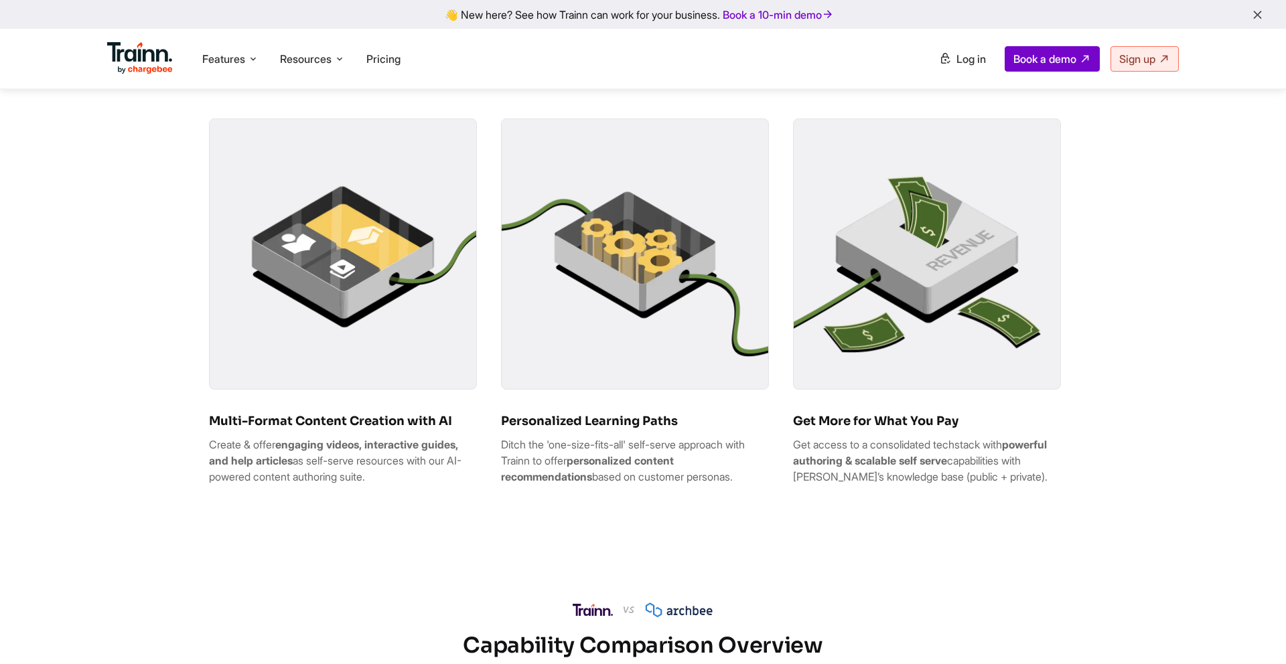
scroll to position [760, 0]
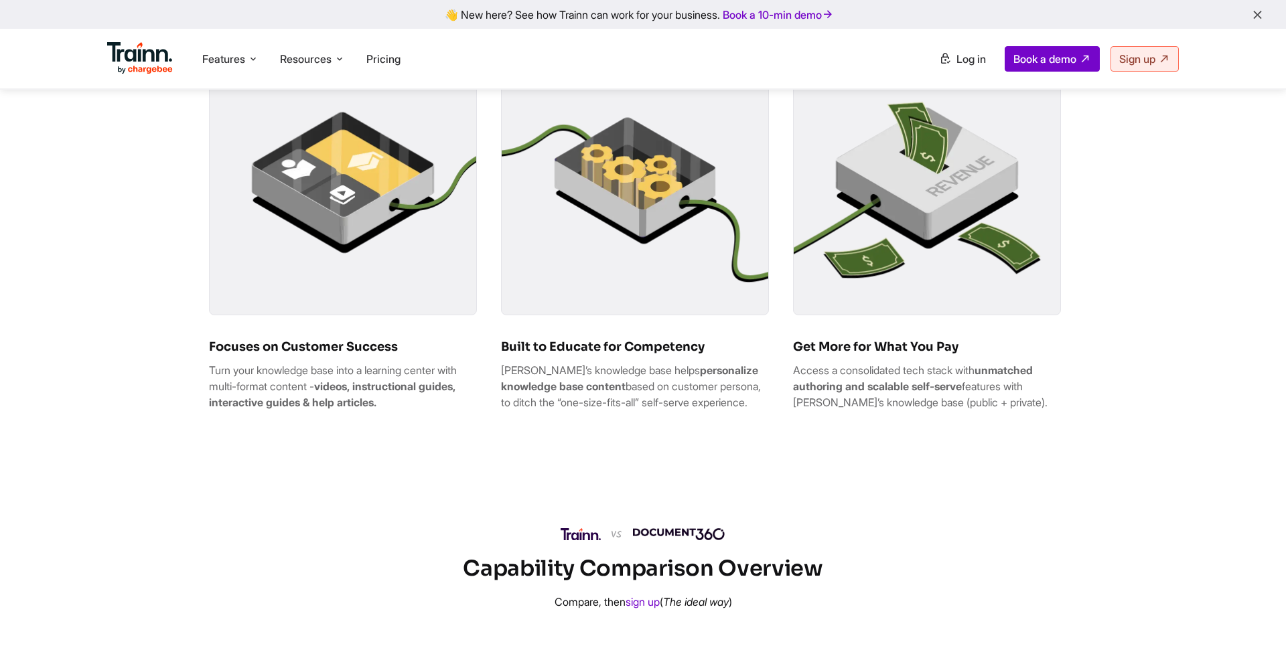
scroll to position [695, 0]
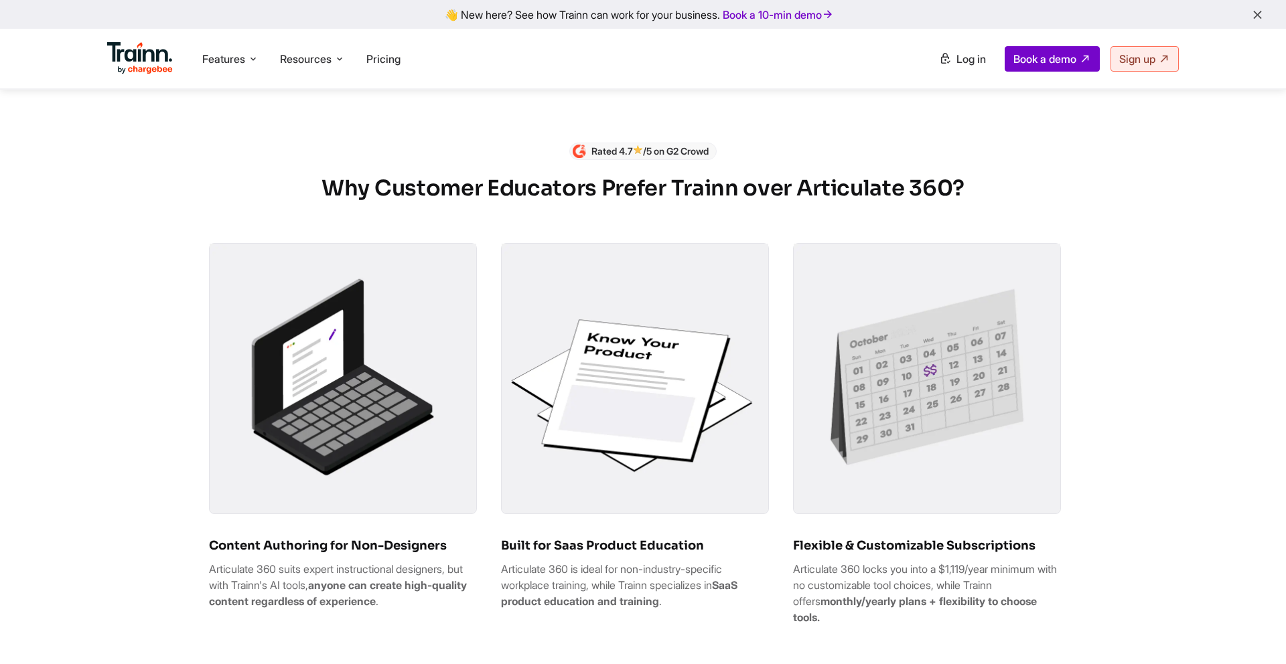
scroll to position [702, 0]
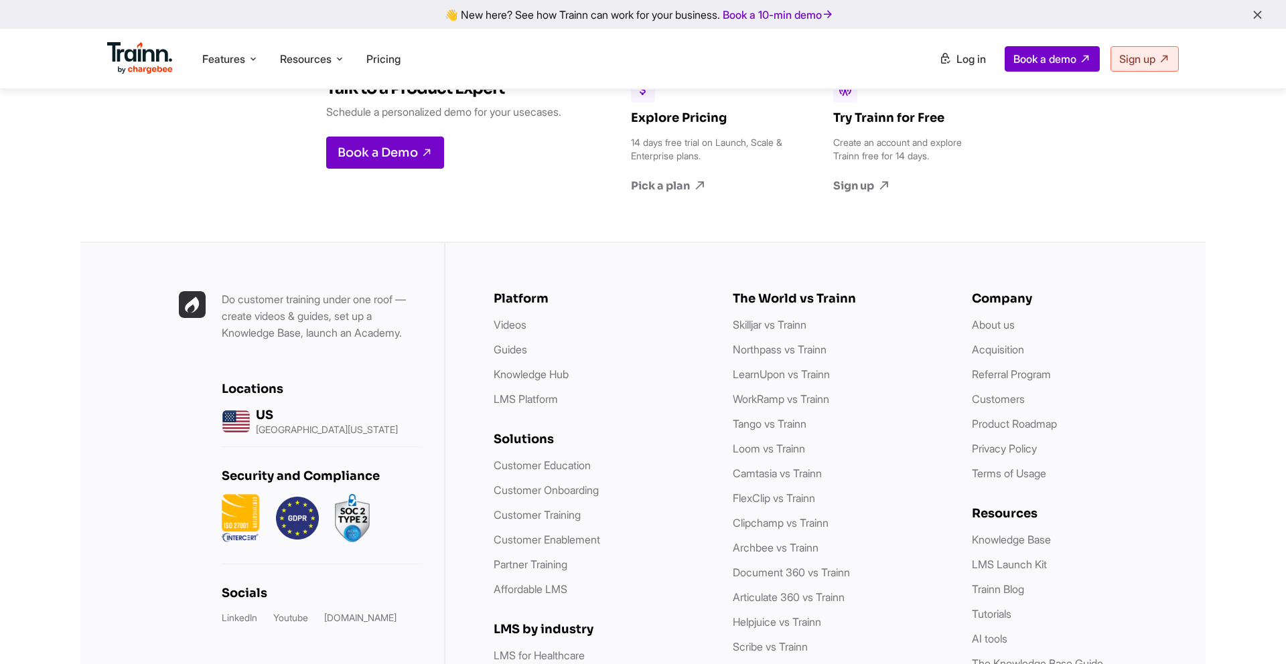
scroll to position [3709, 0]
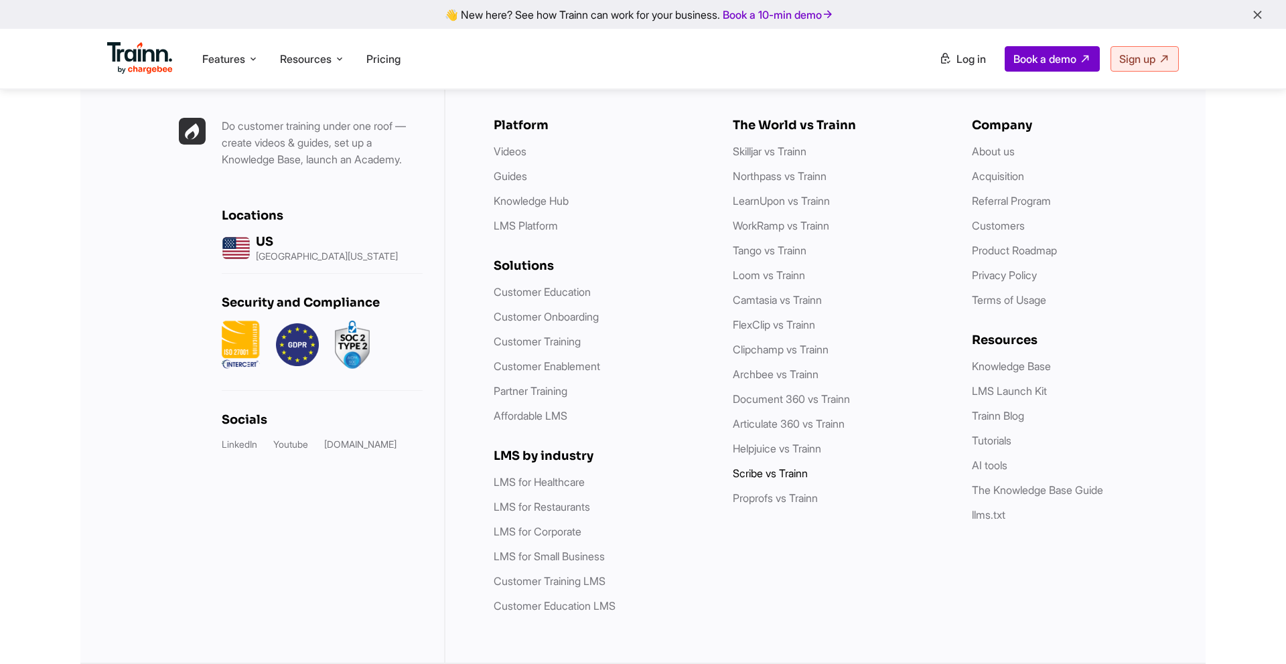
click at [767, 467] on link "Scribe vs Trainn" at bounding box center [770, 473] width 75 height 13
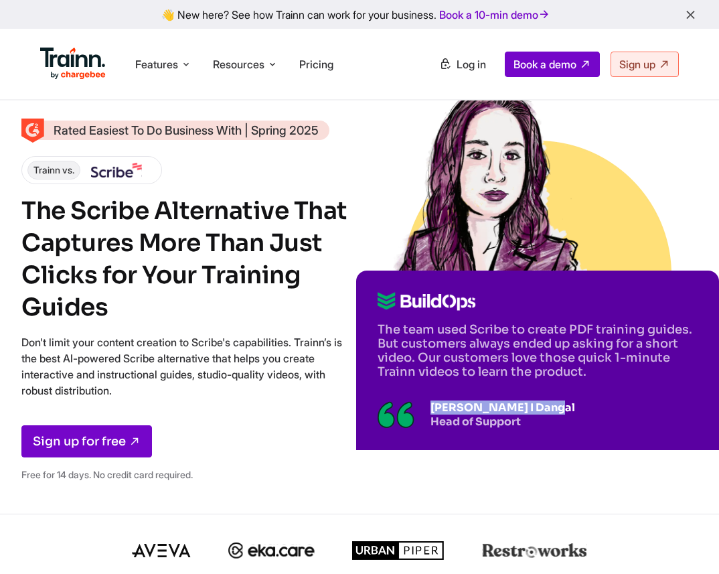
drag, startPoint x: 431, startPoint y: 408, endPoint x: 546, endPoint y: 407, distance: 115.2
click at [546, 407] on div "The team used Scribe to create PDF training guides. But customers always ended …" at bounding box center [537, 360] width 363 height 179
copy p "[PERSON_NAME] I Dangal"
click at [518, 427] on div "The team used Scribe to create PDF training guides. But customers always ended …" at bounding box center [537, 360] width 363 height 179
drag, startPoint x: 432, startPoint y: 408, endPoint x: 547, endPoint y: 407, distance: 115.2
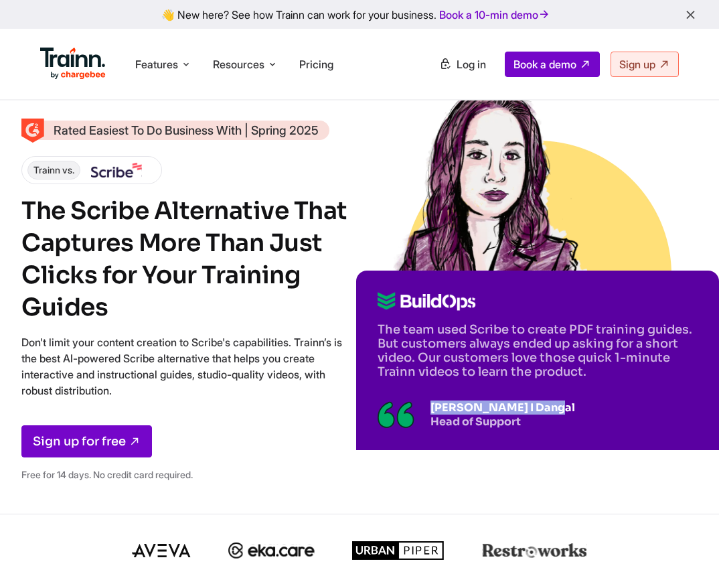
click at [547, 408] on div "The team used Scribe to create PDF training guides. But customers always ended …" at bounding box center [537, 360] width 363 height 179
copy p "[PERSON_NAME] I Dangal"
click at [549, 360] on p "The team used Scribe to create PDF training guides. But customers always ended …" at bounding box center [538, 351] width 320 height 56
click at [701, 147] on div "The team used Scribe to create PDF training guides. But customers always ended …" at bounding box center [537, 307] width 363 height 372
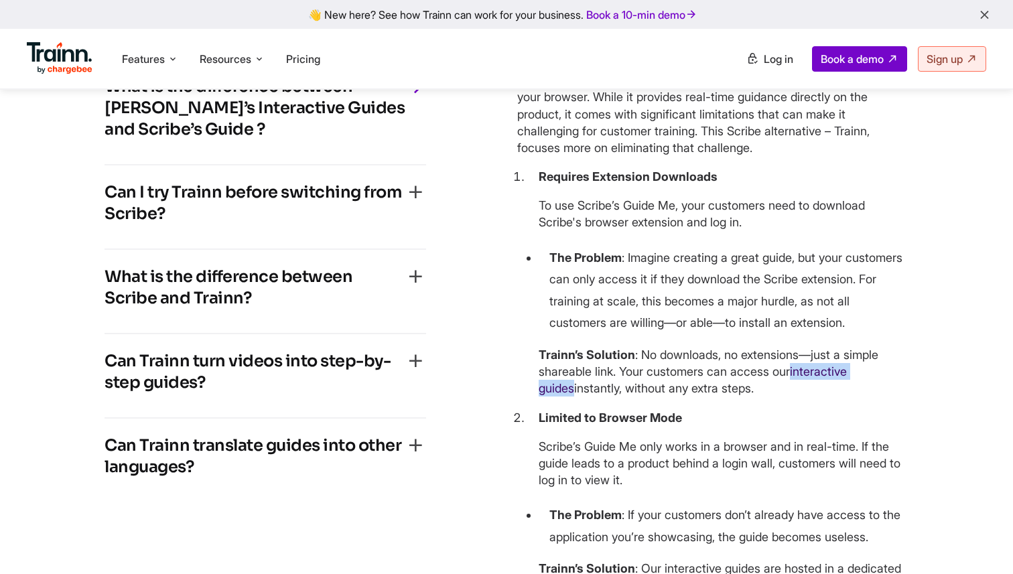
scroll to position [3187, 0]
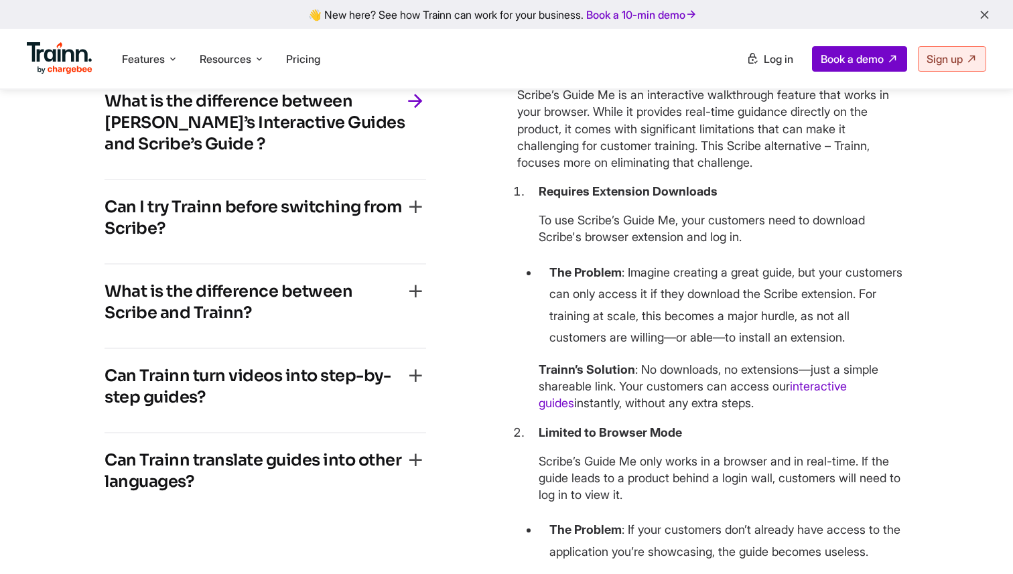
click at [236, 239] on h4 "Can I try Trainn before switching from Scribe?" at bounding box center [254, 217] width 300 height 43
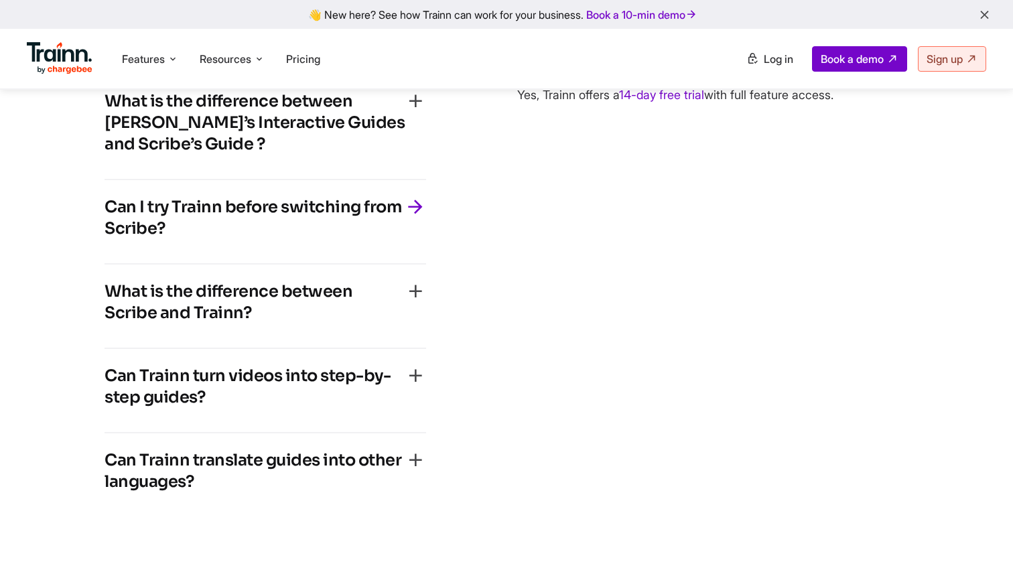
click at [230, 323] on h4 "What is the difference between Scribe and Trainn?" at bounding box center [254, 302] width 300 height 43
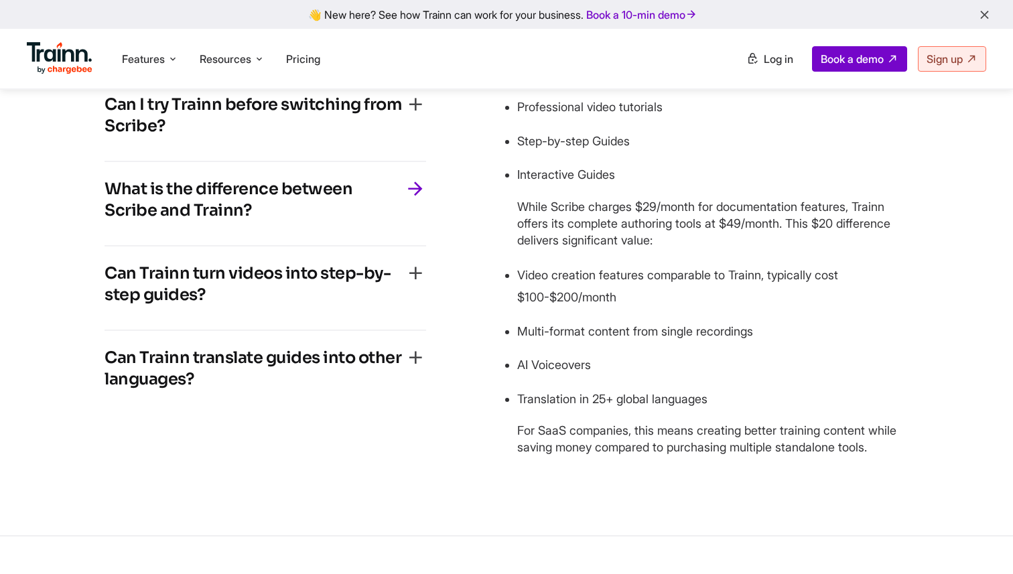
scroll to position [3283, 0]
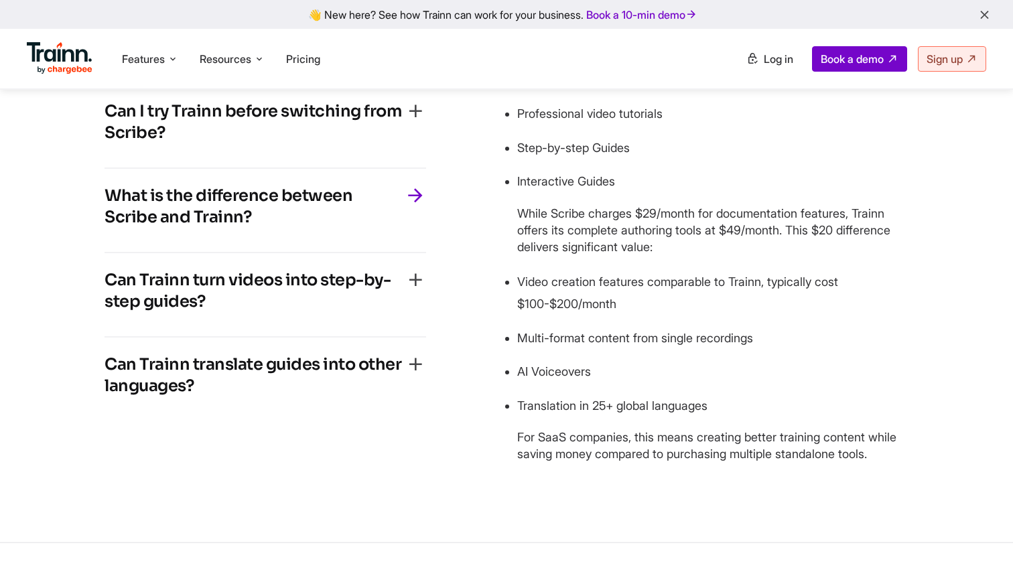
click at [259, 312] on h4 "Can Trainn turn videos into step-by-step guides?" at bounding box center [254, 290] width 300 height 43
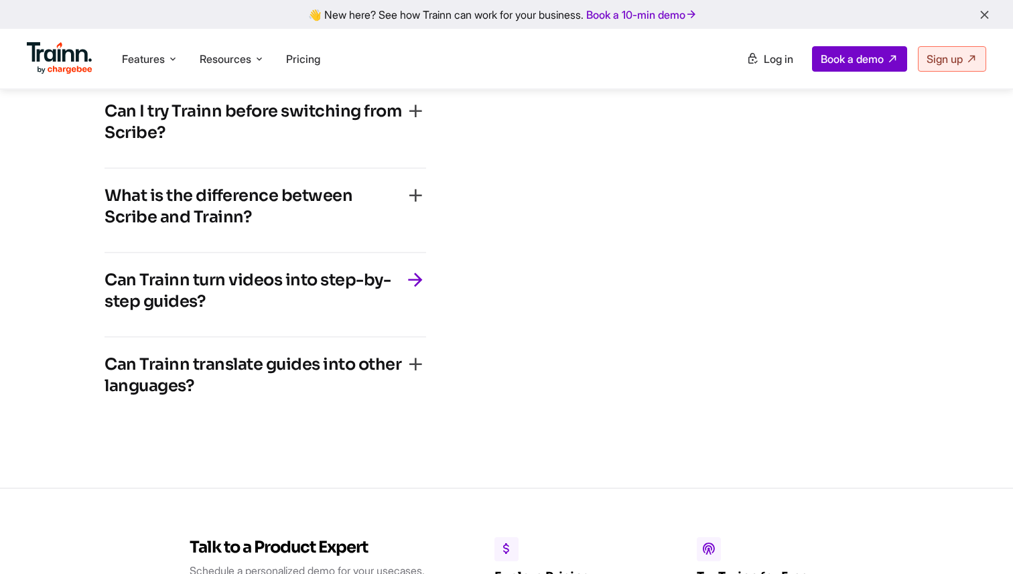
click at [250, 228] on h4 "What is the difference between Scribe and Trainn?" at bounding box center [254, 206] width 300 height 43
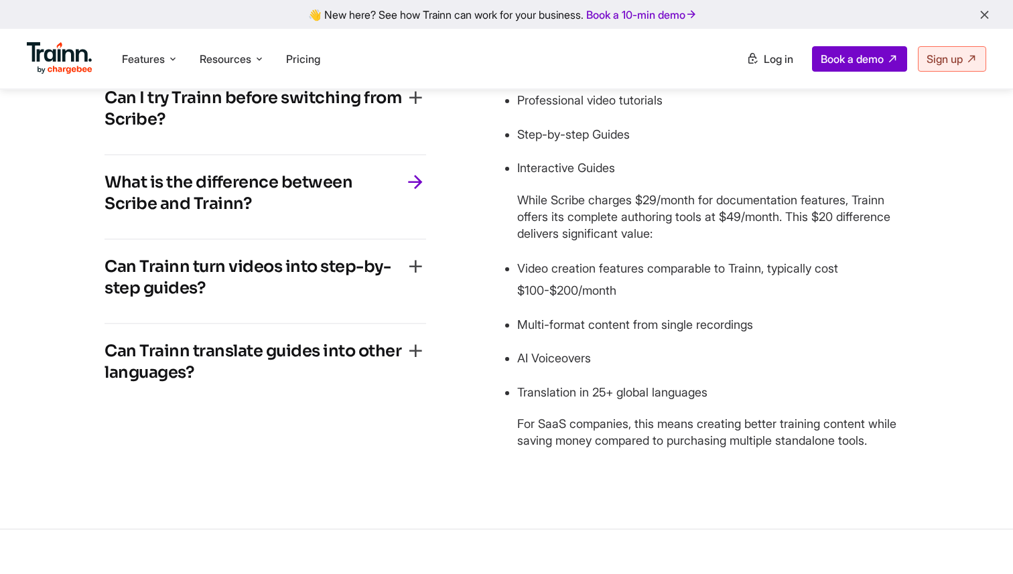
scroll to position [3331, 0]
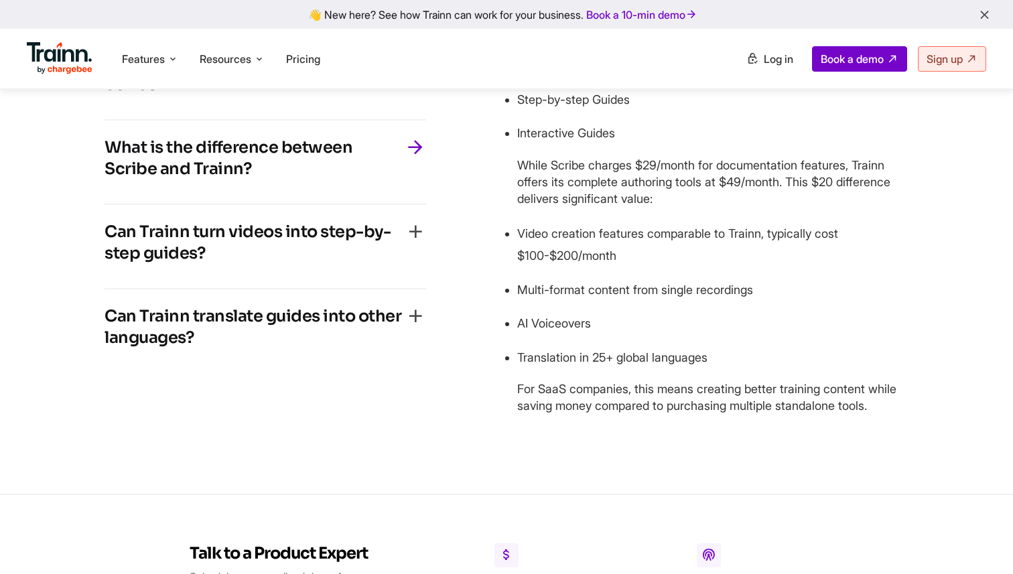
click at [220, 264] on h4 "Can Trainn turn videos into step-by-step guides?" at bounding box center [254, 242] width 300 height 43
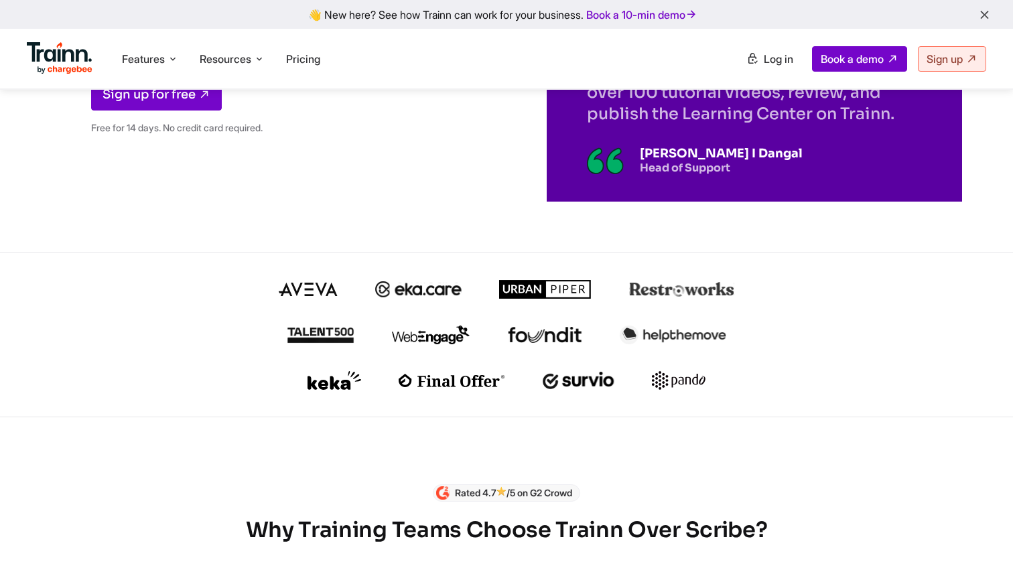
scroll to position [0, 0]
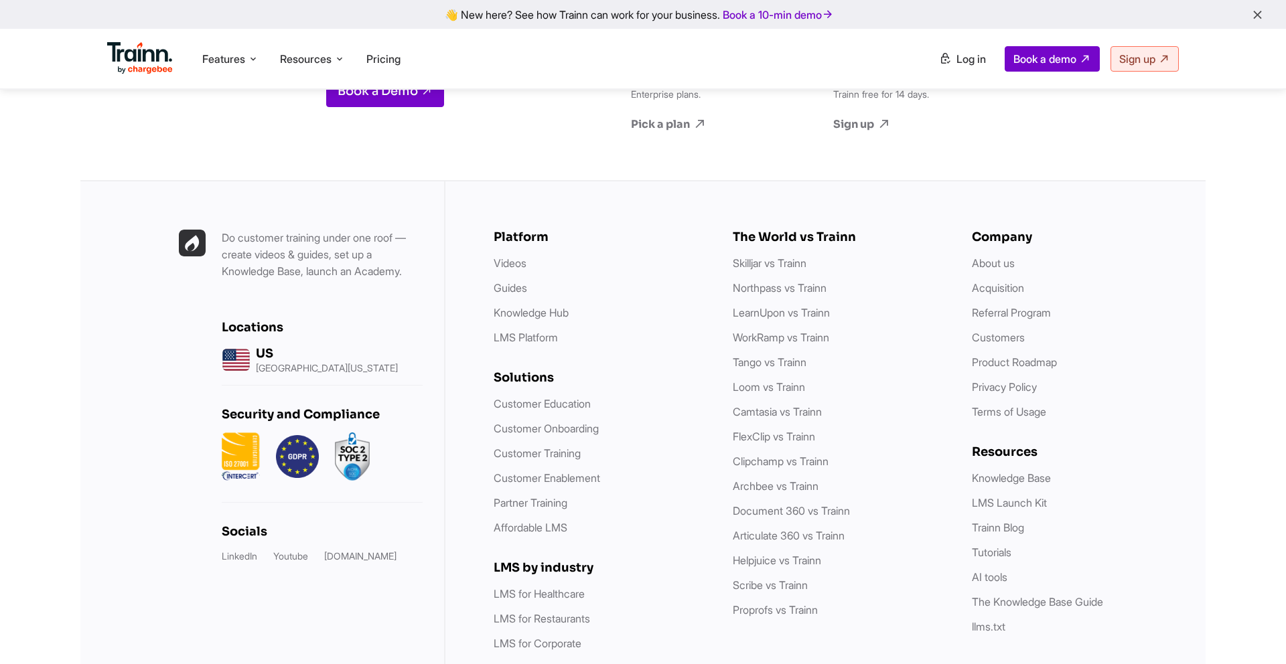
scroll to position [3646, 0]
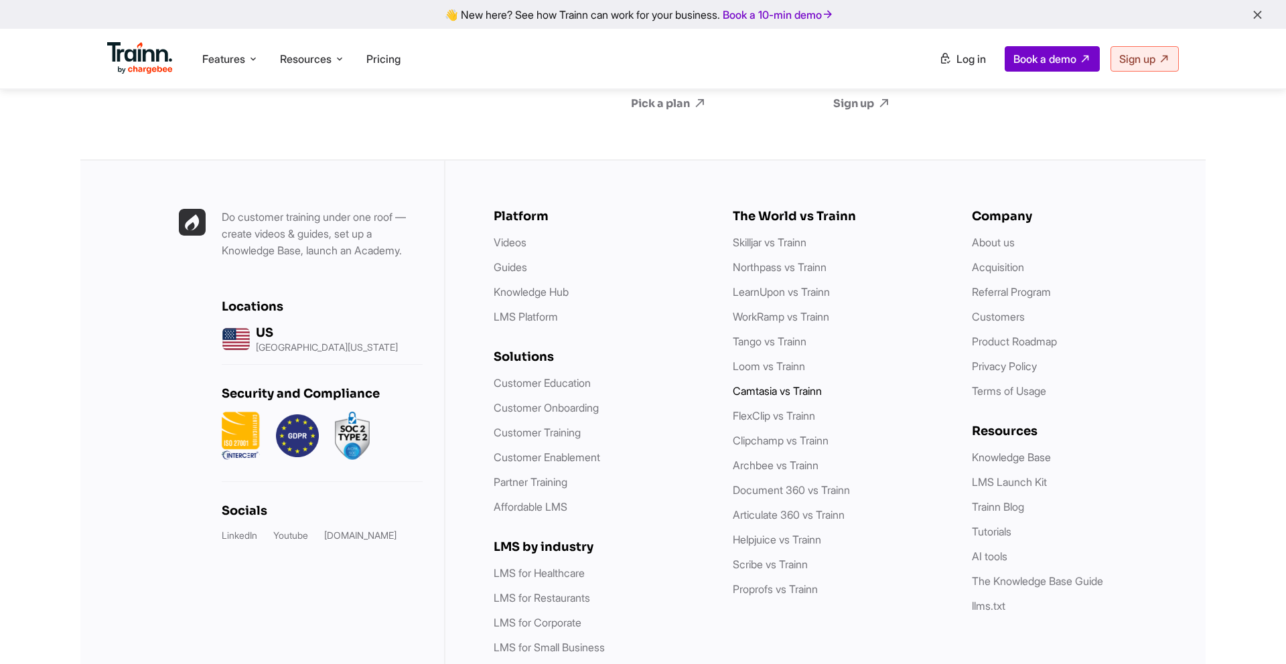
click at [757, 398] on link "Camtasia vs Trainn" at bounding box center [777, 390] width 89 height 13
click at [784, 472] on link "Archbee vs Trainn" at bounding box center [776, 465] width 86 height 13
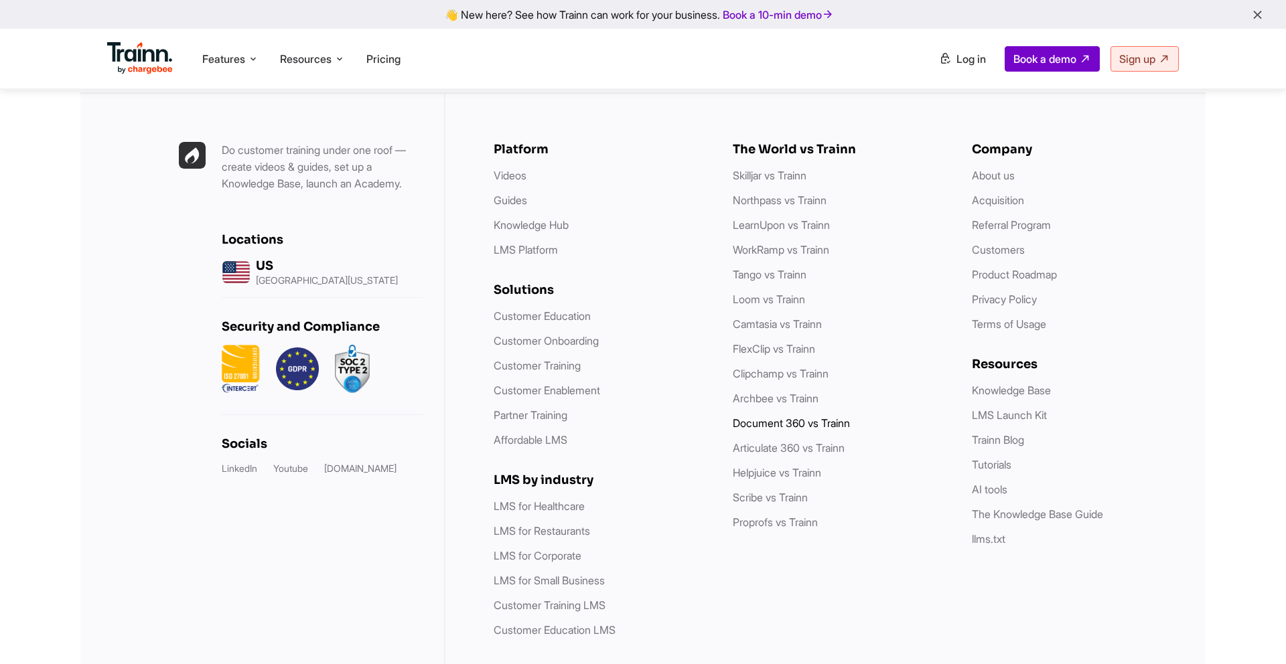
scroll to position [3710, 0]
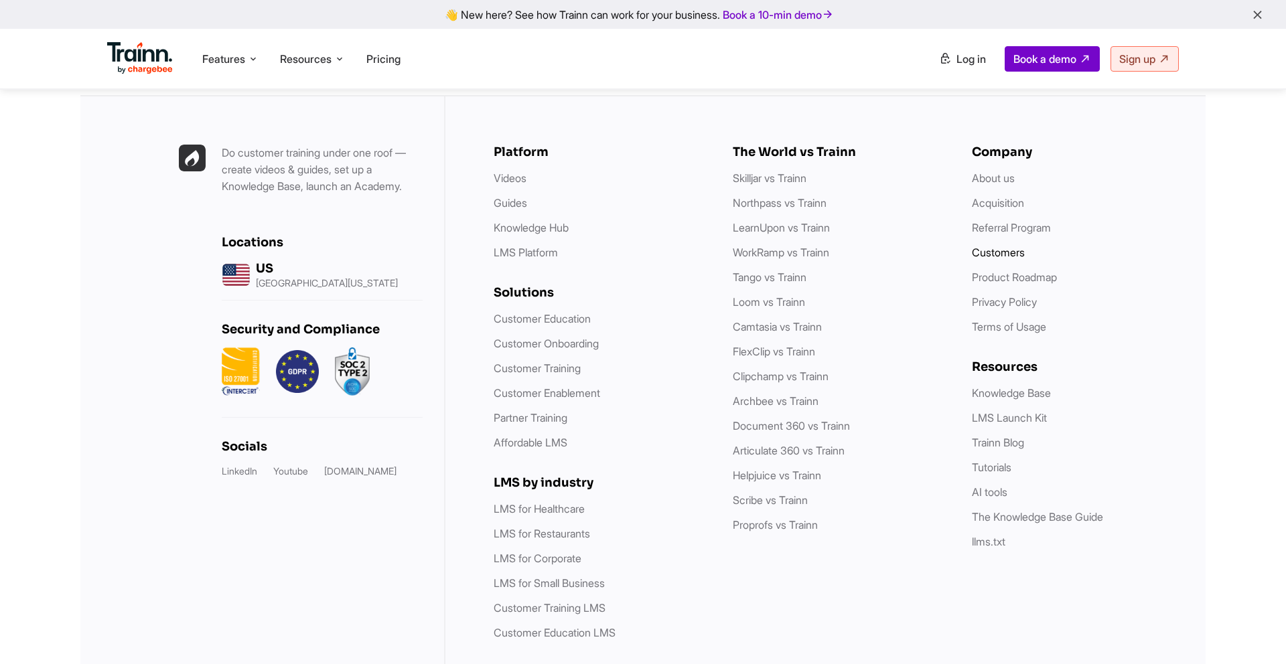
click at [993, 259] on link "Customers" at bounding box center [998, 252] width 53 height 13
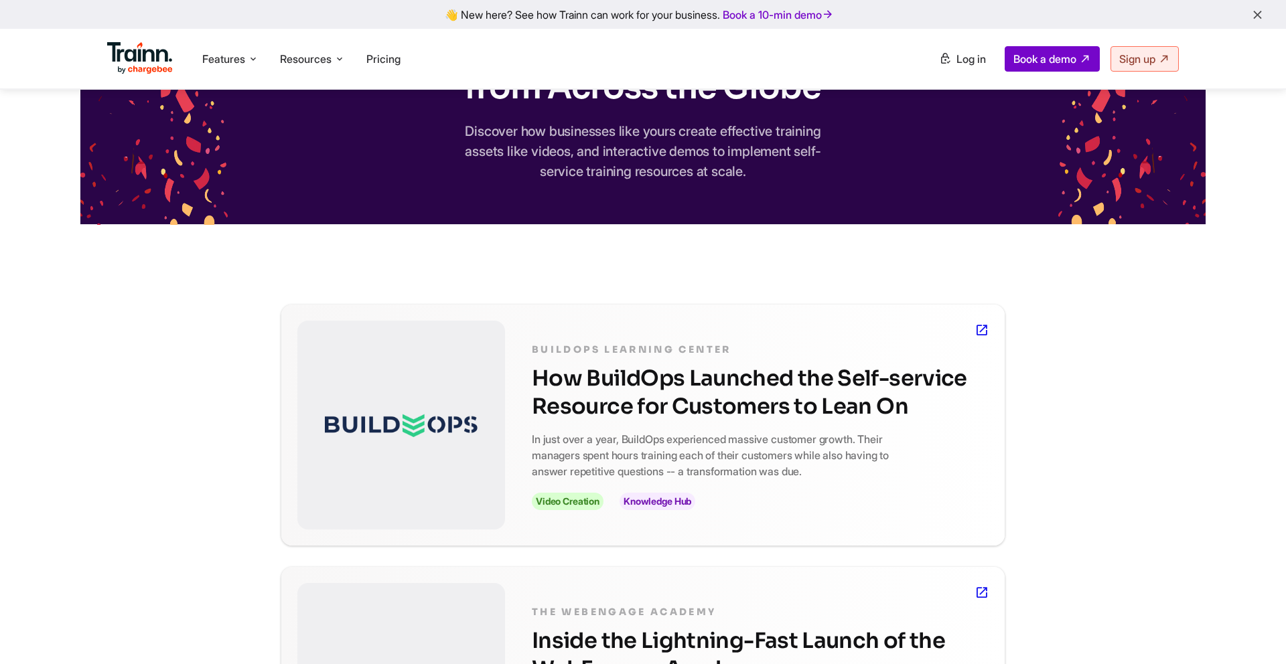
scroll to position [139, 0]
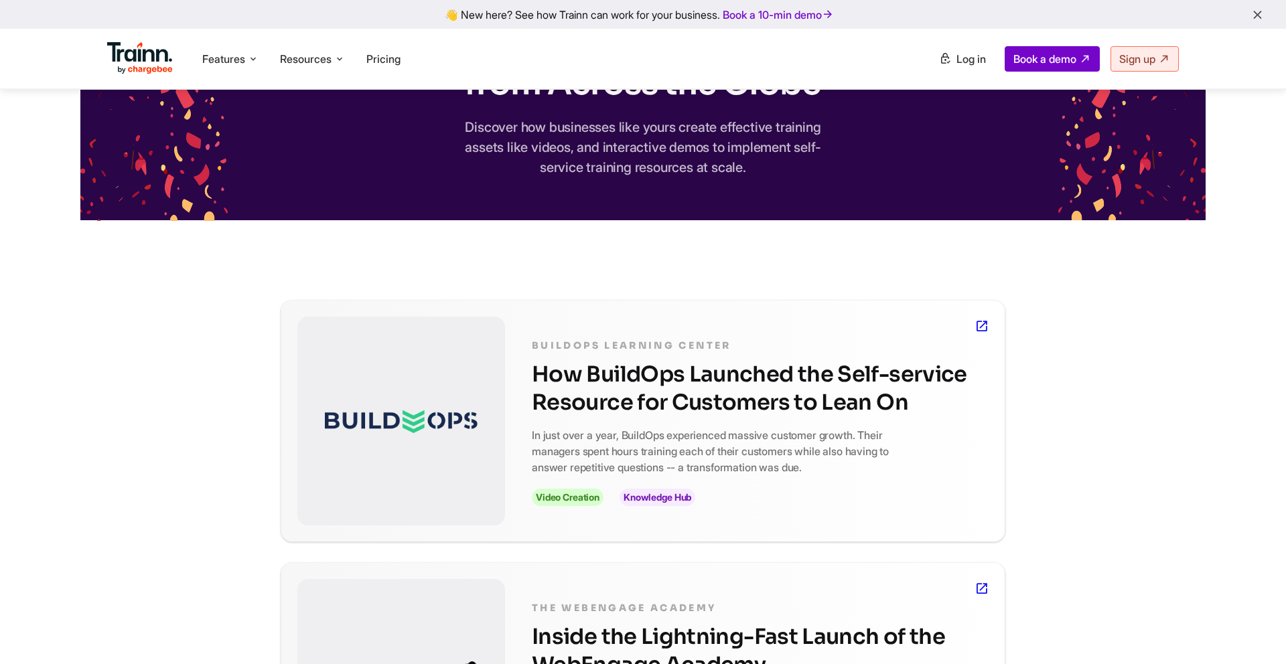
click at [630, 451] on p "In just over a year, BuildOps experienced massive customer growth. Their manage…" at bounding box center [726, 451] width 388 height 48
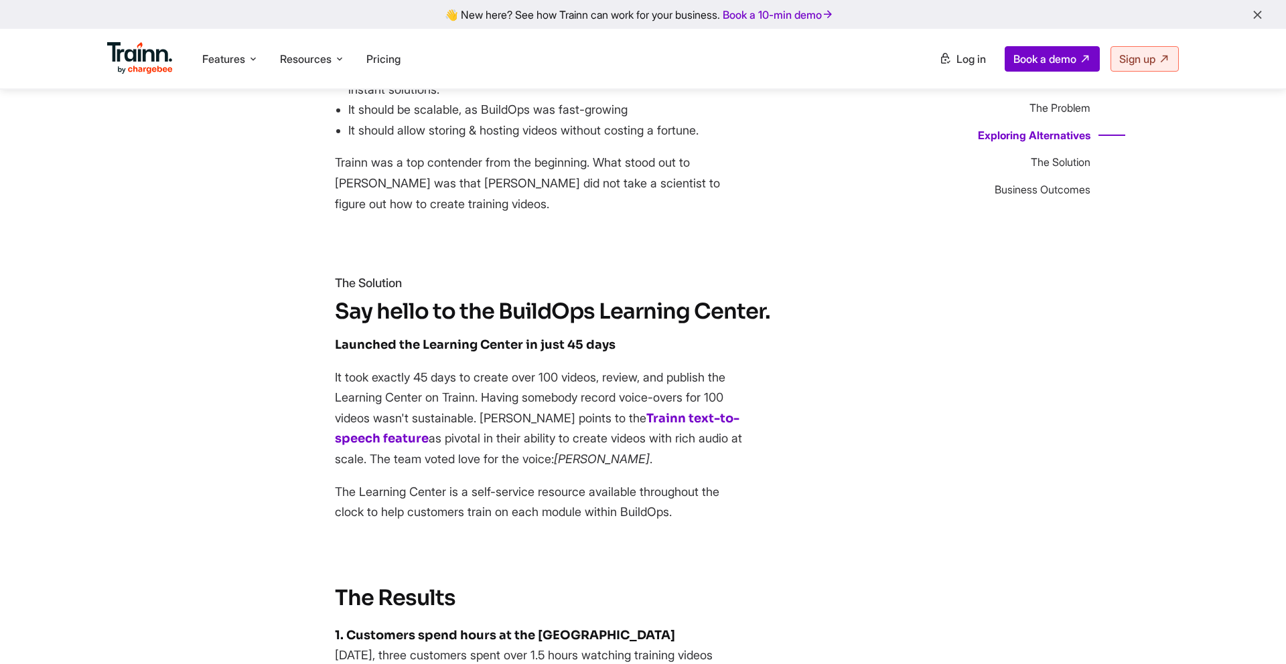
scroll to position [2061, 0]
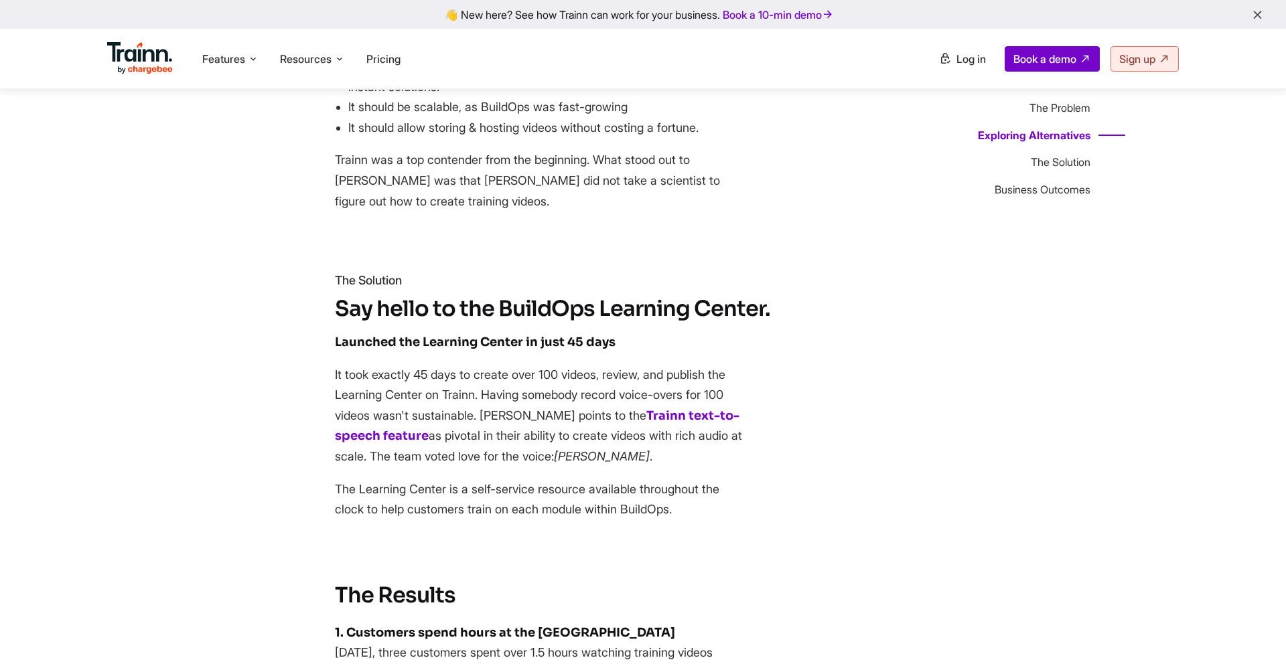
click at [613, 365] on p "It took exactly 45 days to create over 100 videos, review, and publish the Lear…" at bounding box center [542, 416] width 415 height 102
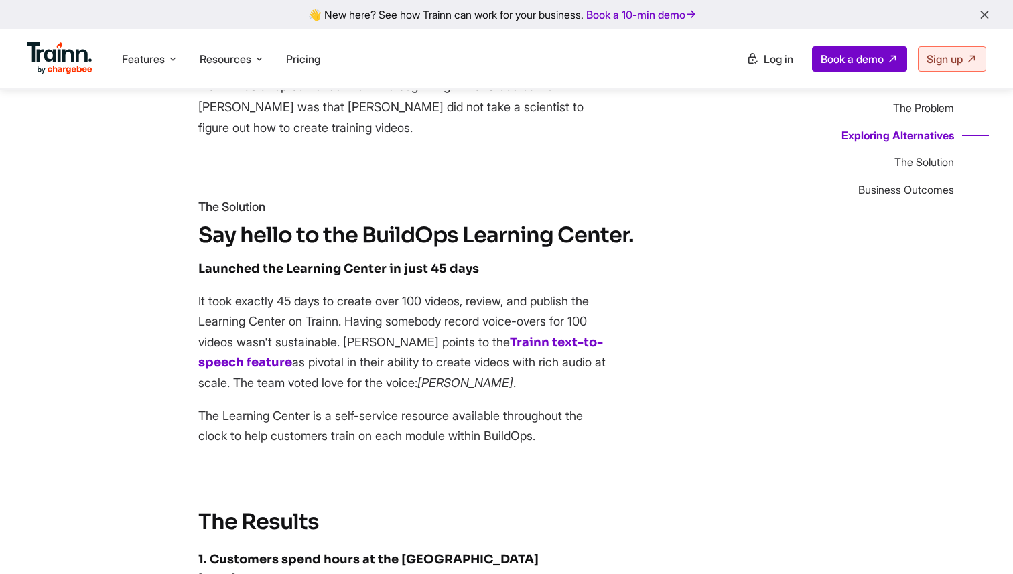
scroll to position [2136, 0]
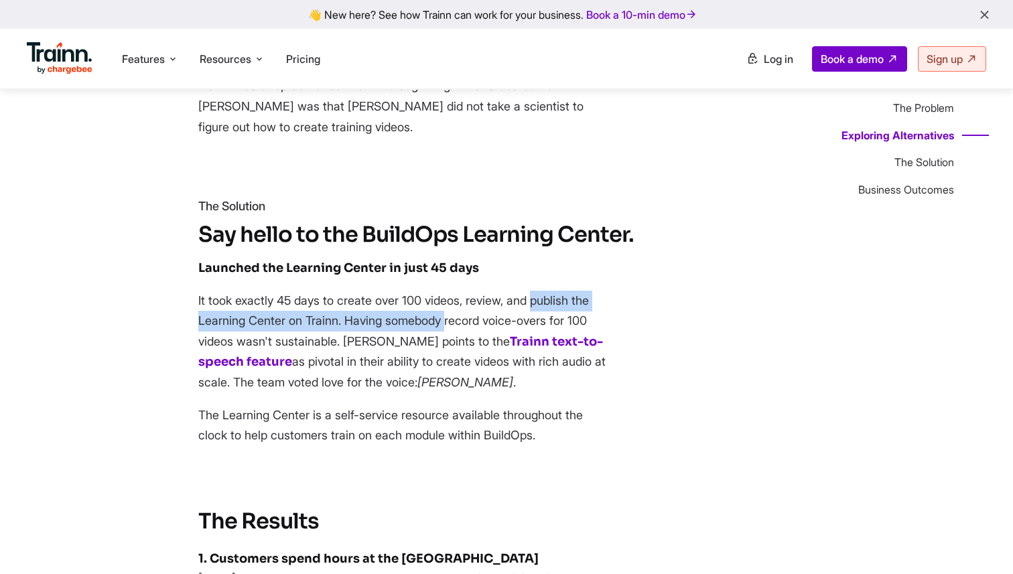
drag, startPoint x: 468, startPoint y: 265, endPoint x: 346, endPoint y: 283, distance: 123.3
click at [346, 291] on p "It took exactly 45 days to create over 100 videos, review, and publish the Lear…" at bounding box center [405, 342] width 415 height 102
copy p ", review, and publish the Learning Center on Trainn."
click at [249, 54] on span "Resources" at bounding box center [226, 59] width 52 height 15
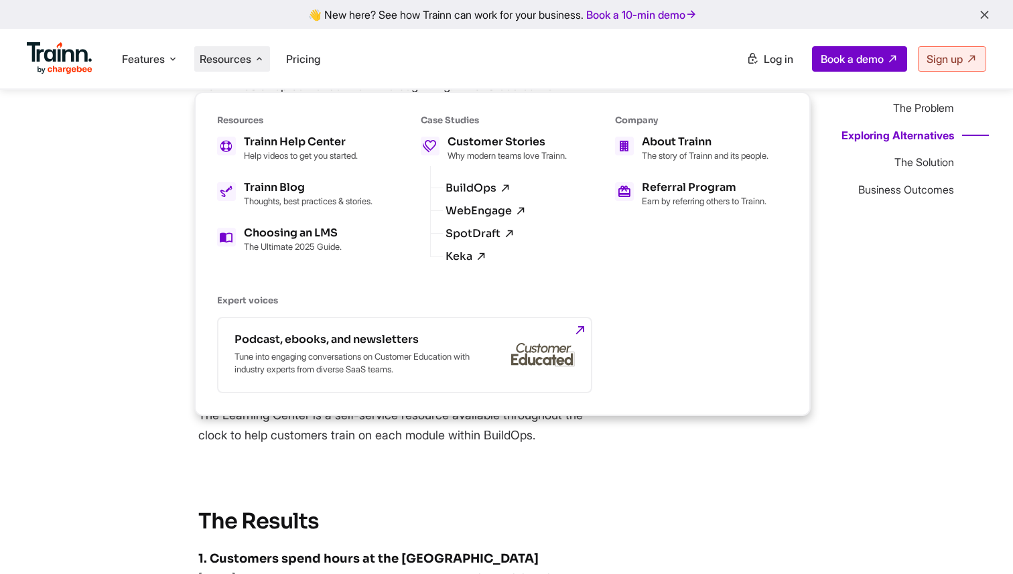
click at [185, 59] on ul "Features Product Videos Create product & how-to videos in multiple languages. G…" at bounding box center [267, 59] width 480 height 38
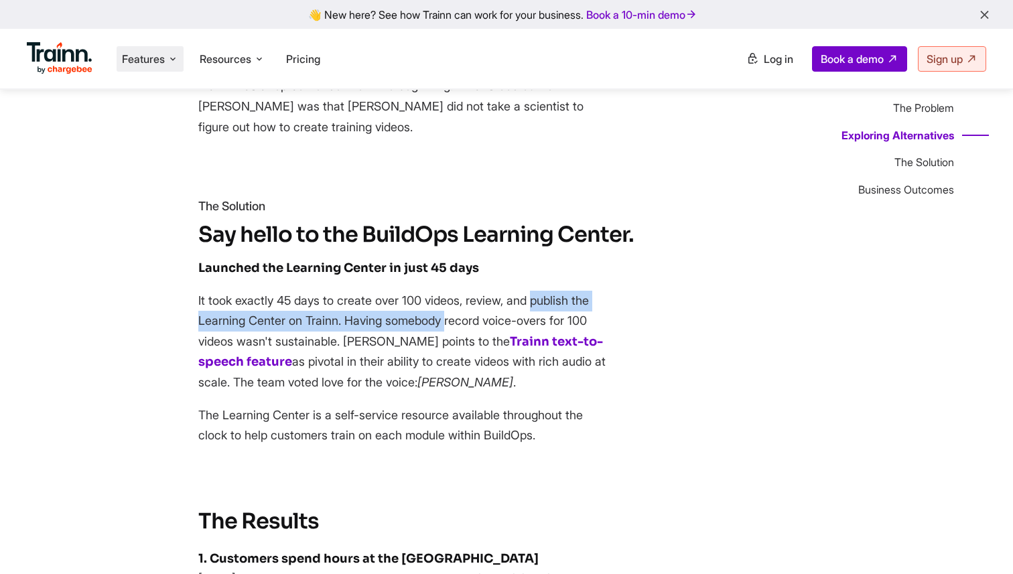
click at [141, 59] on span "Features" at bounding box center [143, 59] width 43 height 15
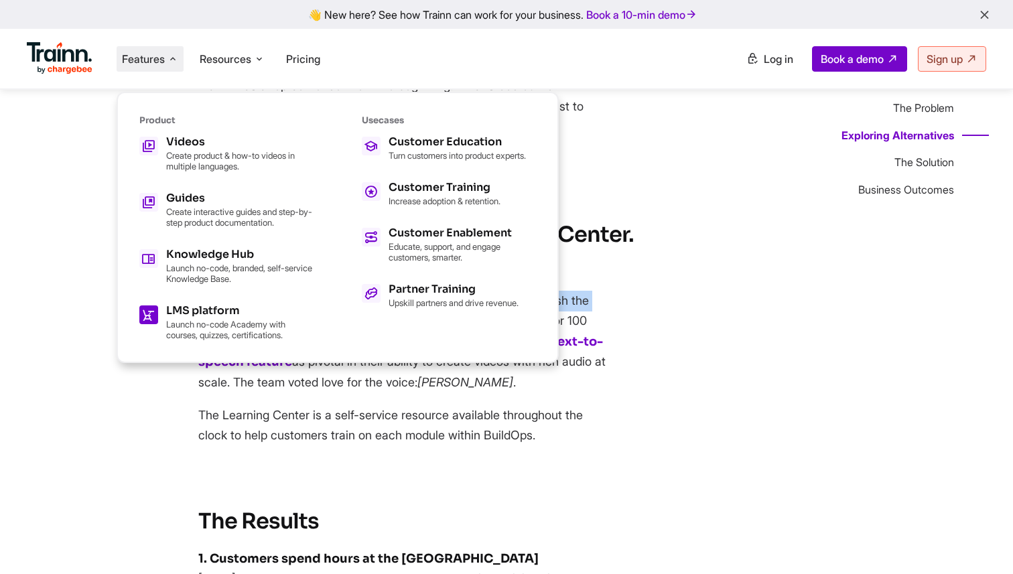
click at [188, 328] on p "Launch no-code Academy with courses, quizzes, certifications." at bounding box center [239, 329] width 147 height 21
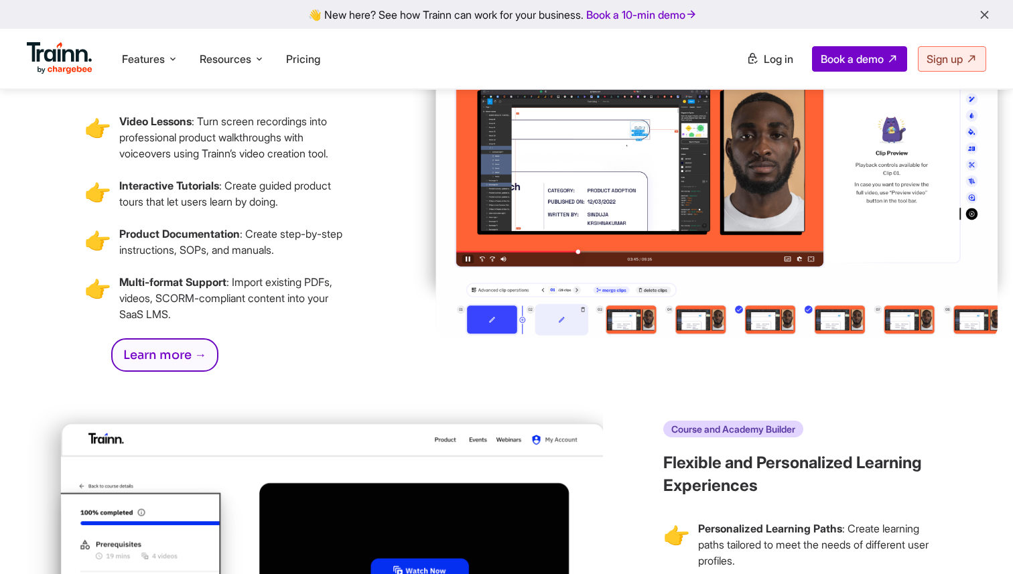
scroll to position [2591, 0]
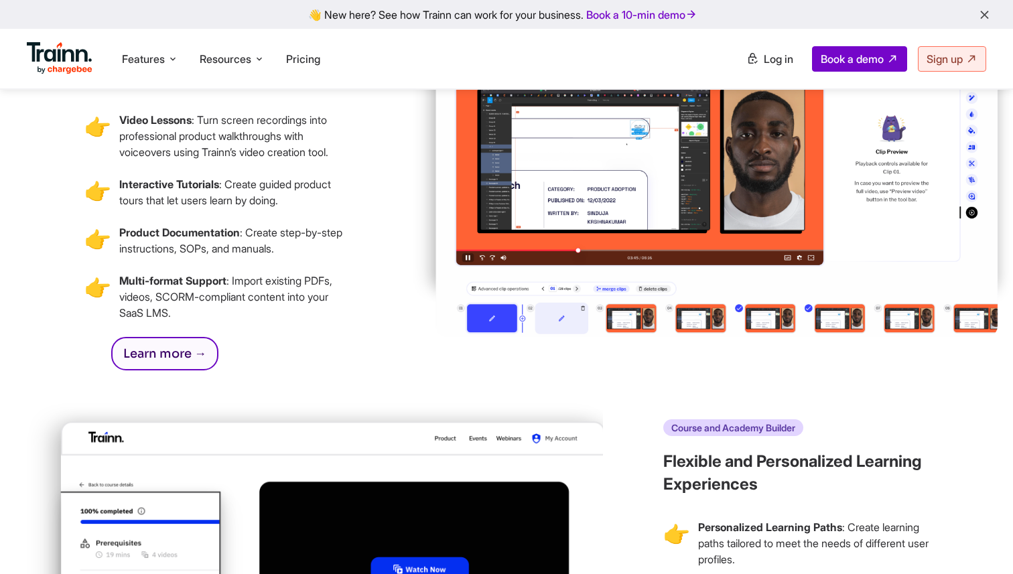
click at [180, 370] on link "Learn more →" at bounding box center [164, 353] width 107 height 33
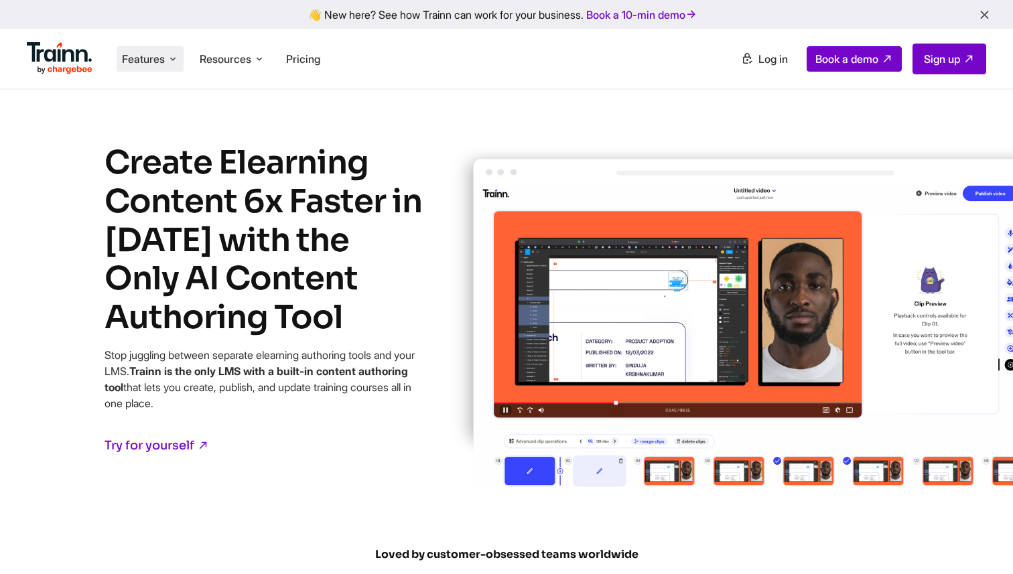
click at [151, 66] on li "Features Product Videos Create product & how-to videos in multiple languages. G…" at bounding box center [150, 58] width 67 height 25
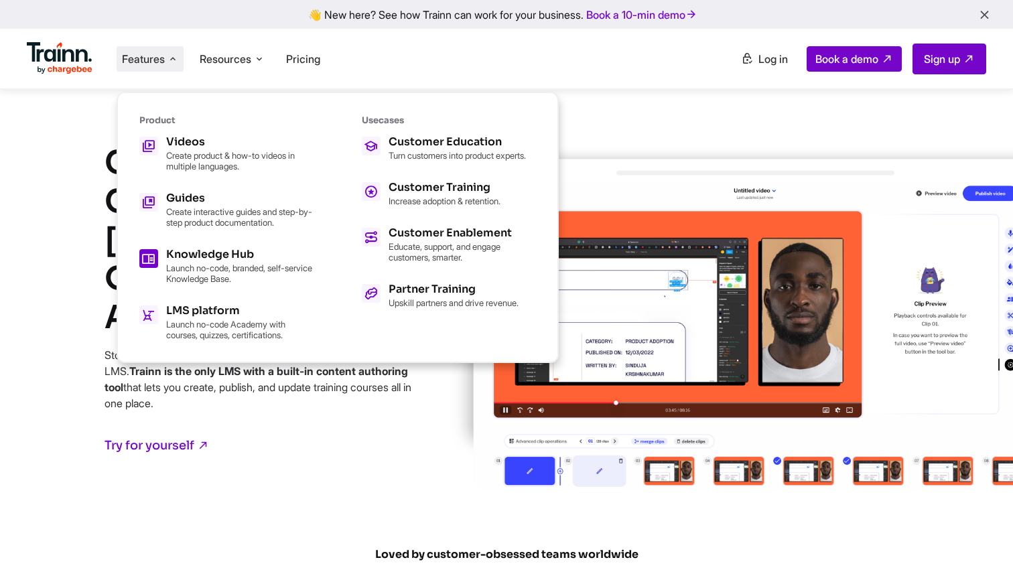
click at [192, 250] on div "Knowledge Hub" at bounding box center [239, 254] width 147 height 11
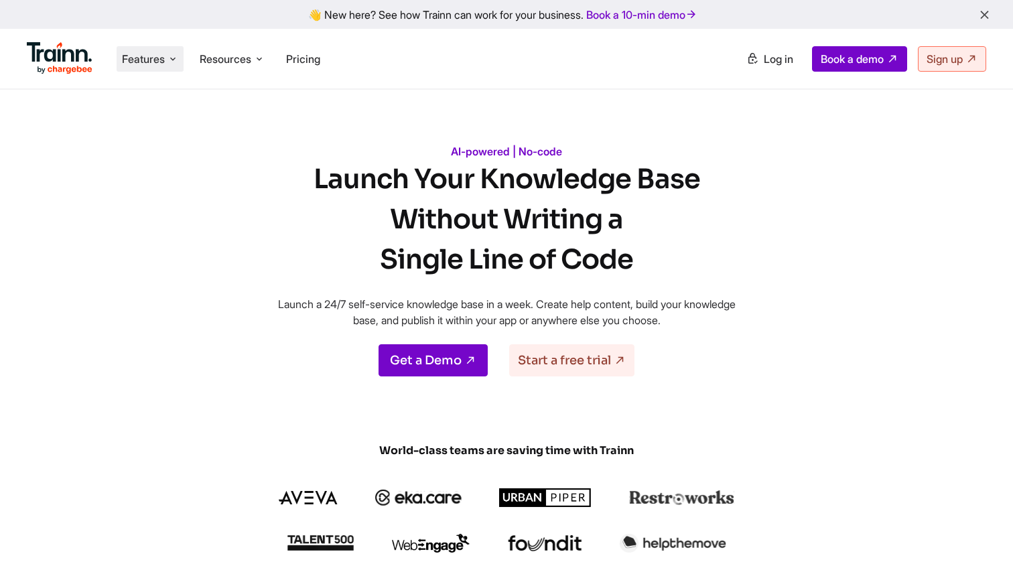
click at [160, 56] on span "Features" at bounding box center [143, 59] width 43 height 15
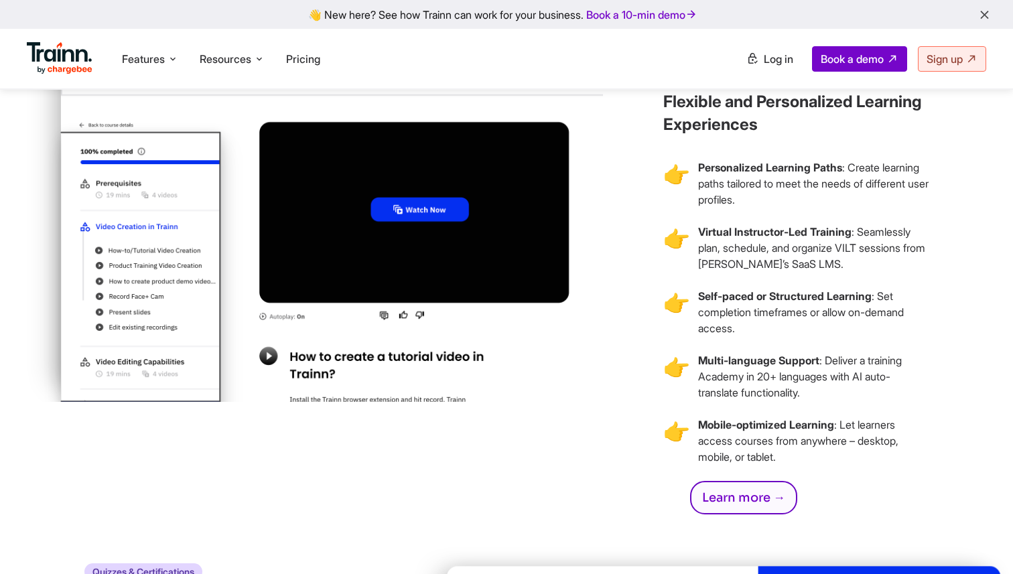
scroll to position [3009, 0]
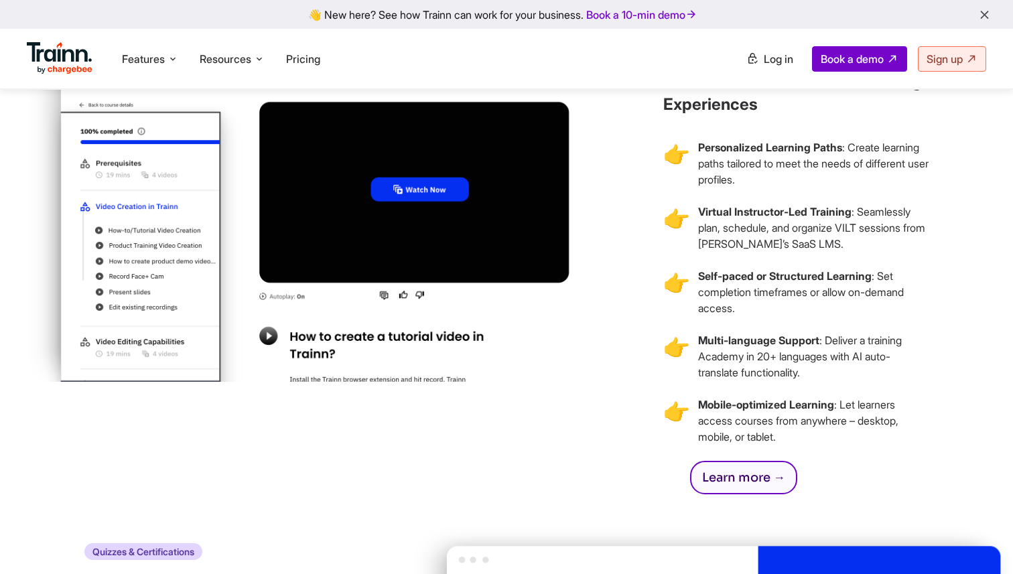
click at [721, 487] on link "Learn more →" at bounding box center [743, 477] width 107 height 33
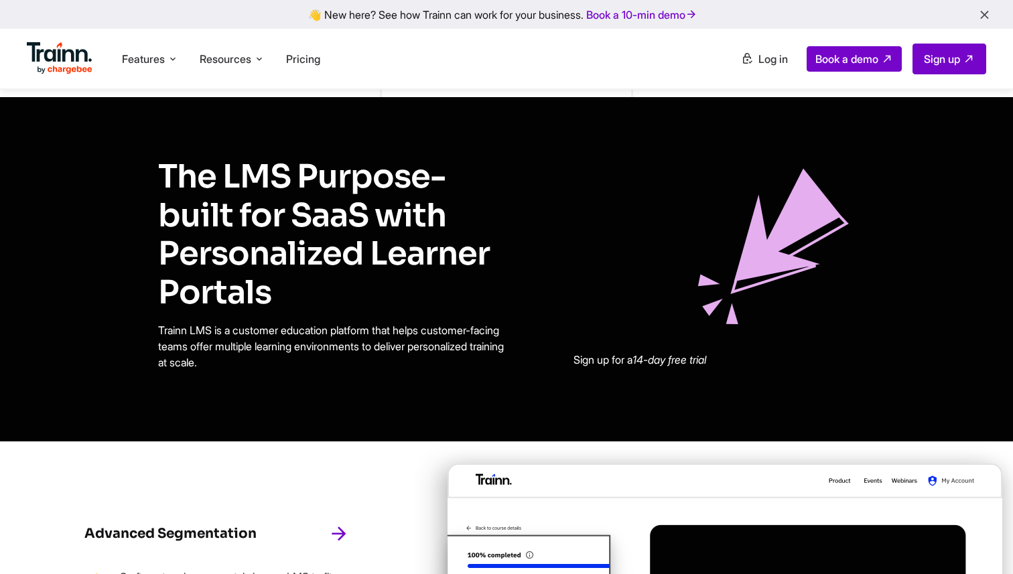
scroll to position [1108, 0]
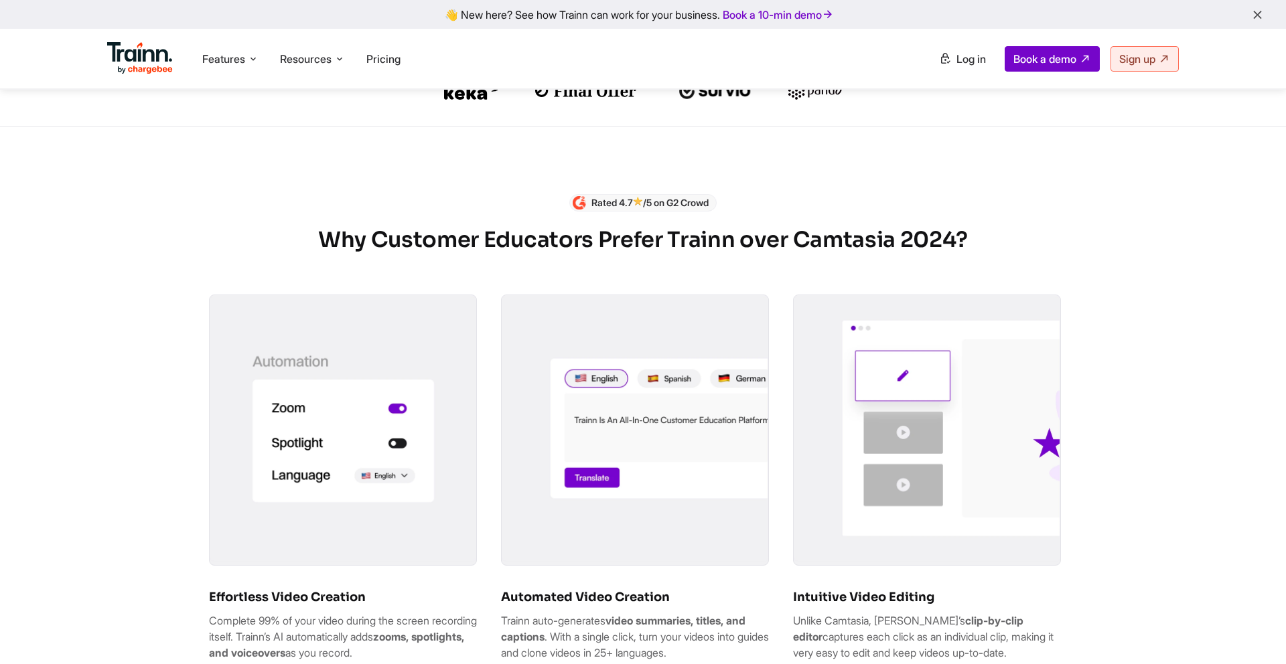
scroll to position [622, 0]
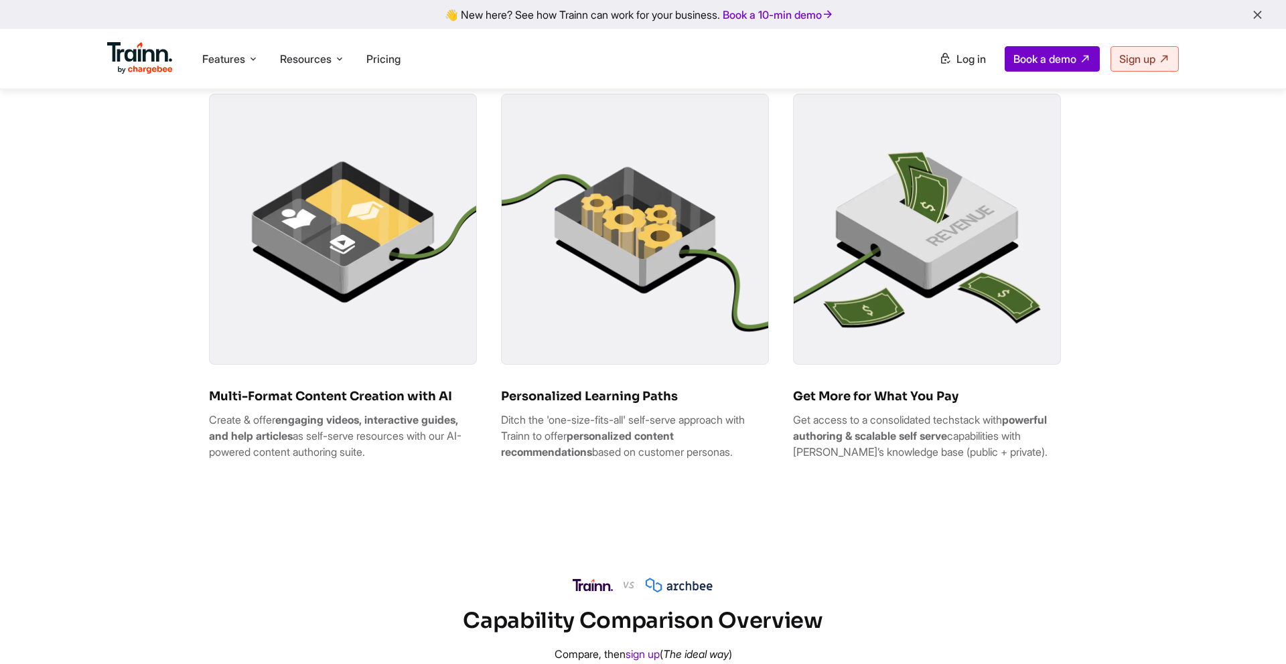
scroll to position [785, 0]
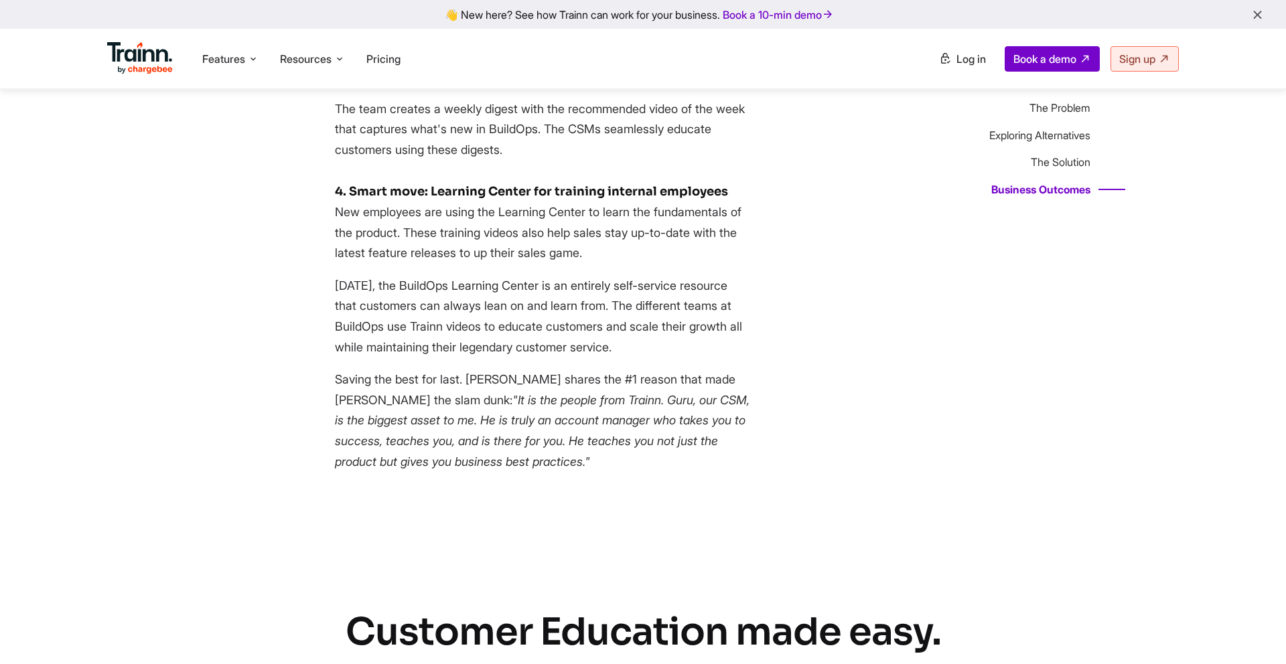
scroll to position [3250, 0]
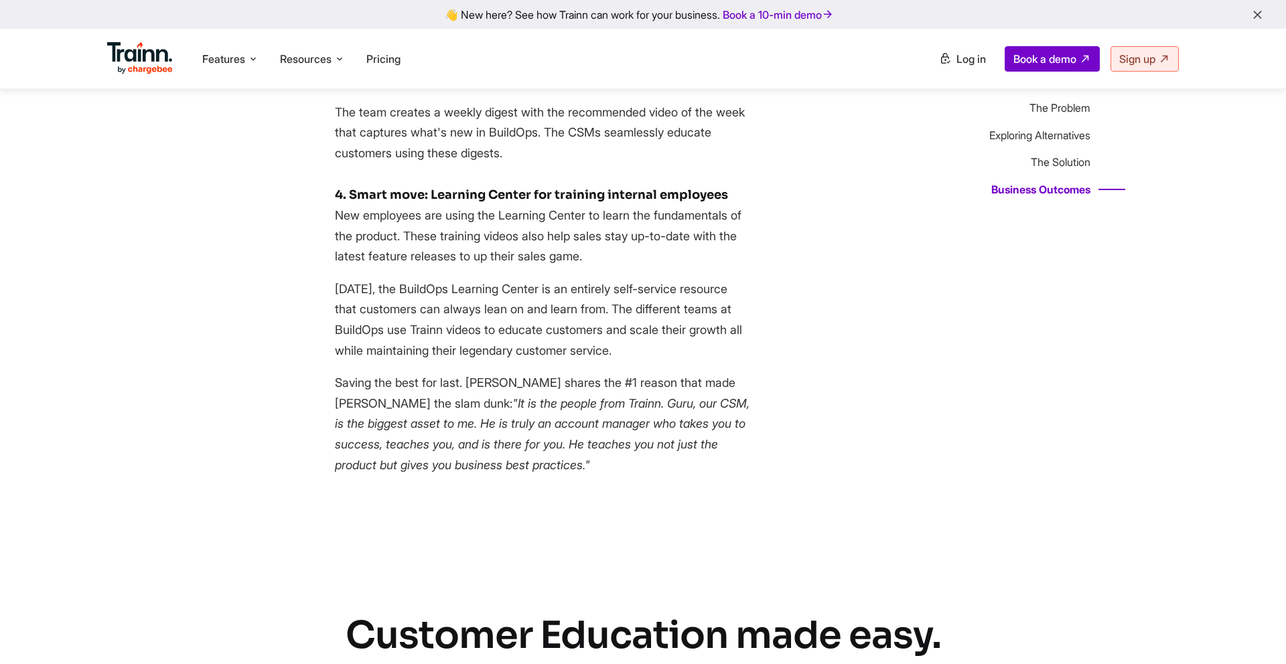
drag, startPoint x: 0, startPoint y: 0, endPoint x: 778, endPoint y: 258, distance: 819.8
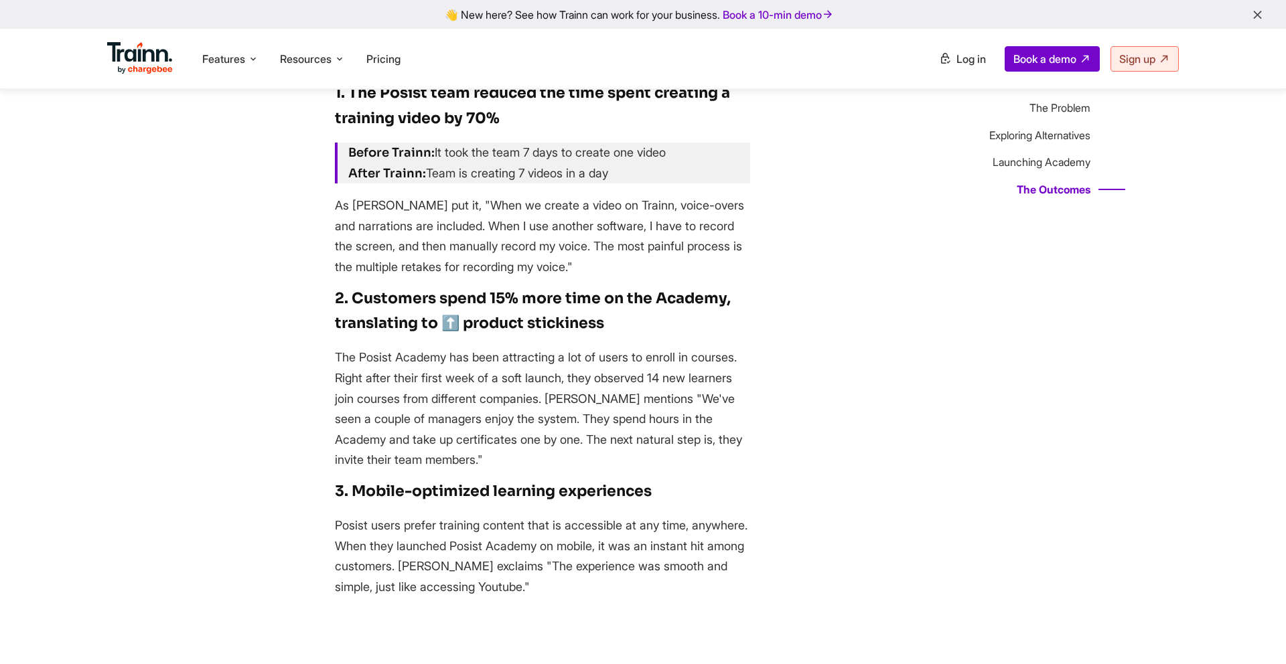
scroll to position [3292, 0]
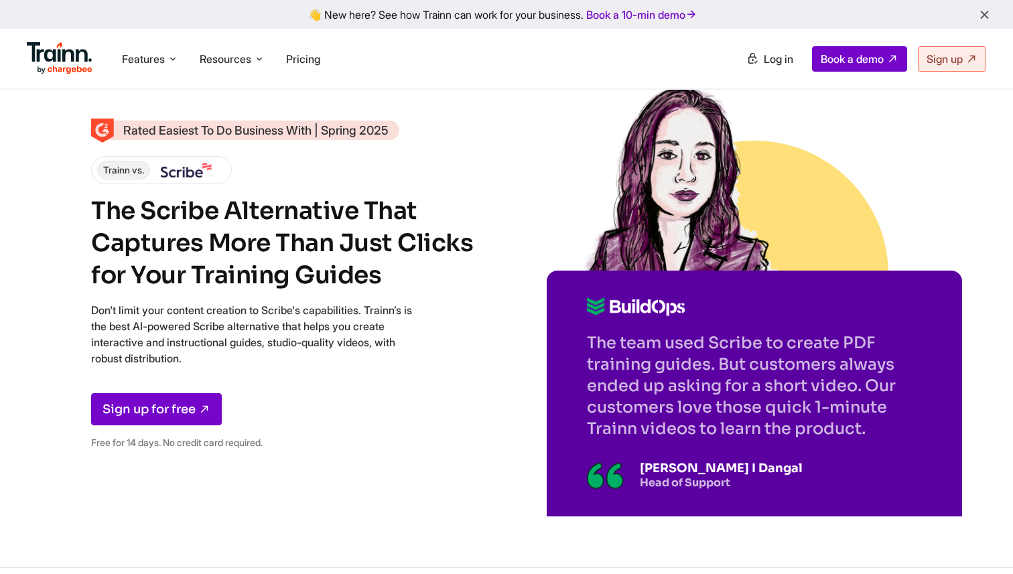
click at [924, 208] on div "The team used Scribe to create PDF training guides. But customers always ended …" at bounding box center [754, 291] width 415 height 340
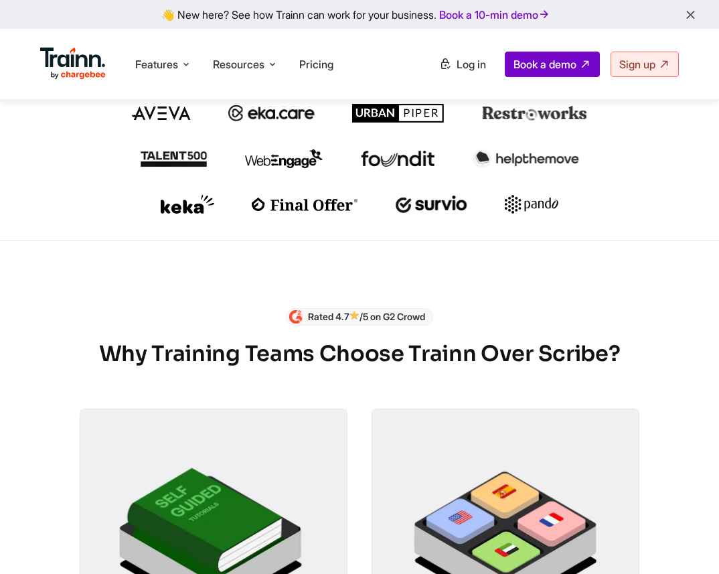
scroll to position [445, 0]
